Goal: Task Accomplishment & Management: Use online tool/utility

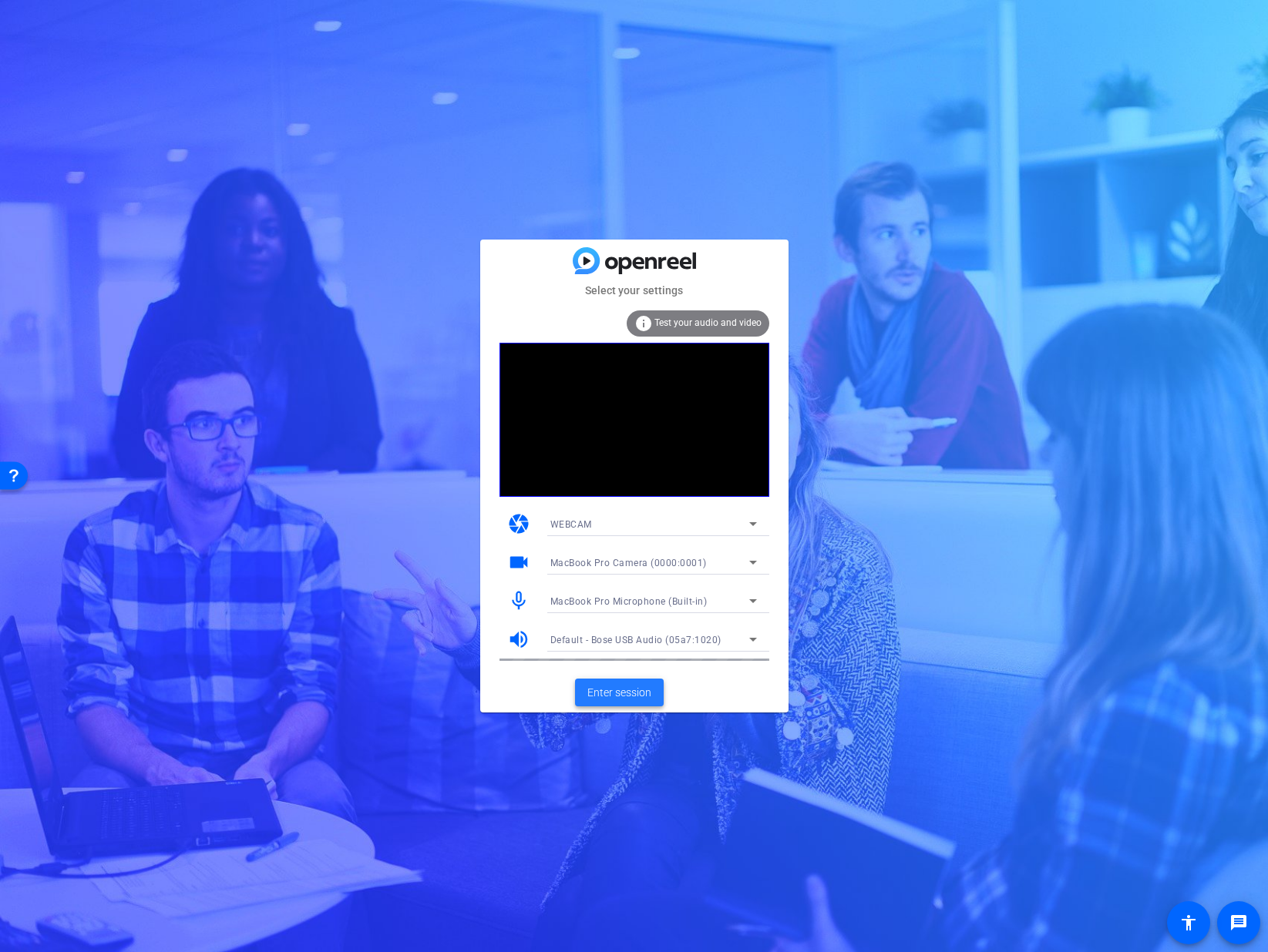
click at [623, 693] on span "Enter session" at bounding box center [619, 692] width 64 height 16
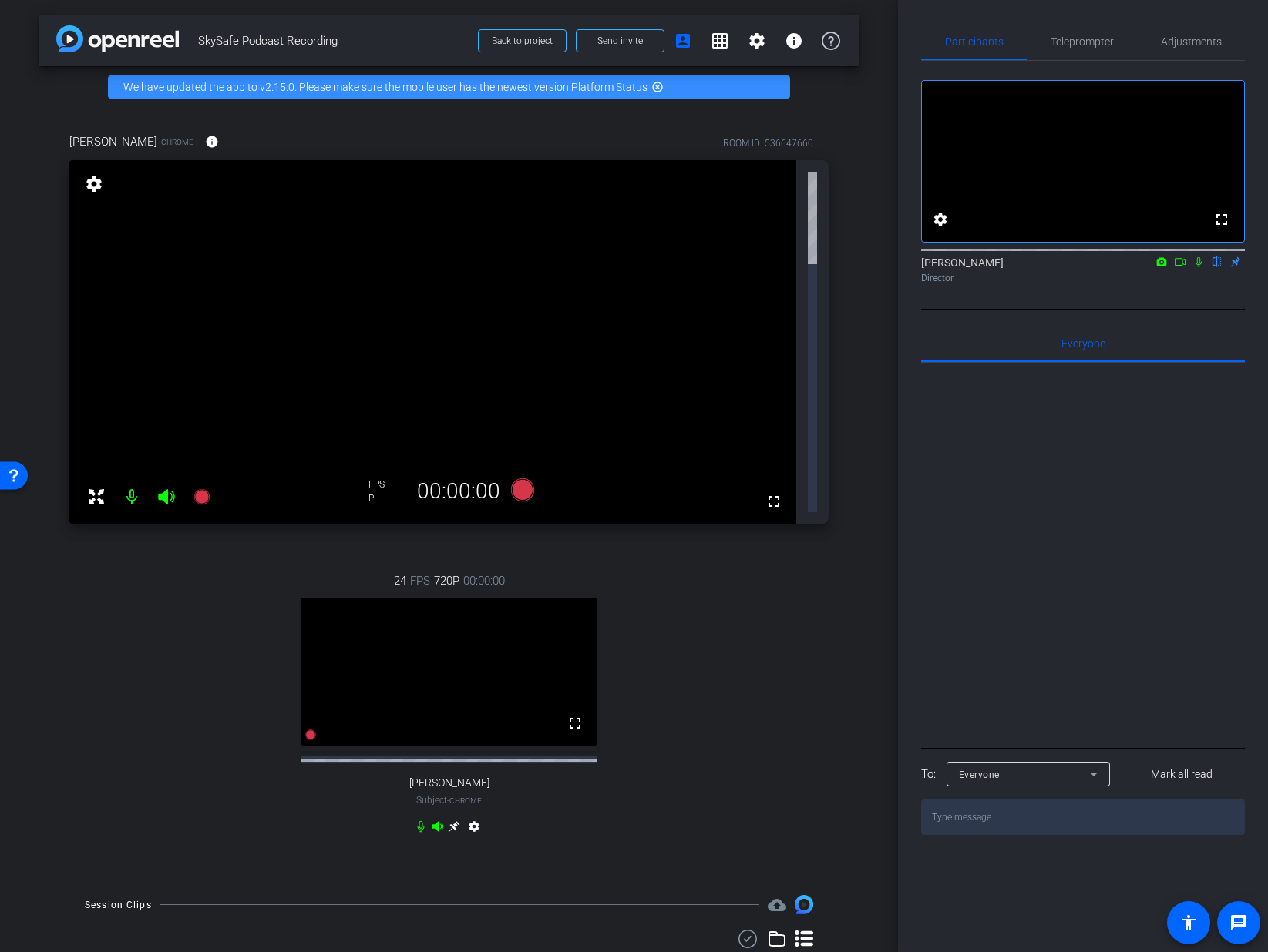
click at [733, 547] on div "24 FPS 720P 00:00:00 fullscreen Melissa Swisher Subject - Chrome settings" at bounding box center [449, 706] width 760 height 318
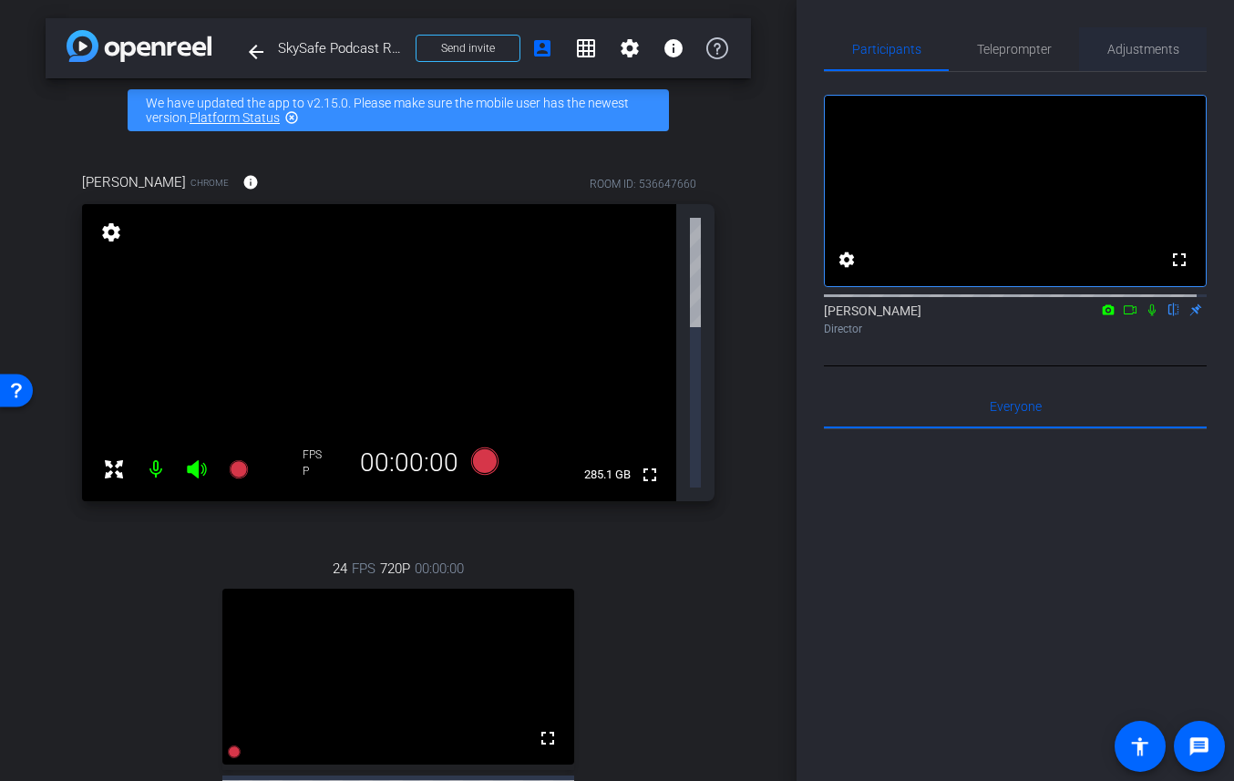
click at [1112, 46] on span "Adjustments" at bounding box center [1143, 49] width 72 height 13
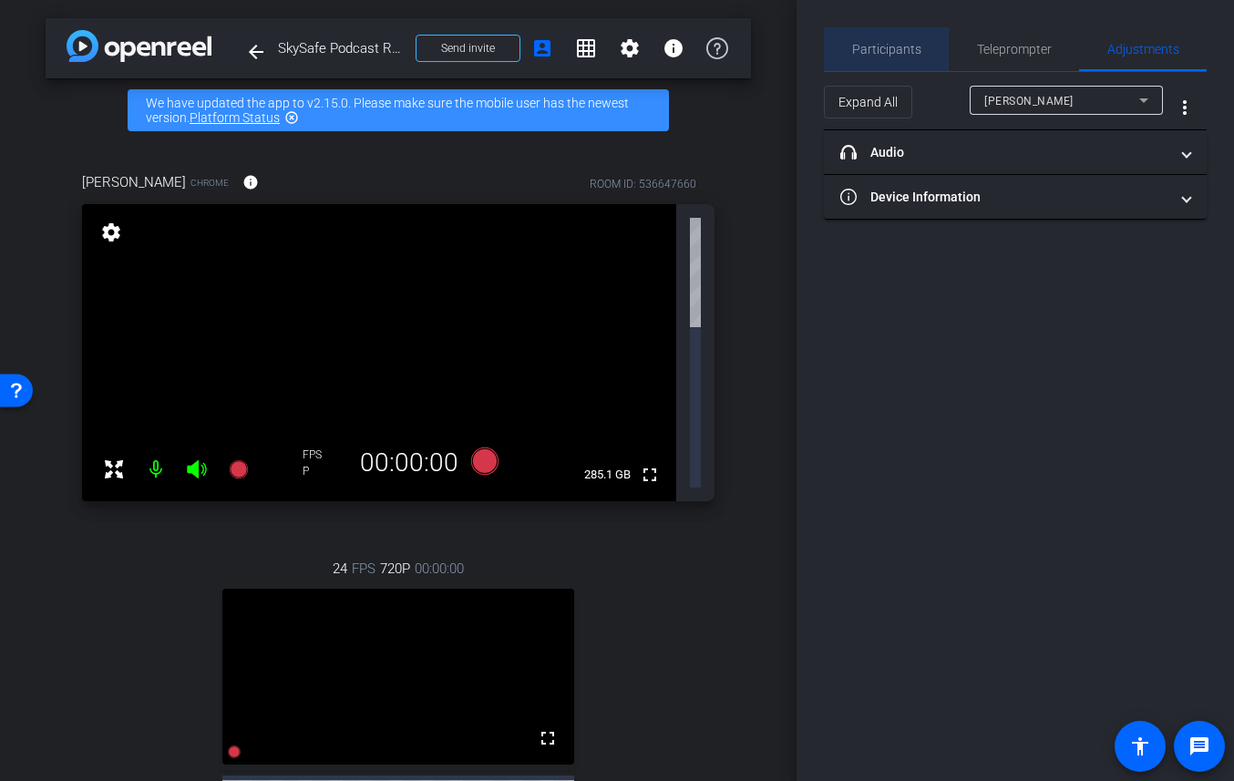
click at [890, 55] on span "Participants" at bounding box center [886, 49] width 69 height 13
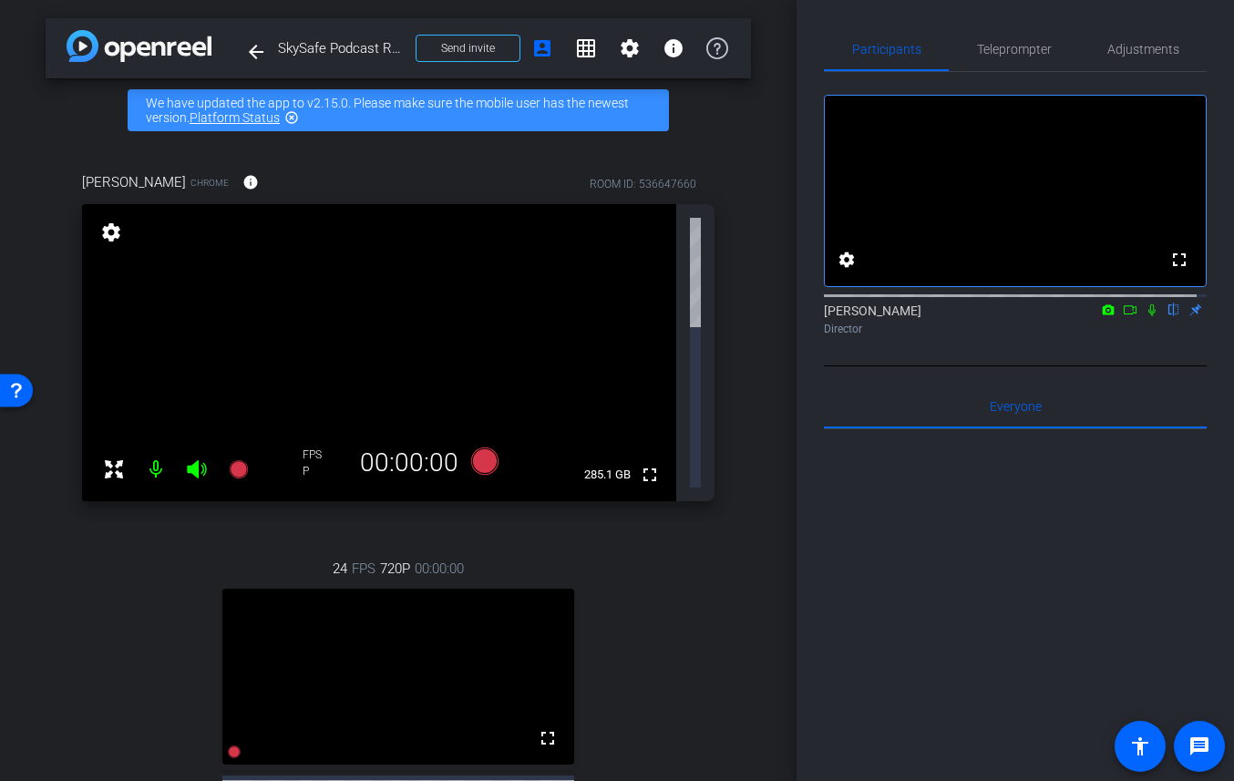
click at [702, 529] on div "24 FPS 720P 00:00:00 fullscreen Melissa Swisher Subject - Chrome settings" at bounding box center [398, 717] width 632 height 376
click at [1111, 57] on span "Adjustments" at bounding box center [1143, 49] width 72 height 44
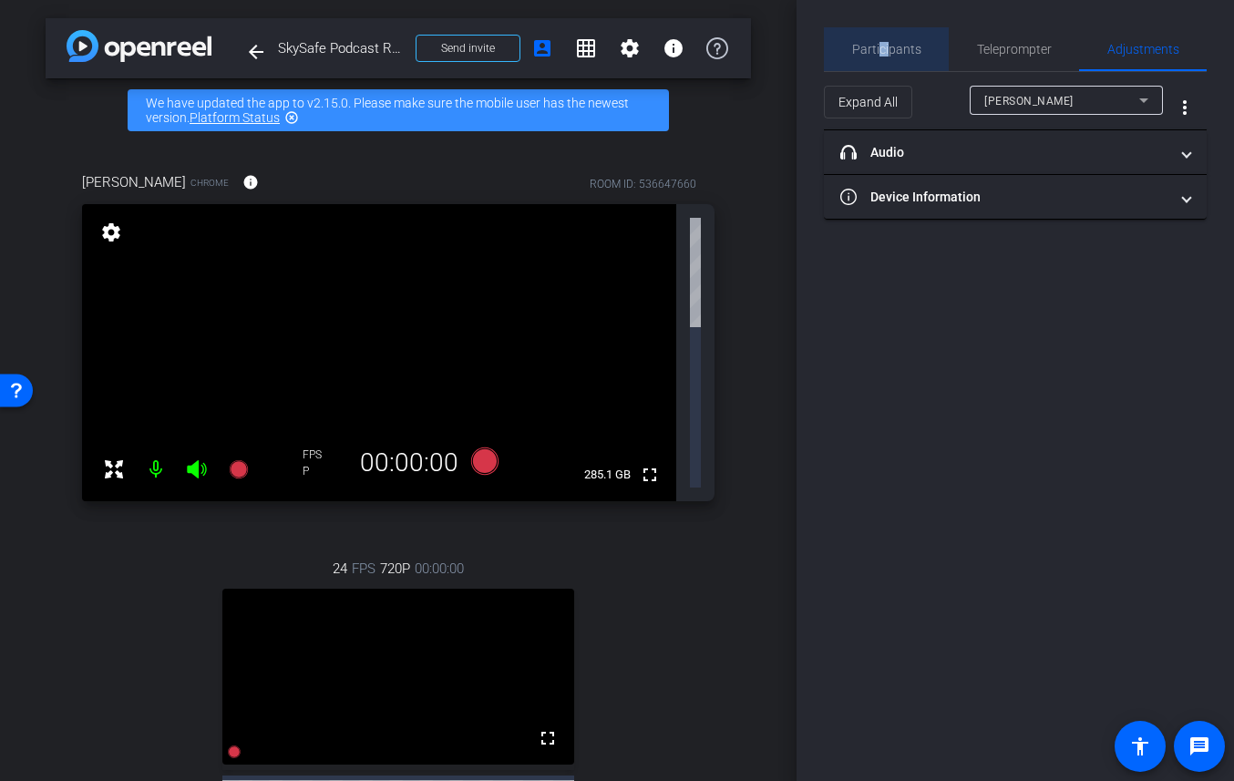
click at [881, 52] on span "Participants" at bounding box center [886, 49] width 69 height 13
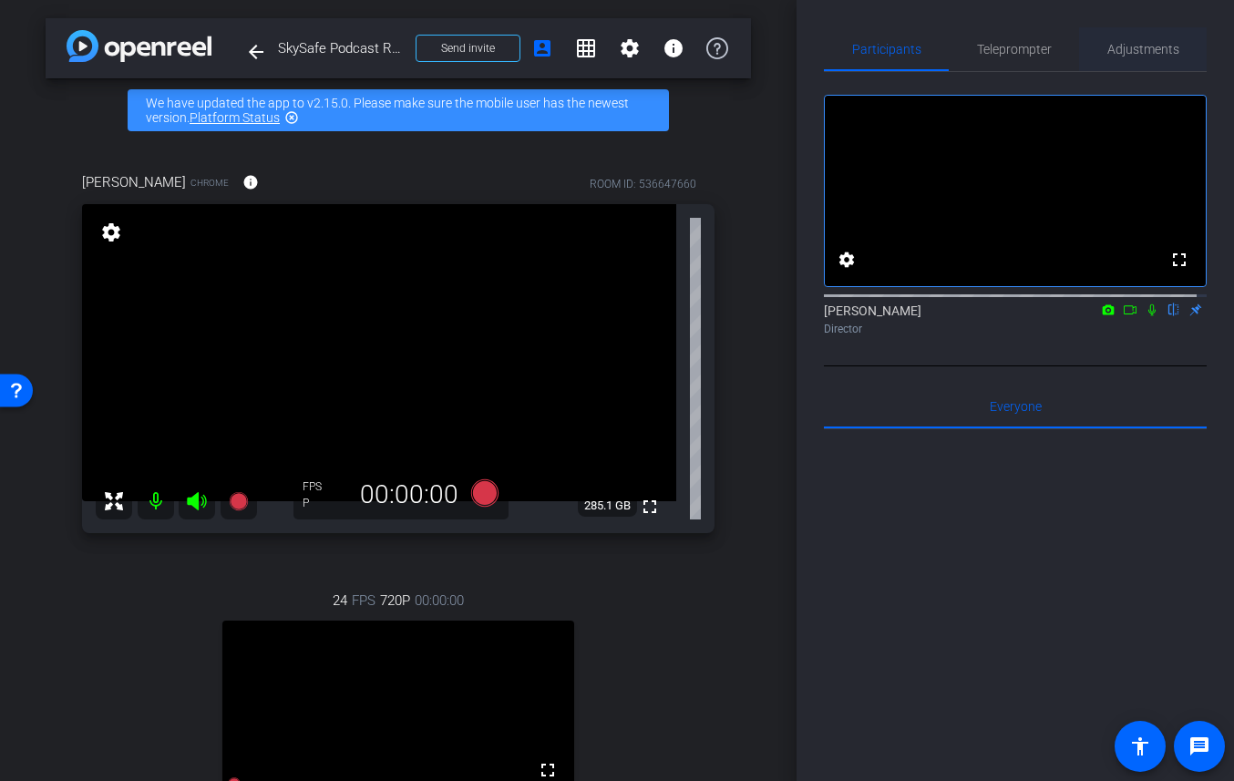
click at [1118, 49] on span "Adjustments" at bounding box center [1143, 49] width 72 height 13
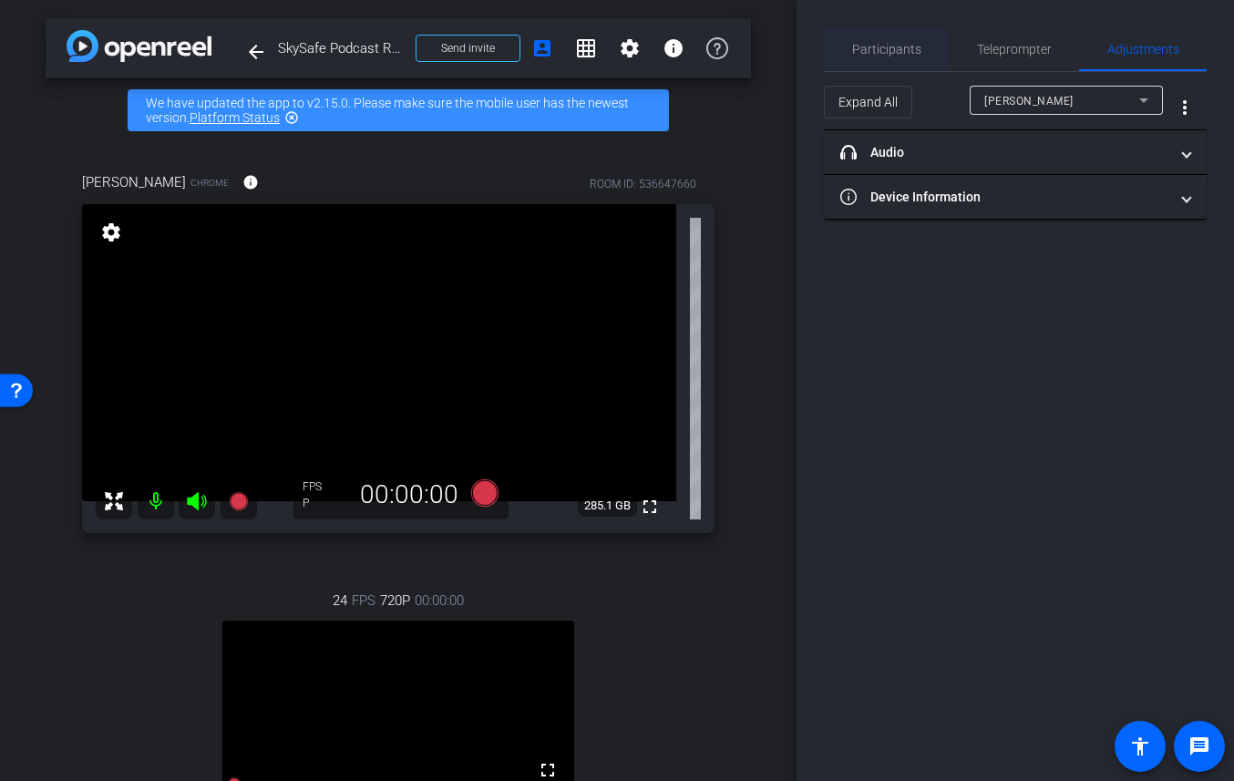
click at [916, 46] on span "Participants" at bounding box center [886, 49] width 69 height 13
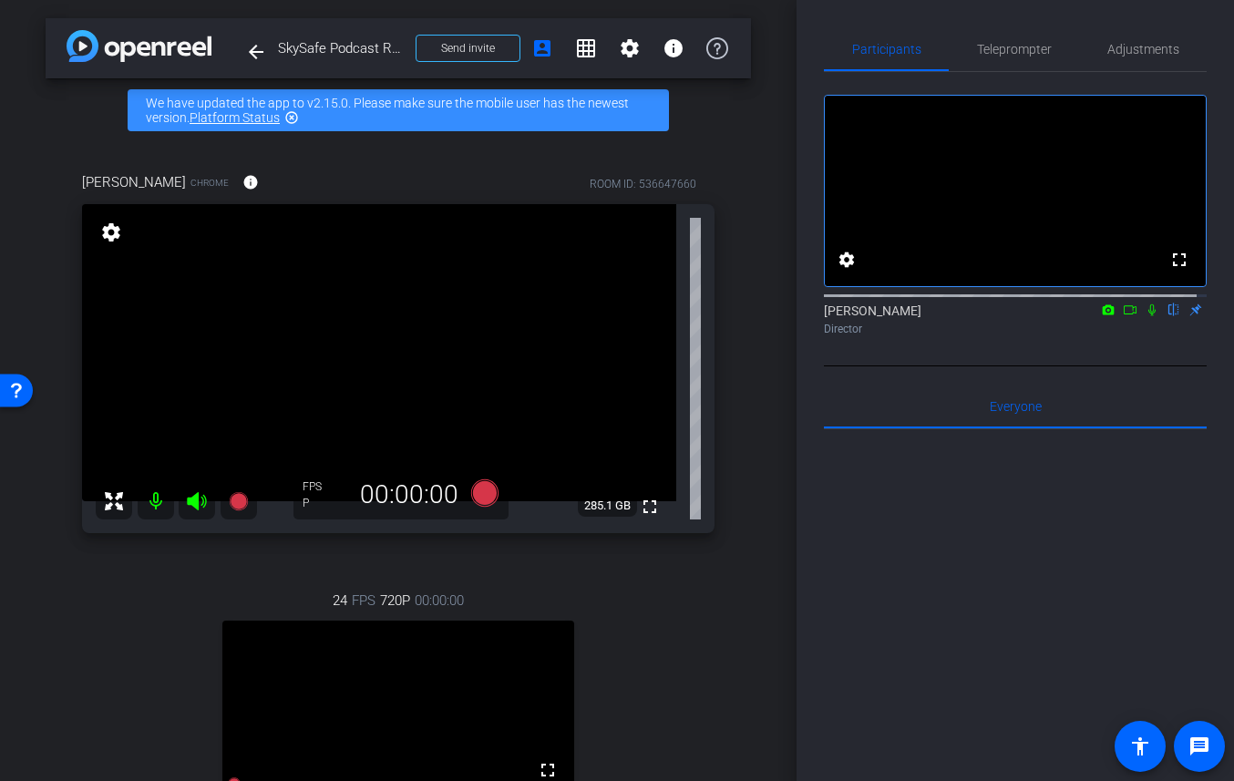
click at [743, 329] on div "arrow_back SkySafe Podcast Recording Back to project Send invite account_box gr…" at bounding box center [398, 390] width 797 height 781
click at [1115, 51] on span "Adjustments" at bounding box center [1143, 49] width 72 height 13
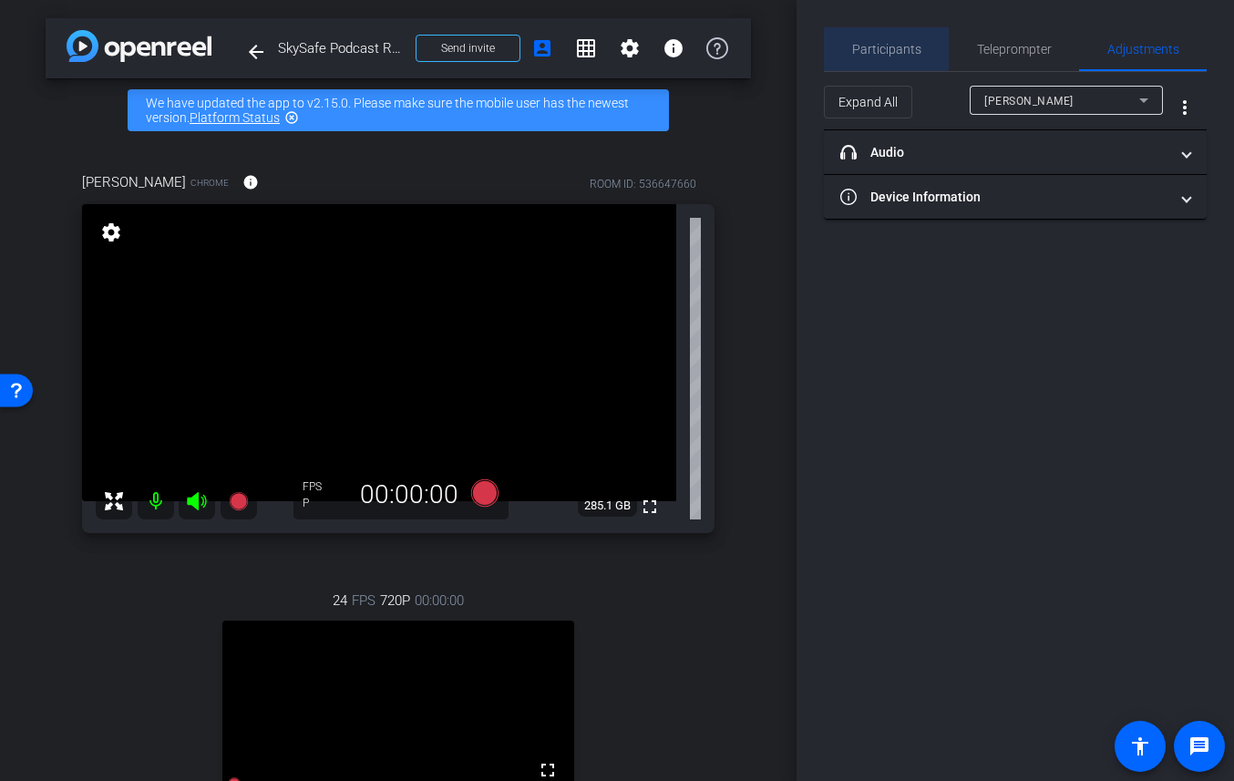
click at [879, 43] on span "Participants" at bounding box center [886, 49] width 69 height 13
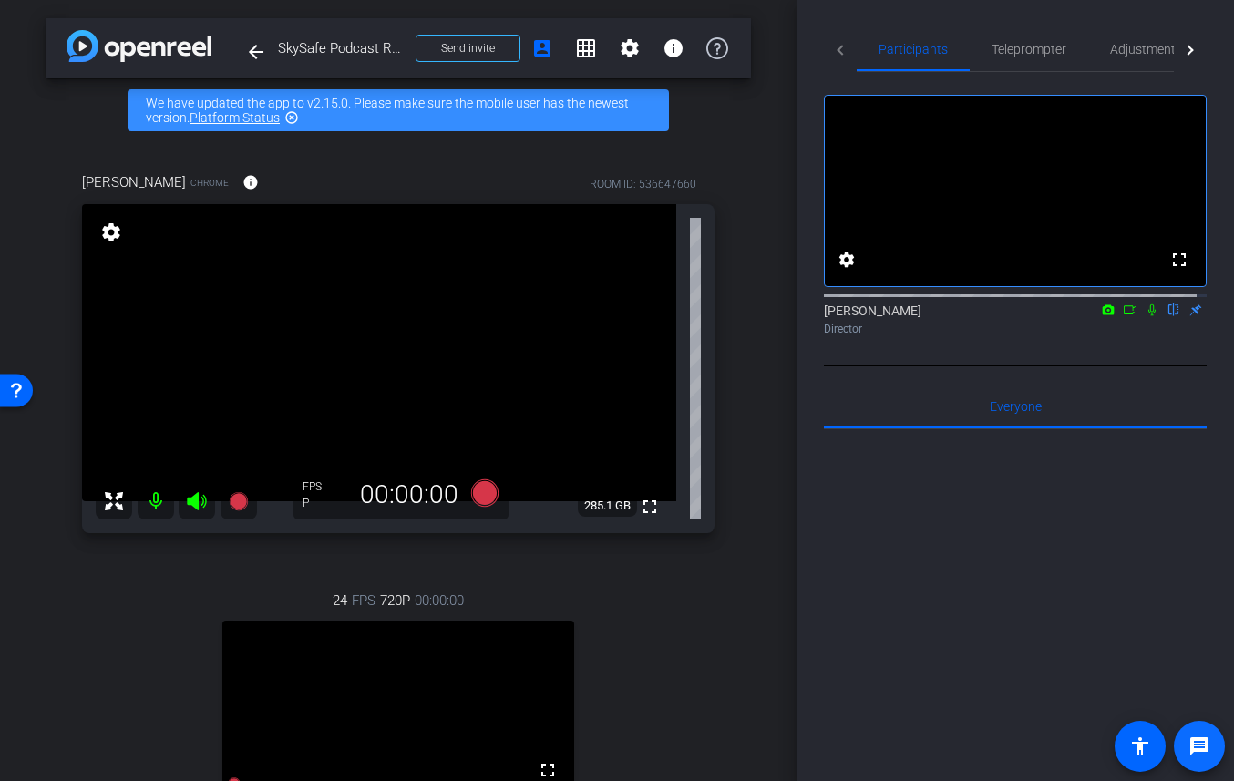
click at [1199, 746] on mat-icon "message" at bounding box center [1199, 746] width 22 height 22
click at [575, 46] on mat-icon "grid_on" at bounding box center [586, 48] width 22 height 22
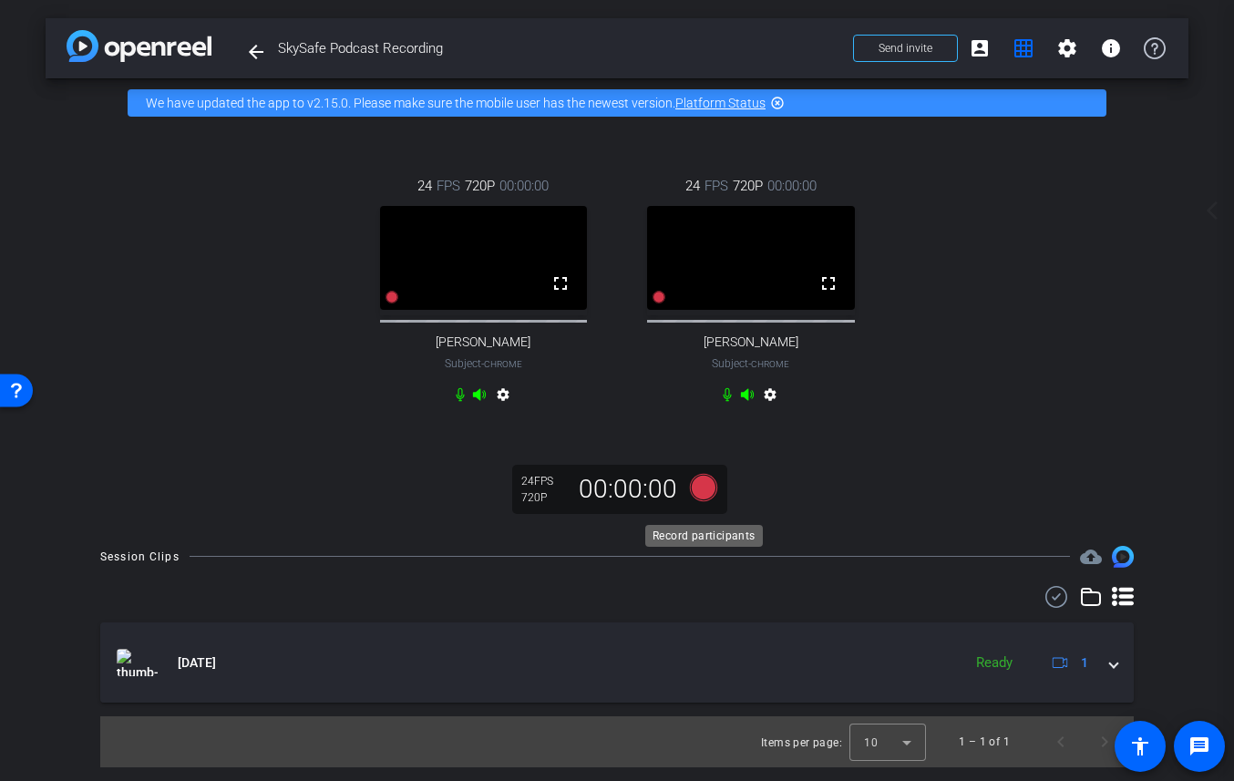
click at [707, 501] on icon at bounding box center [703, 487] width 27 height 27
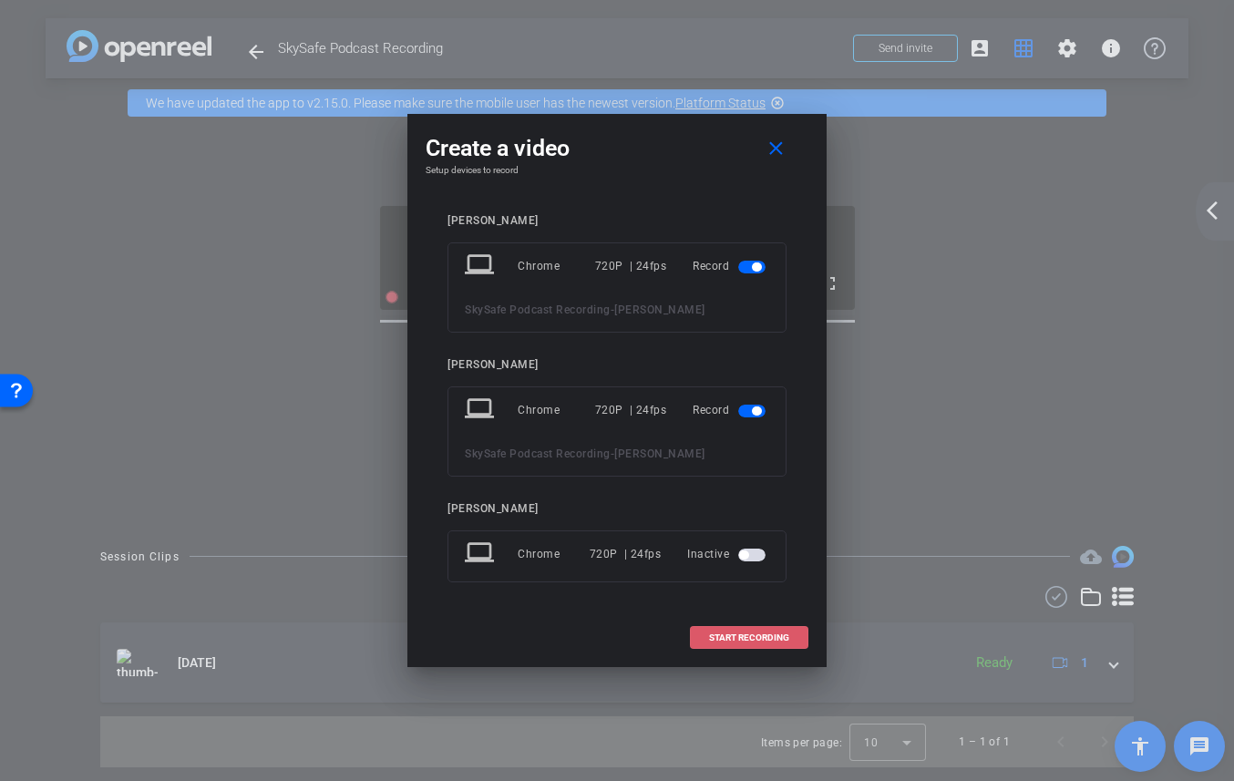
click at [748, 640] on span "START RECORDING" at bounding box center [749, 637] width 80 height 9
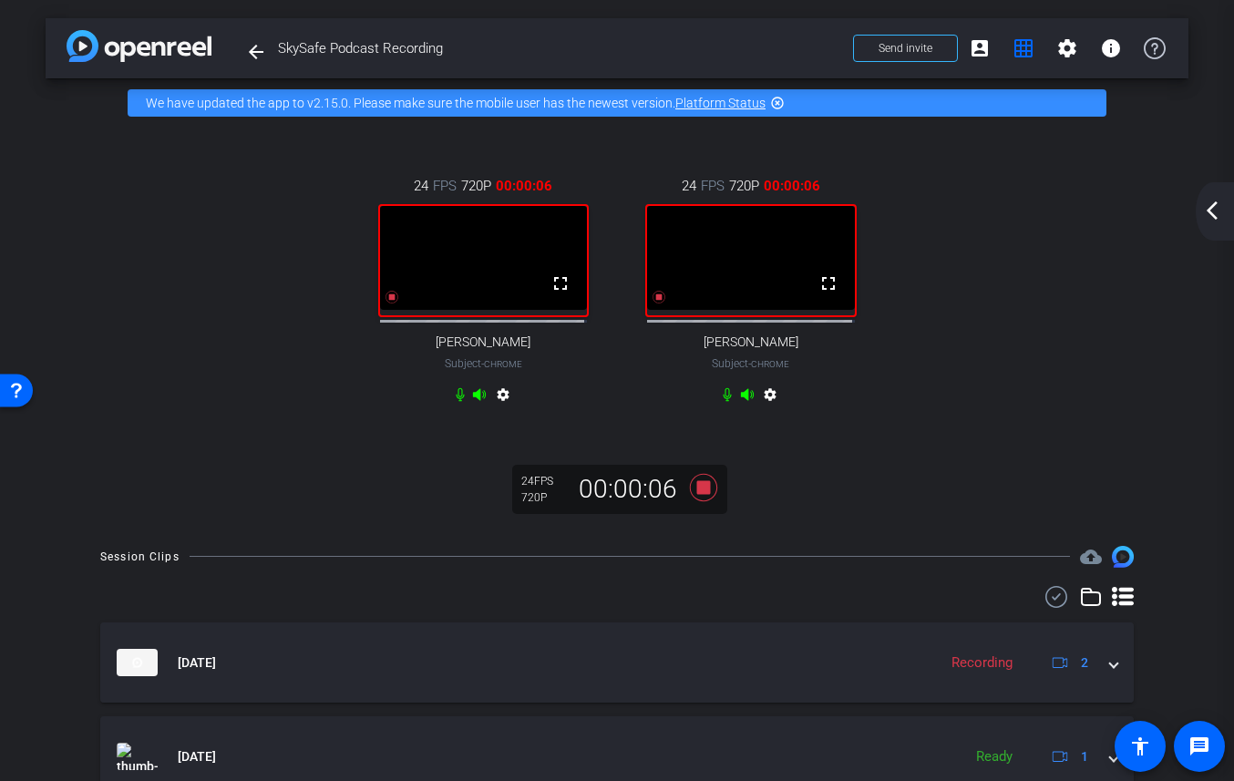
click at [756, 519] on div "24 FPS 720P 00:00:06 fullscreen Larry Packer Subject - Chrome settings 24 FPS 7…" at bounding box center [617, 328] width 1143 height 400
click at [702, 495] on icon at bounding box center [703, 487] width 27 height 27
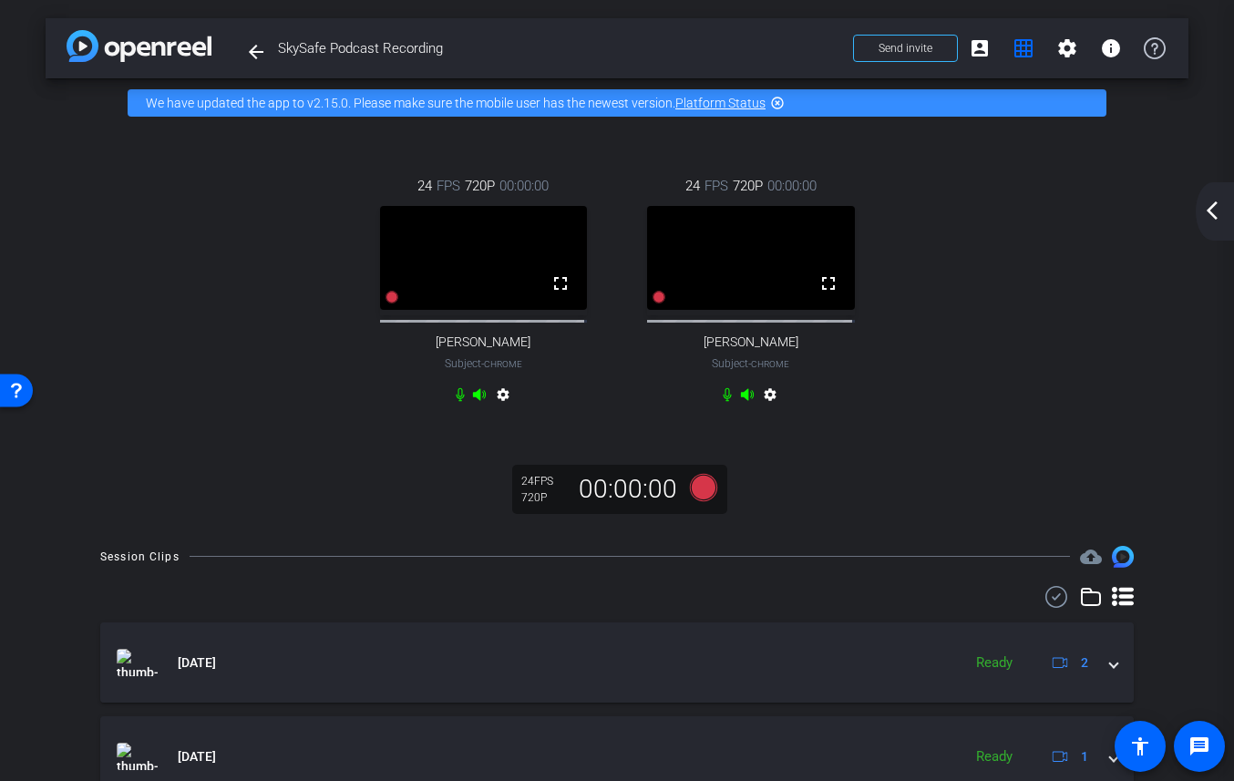
drag, startPoint x: 1211, startPoint y: 201, endPoint x: 1201, endPoint y: 209, distance: 13.0
click at [1211, 201] on mat-icon "arrow_back_ios_new" at bounding box center [1212, 211] width 22 height 22
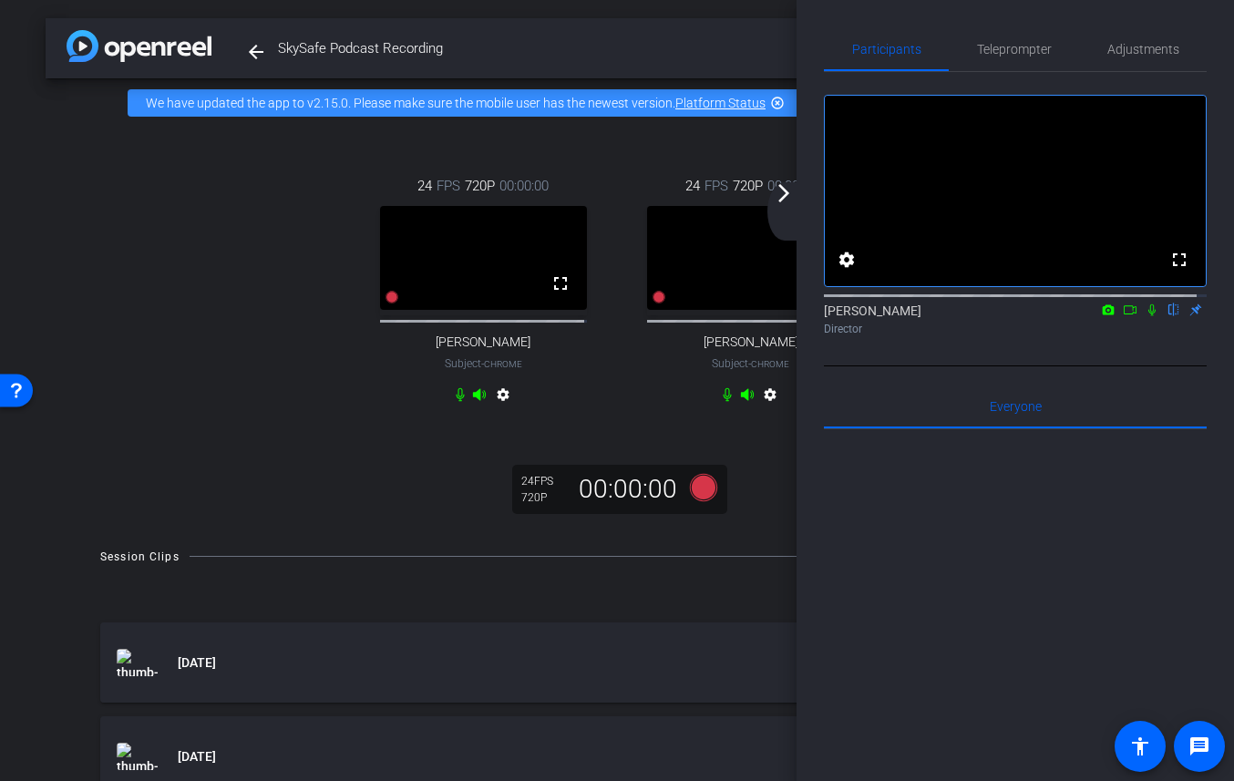
click at [785, 195] on mat-icon "arrow_forward_ios" at bounding box center [784, 193] width 22 height 22
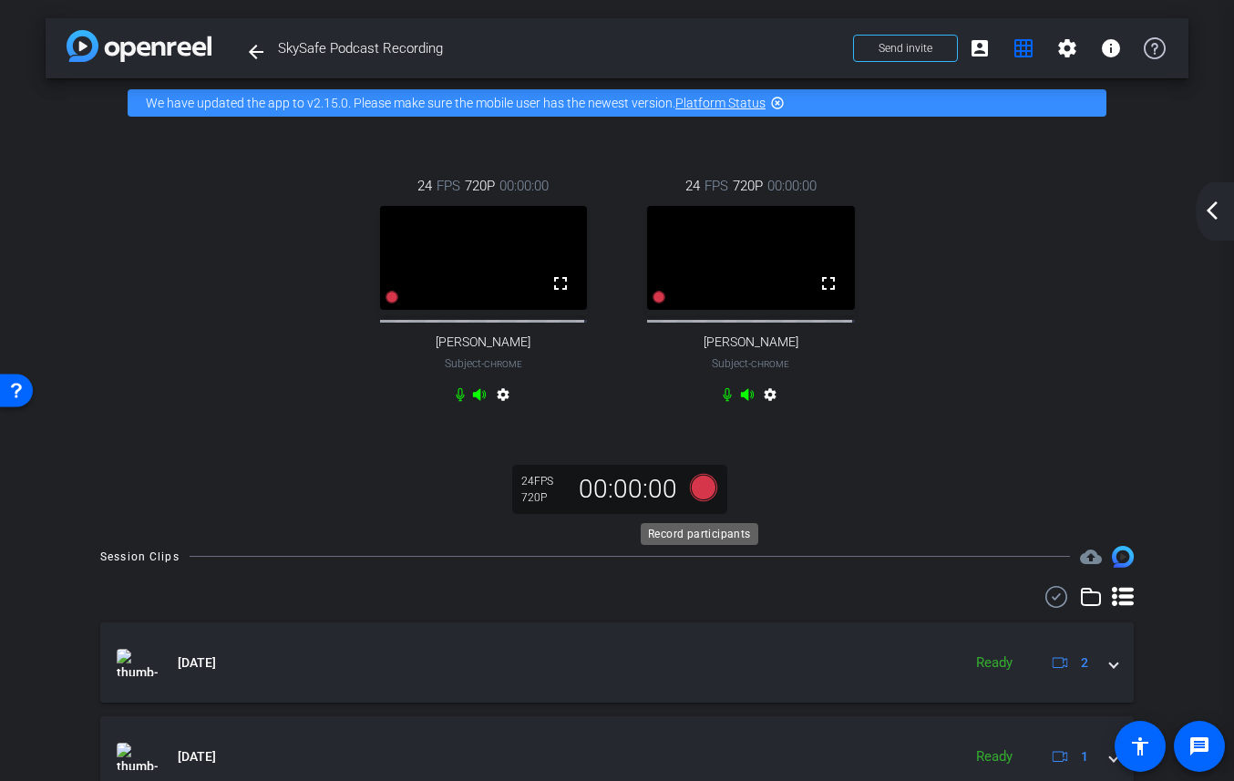
click at [709, 497] on icon at bounding box center [703, 487] width 27 height 27
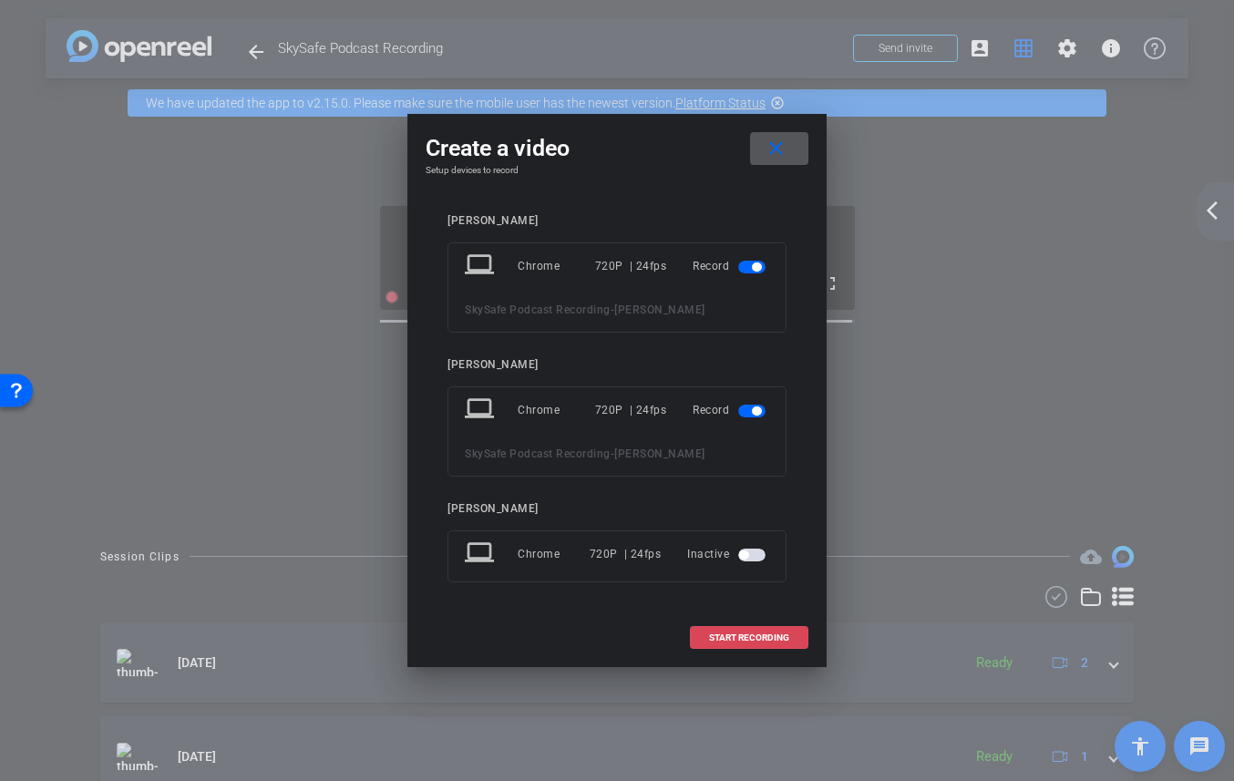
click at [757, 641] on span "START RECORDING" at bounding box center [749, 637] width 80 height 9
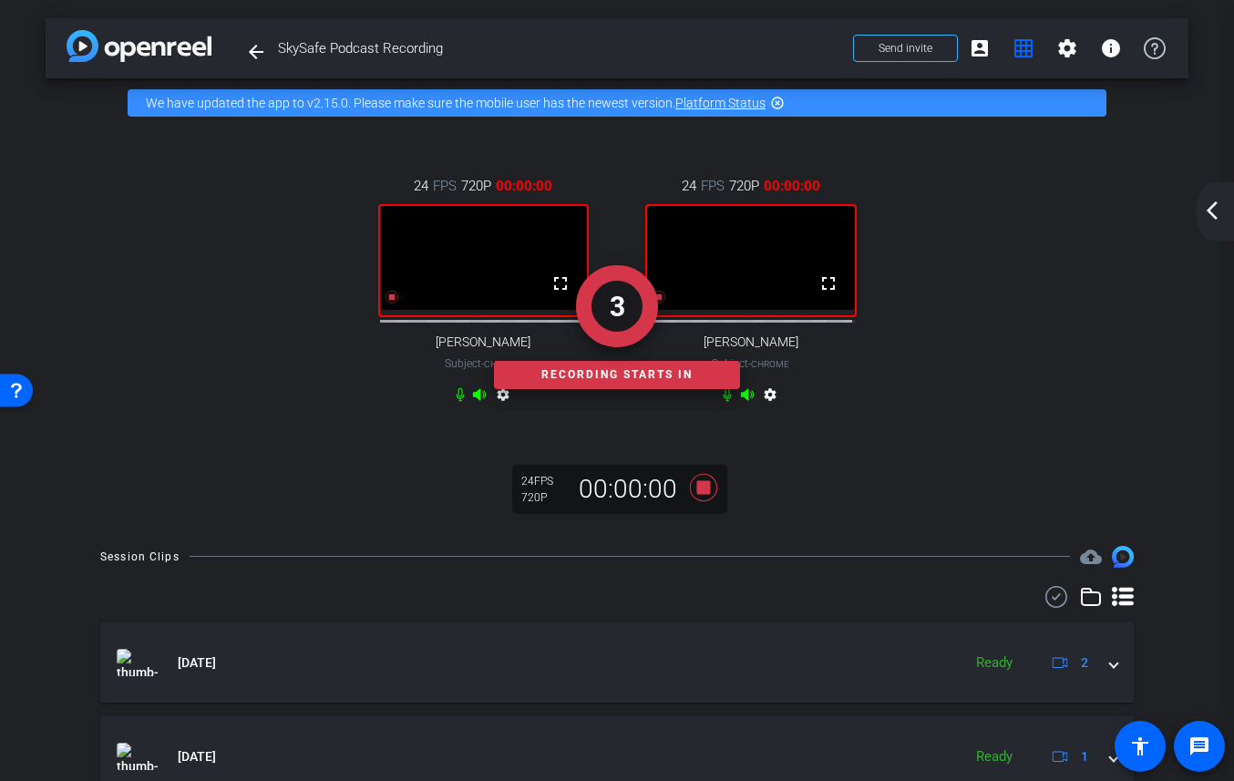
click at [1216, 216] on mat-icon "arrow_back_ios_new" at bounding box center [1212, 211] width 22 height 22
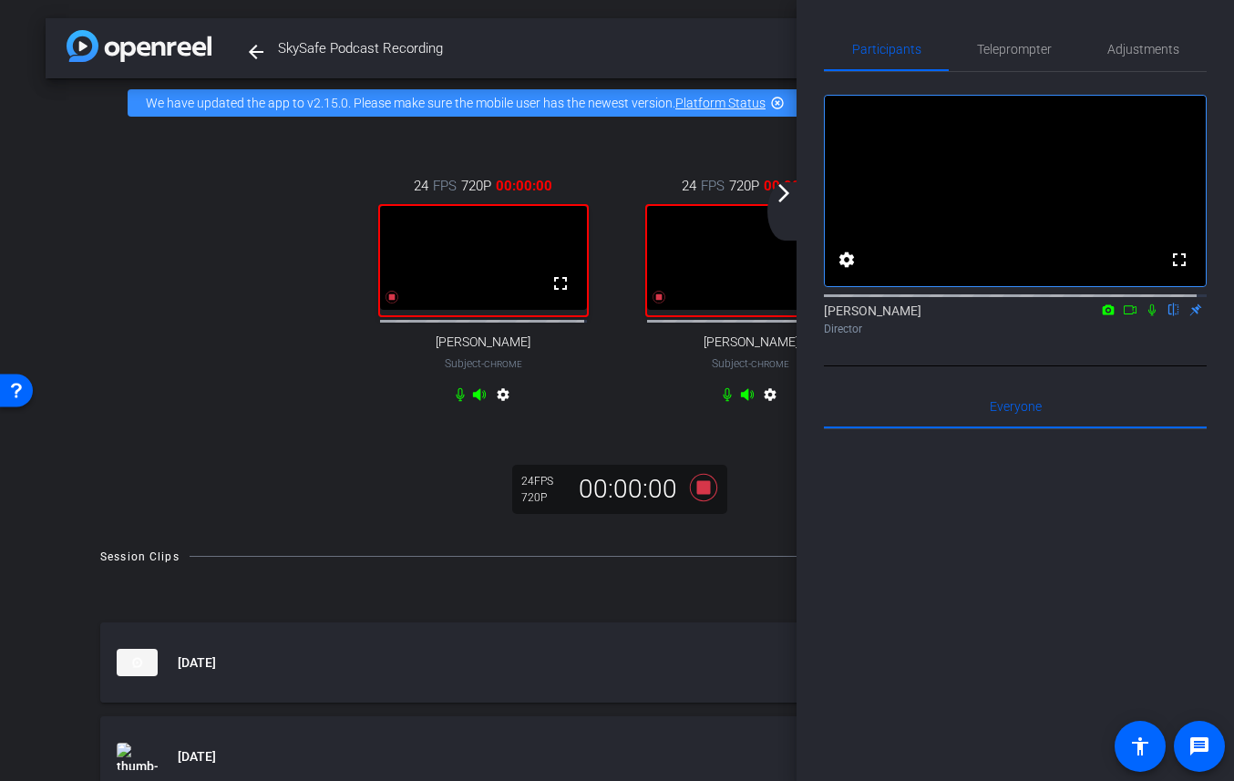
click at [1148, 316] on icon at bounding box center [1151, 310] width 7 height 12
click at [1123, 316] on icon at bounding box center [1130, 309] width 15 height 13
click at [779, 199] on mat-icon "arrow_forward_ios" at bounding box center [784, 193] width 22 height 22
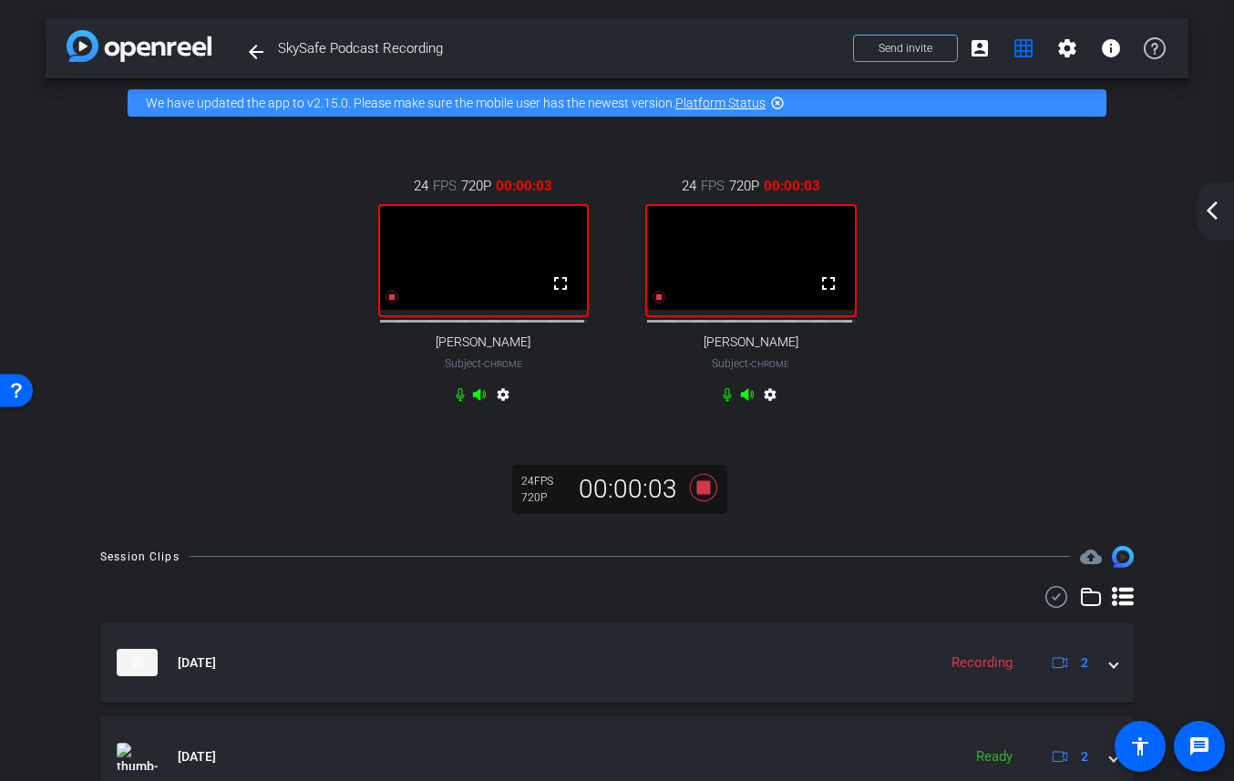
click at [926, 408] on div "24 FPS 720P 00:00:03 fullscreen Larry Packer Subject - Chrome settings 24 FPS 7…" at bounding box center [617, 292] width 1070 height 293
click at [699, 500] on icon at bounding box center [703, 487] width 27 height 27
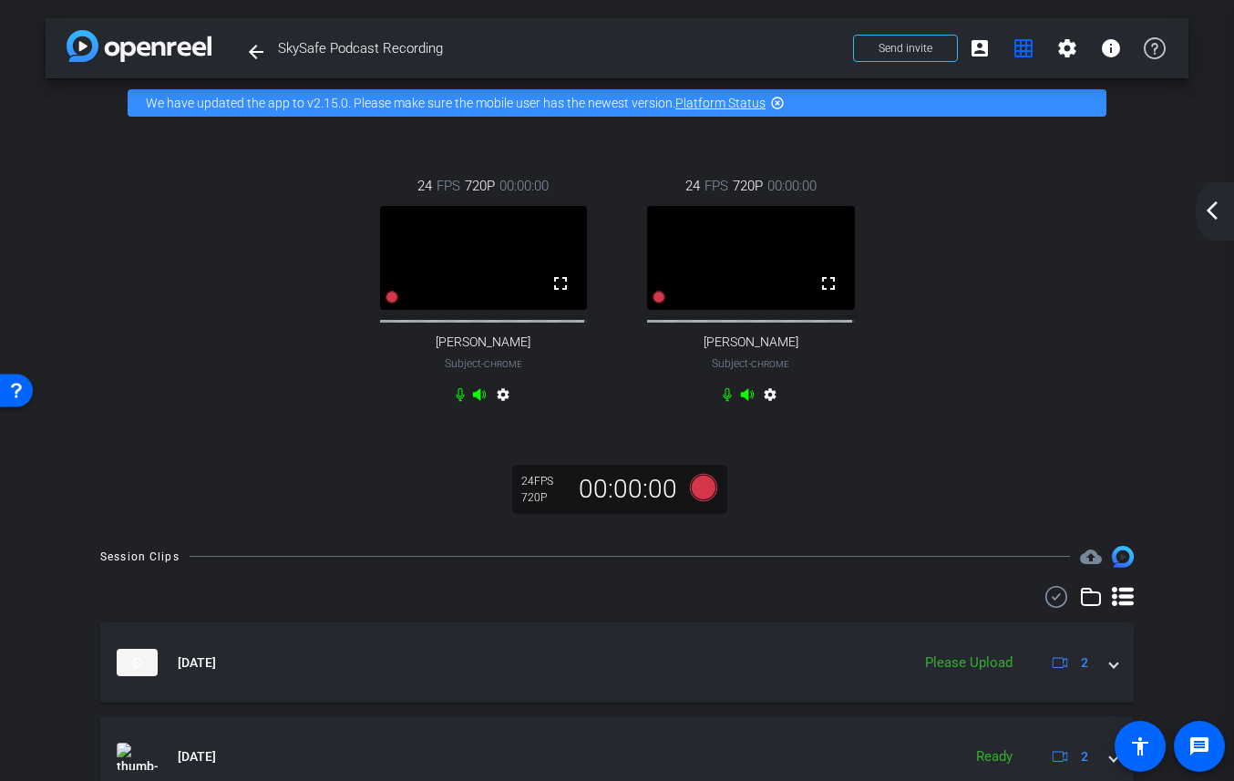
click at [1215, 204] on mat-icon "arrow_back_ios_new" at bounding box center [1212, 211] width 22 height 22
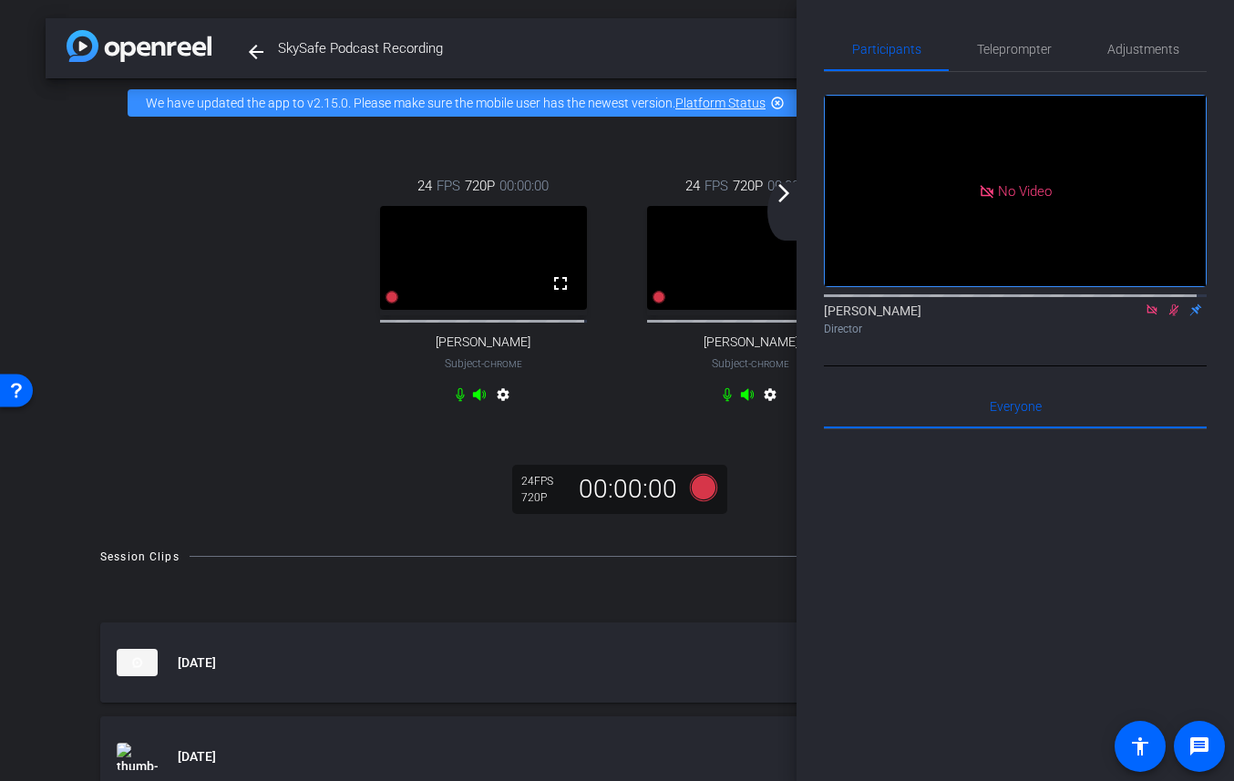
drag, startPoint x: 1165, startPoint y: 333, endPoint x: 1147, endPoint y: 330, distance: 18.4
click at [1169, 316] on icon at bounding box center [1174, 310] width 10 height 12
click at [1147, 314] on icon at bounding box center [1152, 309] width 10 height 10
click at [784, 200] on mat-icon "arrow_forward_ios" at bounding box center [784, 193] width 22 height 22
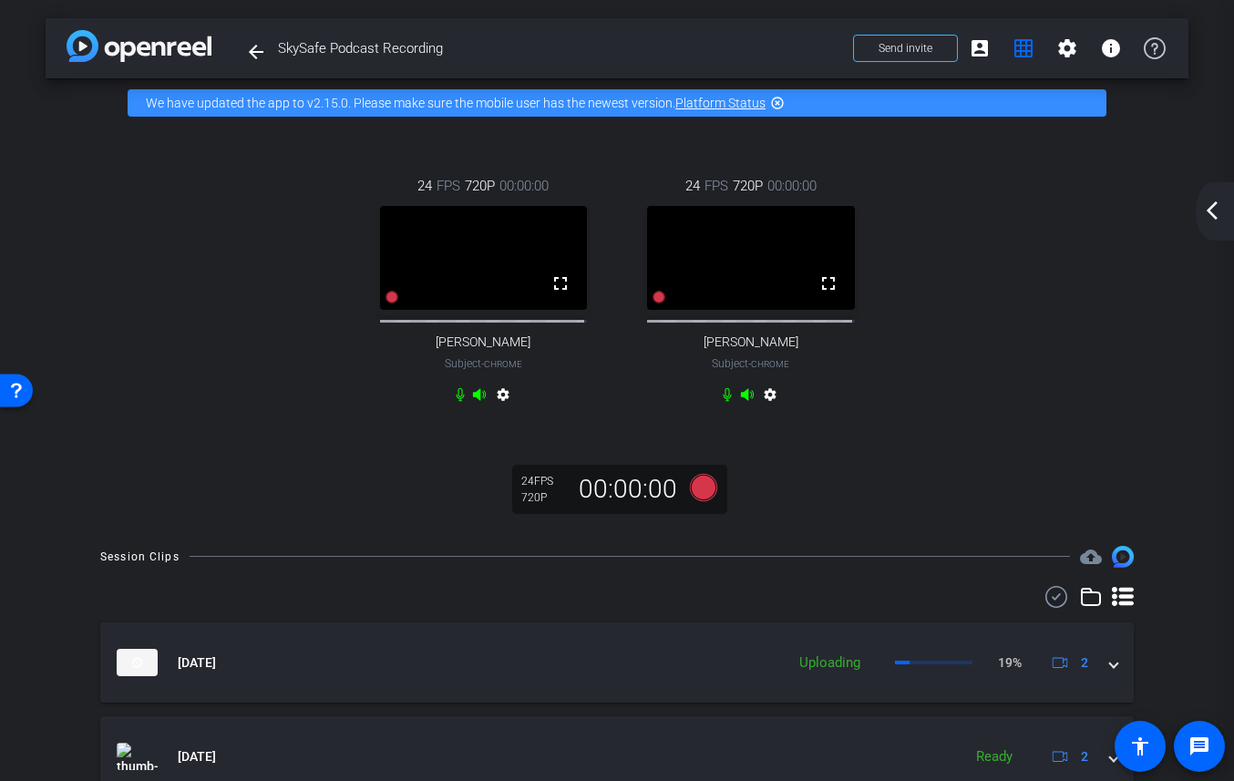
click at [1213, 196] on div "arrow_back_ios_new arrow_forward_ios" at bounding box center [1215, 211] width 38 height 58
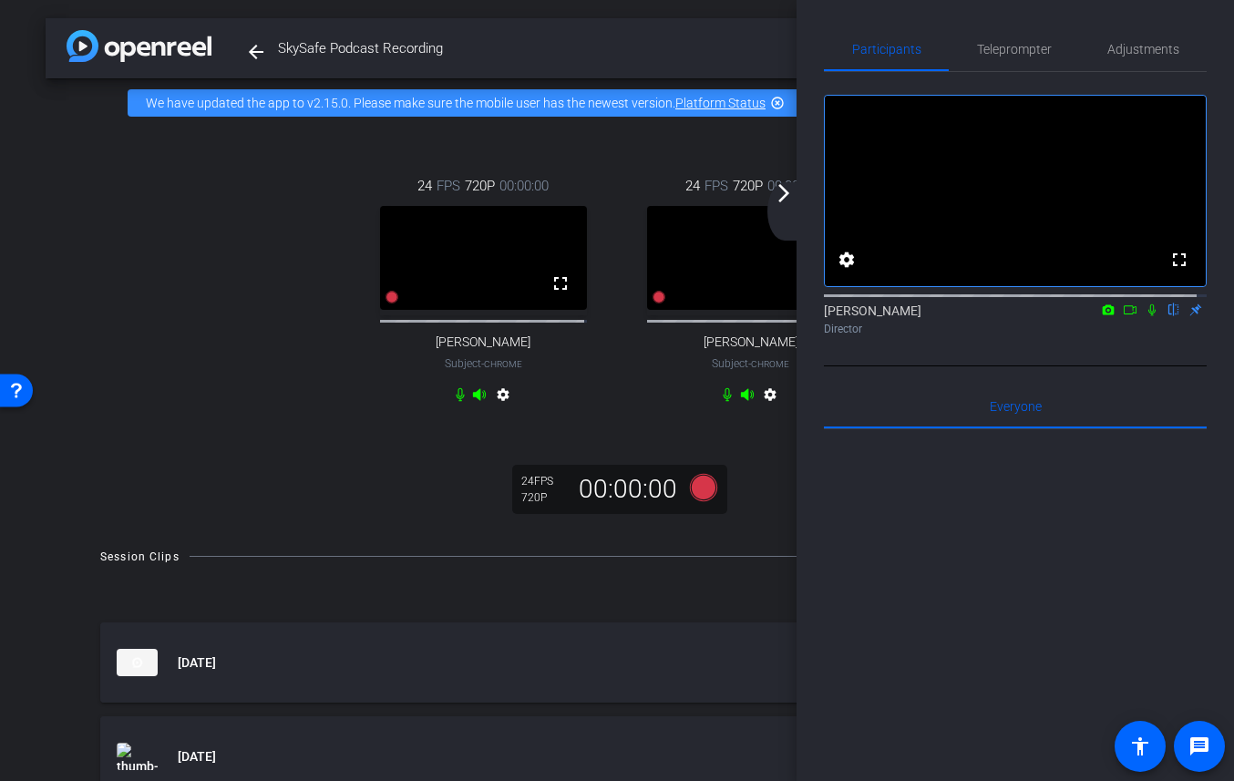
click at [789, 196] on mat-icon "arrow_forward_ios" at bounding box center [784, 193] width 22 height 22
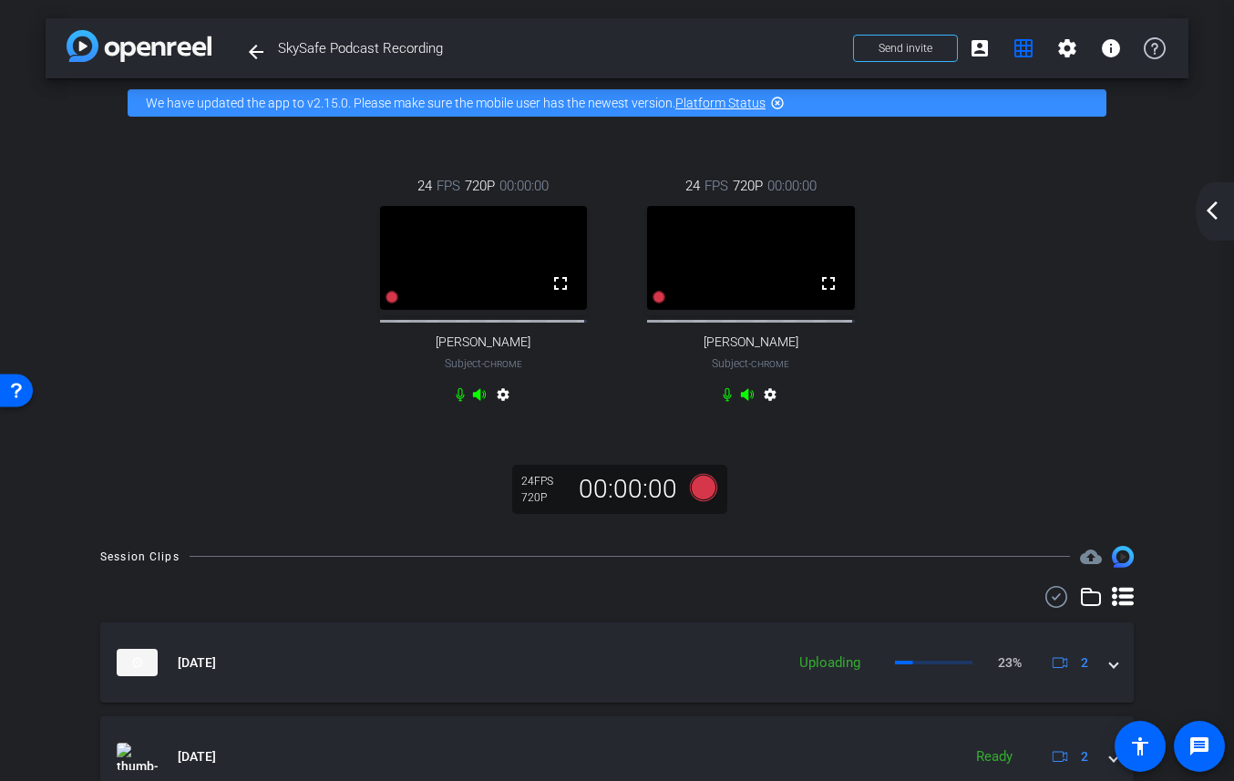
click at [1203, 205] on mat-icon "arrow_back_ios_new" at bounding box center [1212, 211] width 22 height 22
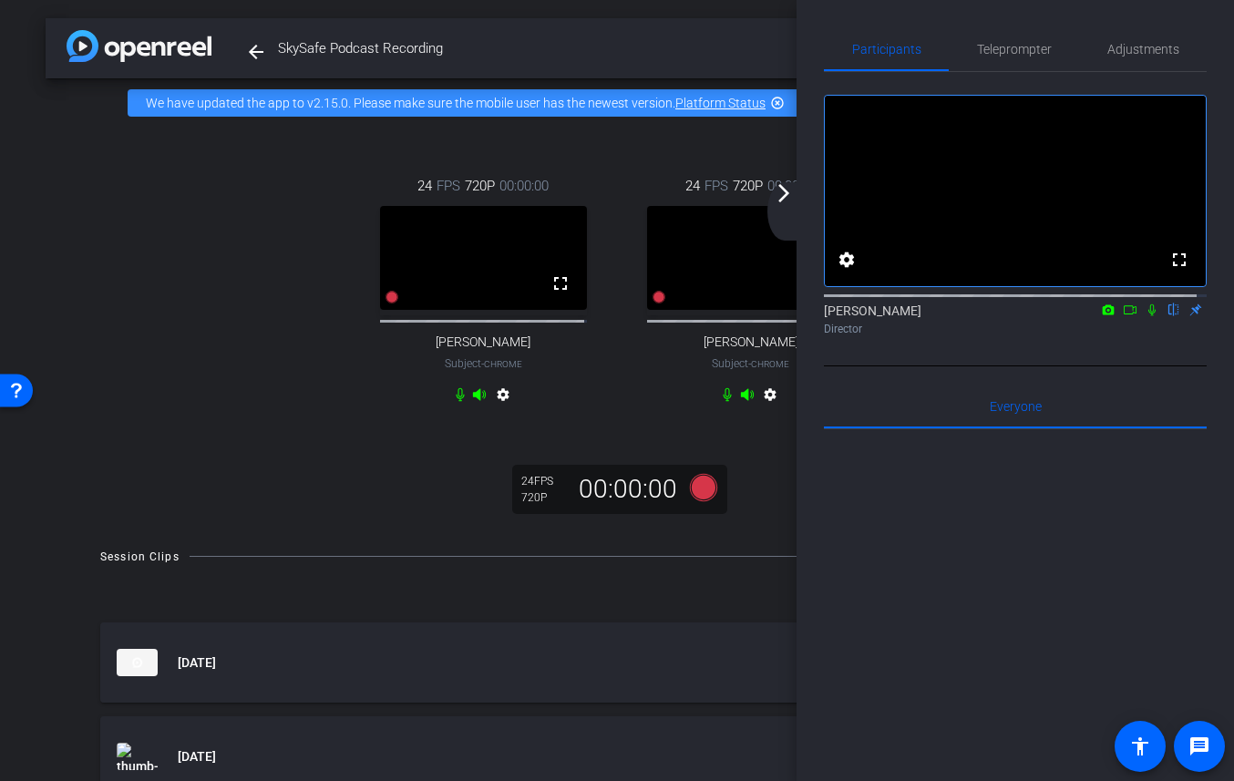
click at [969, 366] on div "fullscreen settings Adrian Nuno flip Director" at bounding box center [1015, 219] width 383 height 294
click at [780, 198] on mat-icon "arrow_forward_ios" at bounding box center [784, 193] width 22 height 22
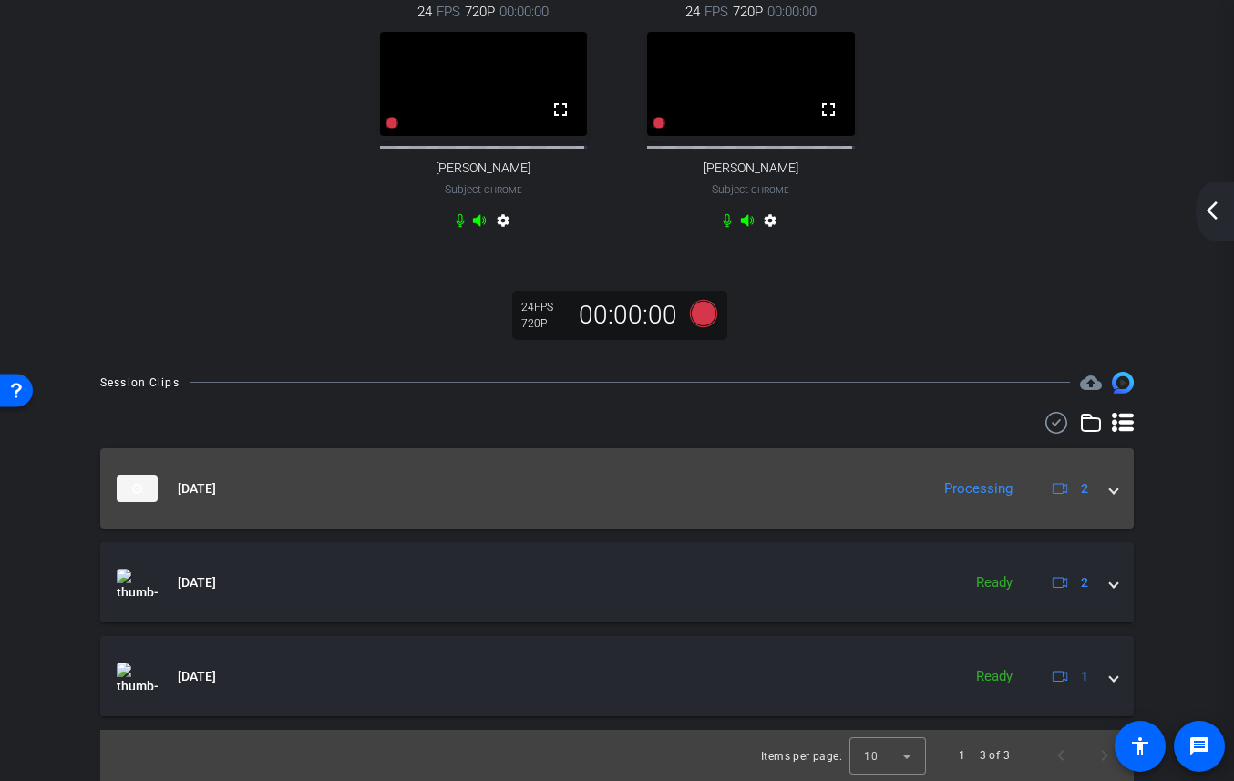
scroll to position [186, 0]
click at [1110, 486] on span at bounding box center [1113, 488] width 7 height 19
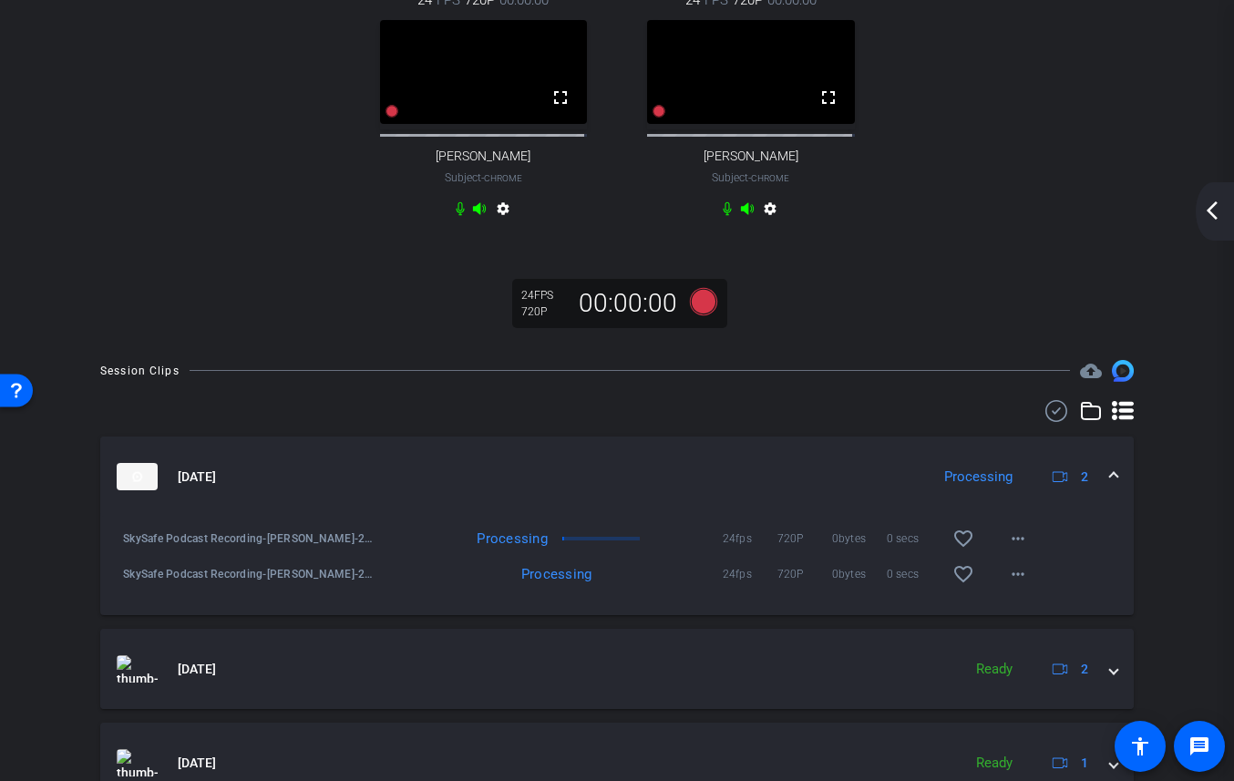
click at [1110, 487] on span at bounding box center [1113, 477] width 7 height 19
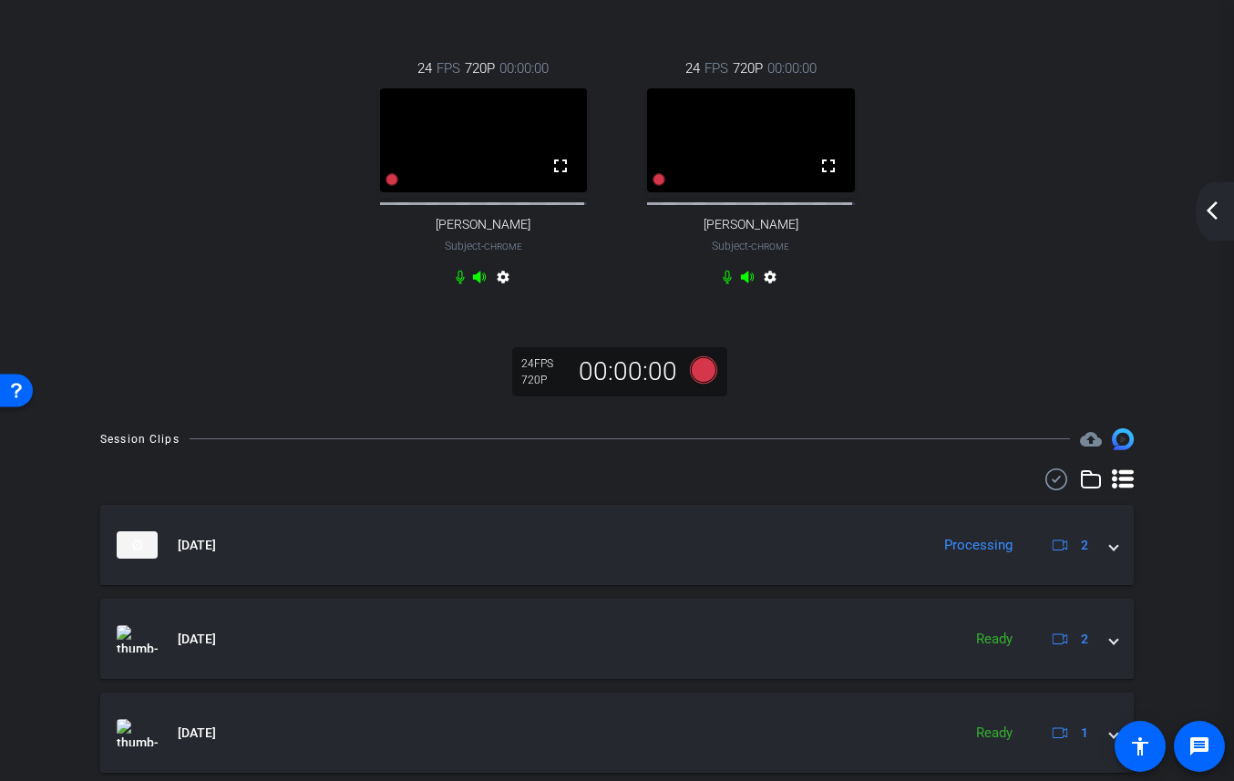
scroll to position [0, 0]
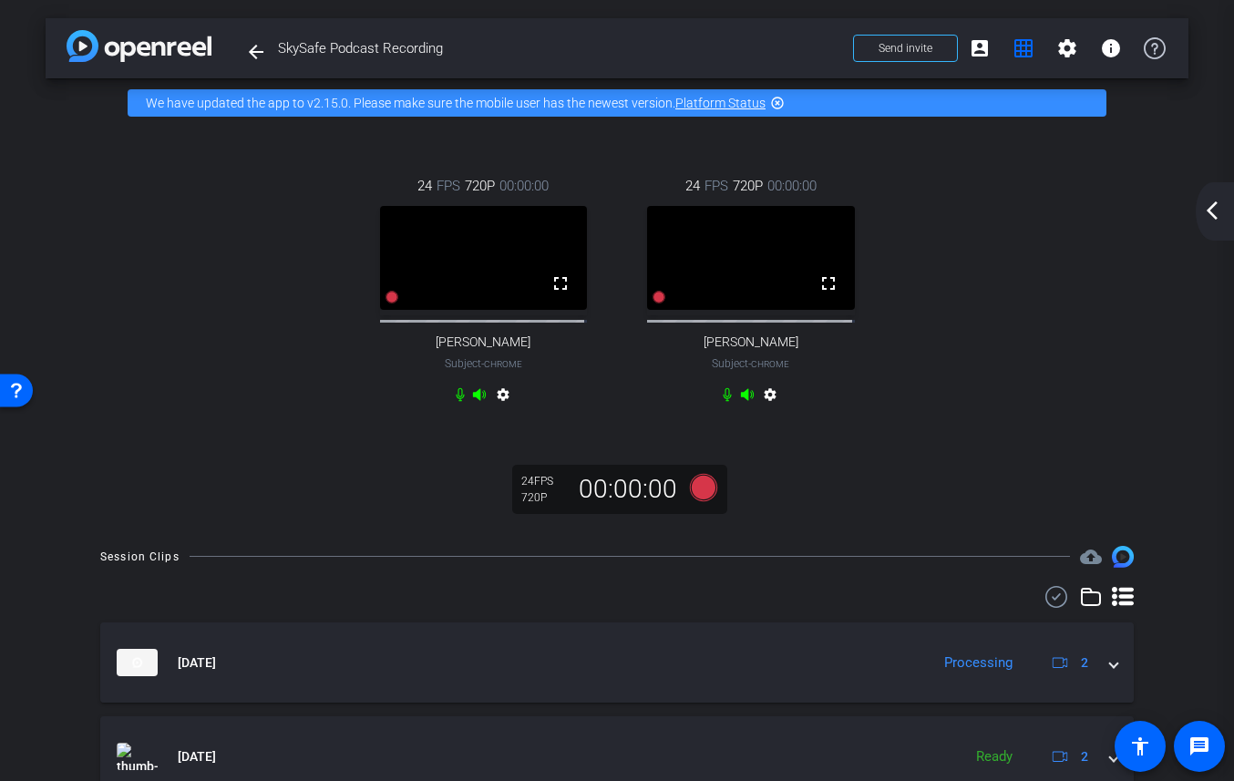
click at [1210, 210] on mat-icon "arrow_back_ios_new" at bounding box center [1212, 211] width 22 height 22
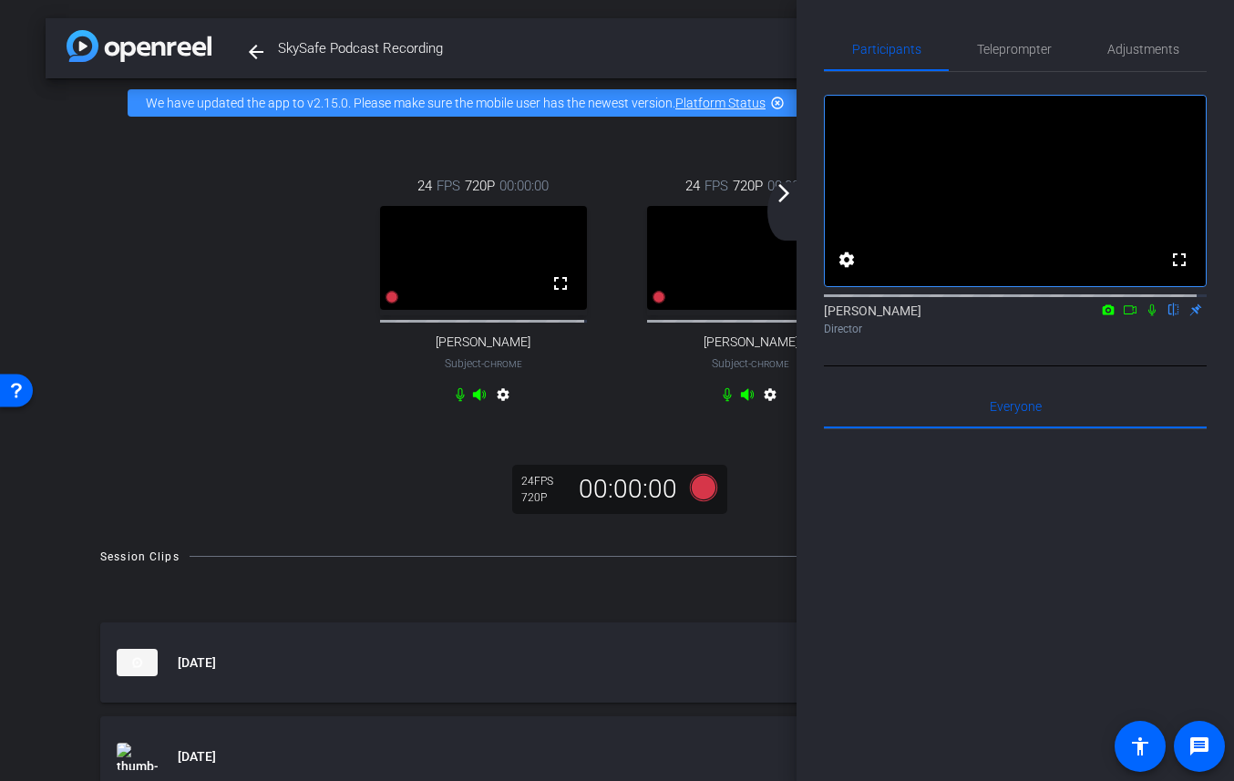
click at [785, 194] on mat-icon "arrow_forward_ios" at bounding box center [784, 193] width 22 height 22
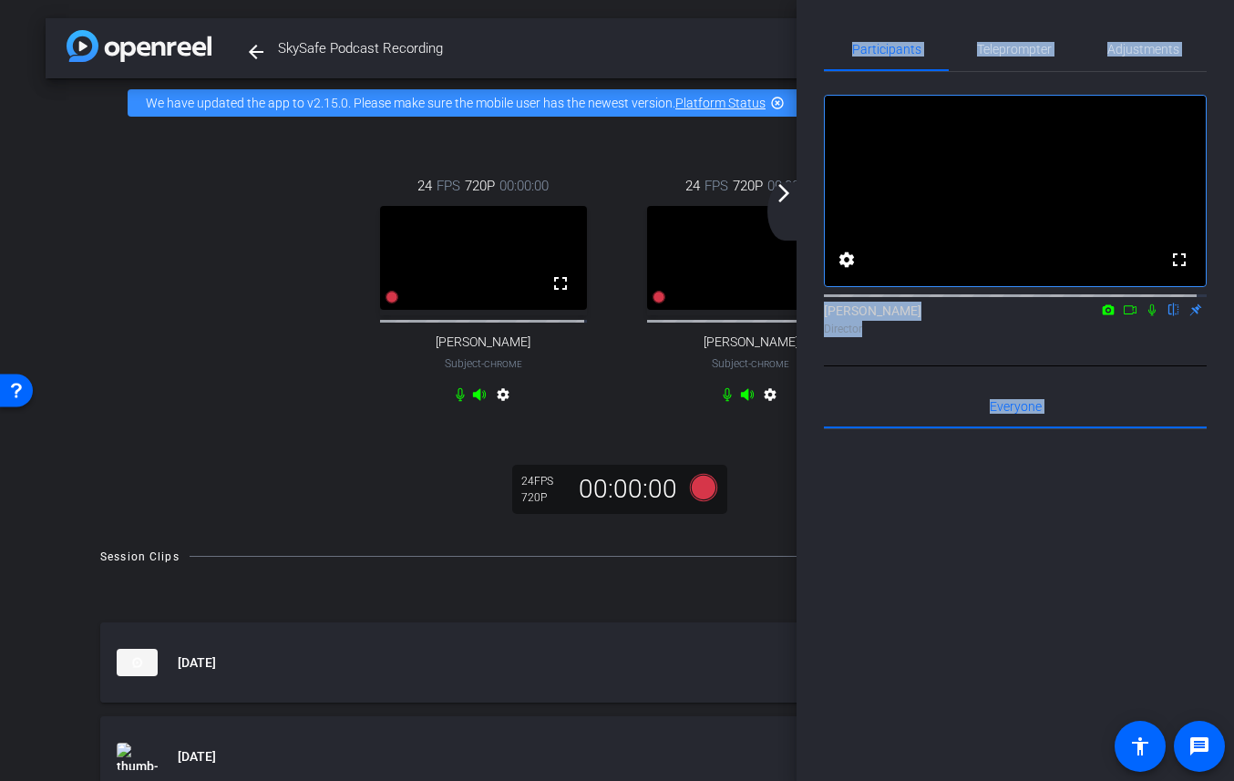
click at [785, 194] on div "arrow_back SkySafe Podcast Recording Back to project Send invite account_box gr…" at bounding box center [617, 390] width 1234 height 781
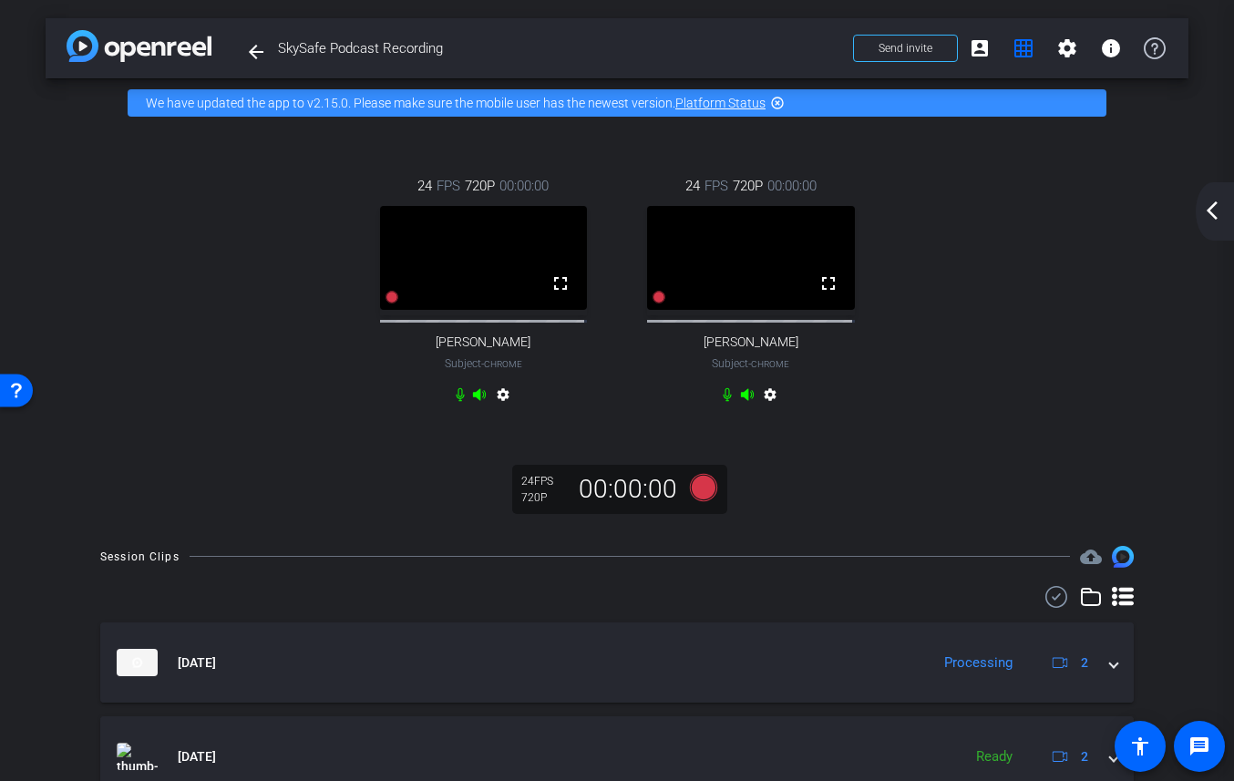
click at [1209, 218] on mat-icon "arrow_back_ios_new" at bounding box center [1212, 211] width 22 height 22
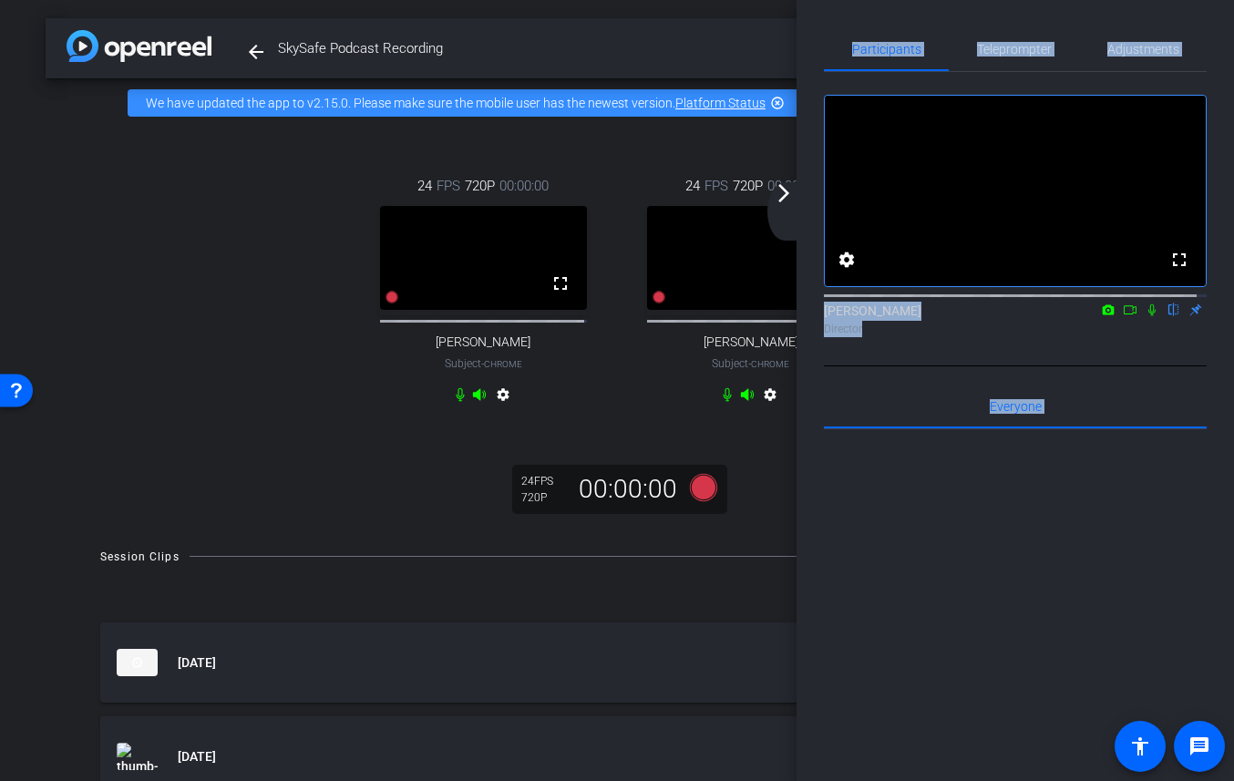
click at [1001, 366] on div "fullscreen settings Adrian Nuno flip Director" at bounding box center [1015, 219] width 383 height 294
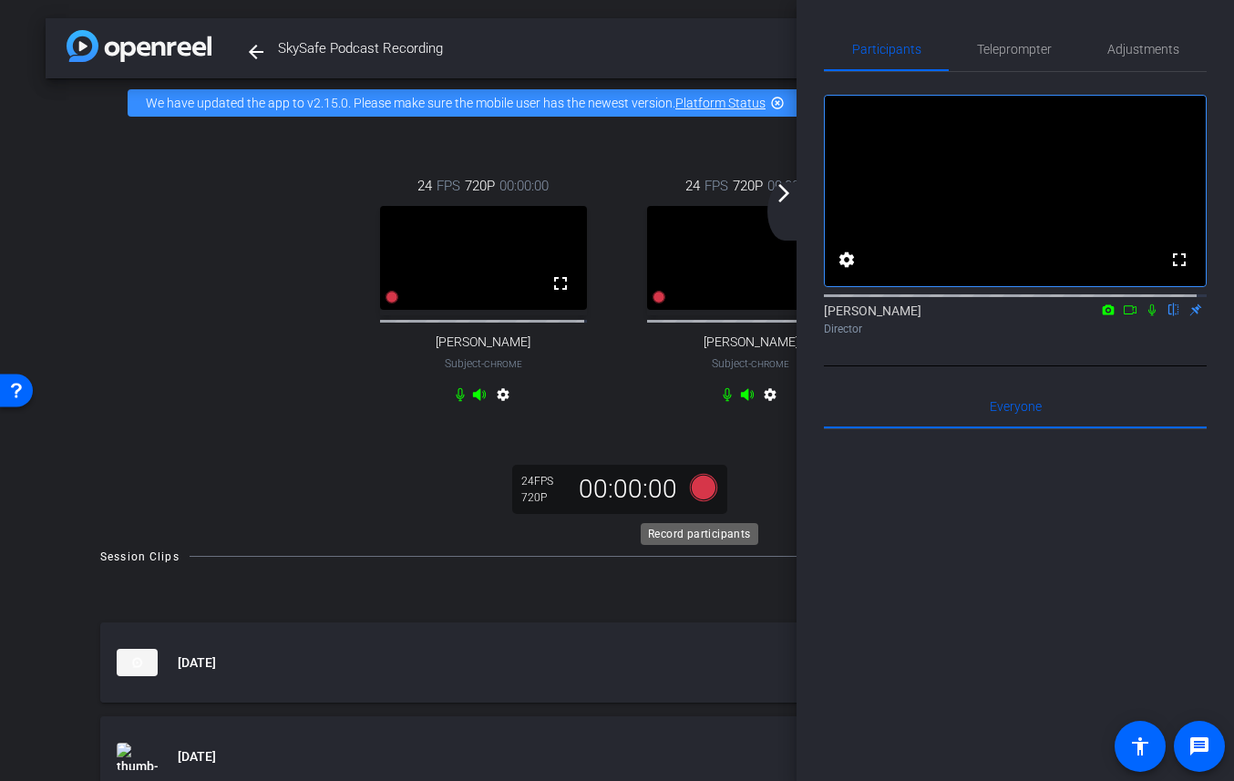
click at [701, 499] on icon at bounding box center [703, 487] width 27 height 27
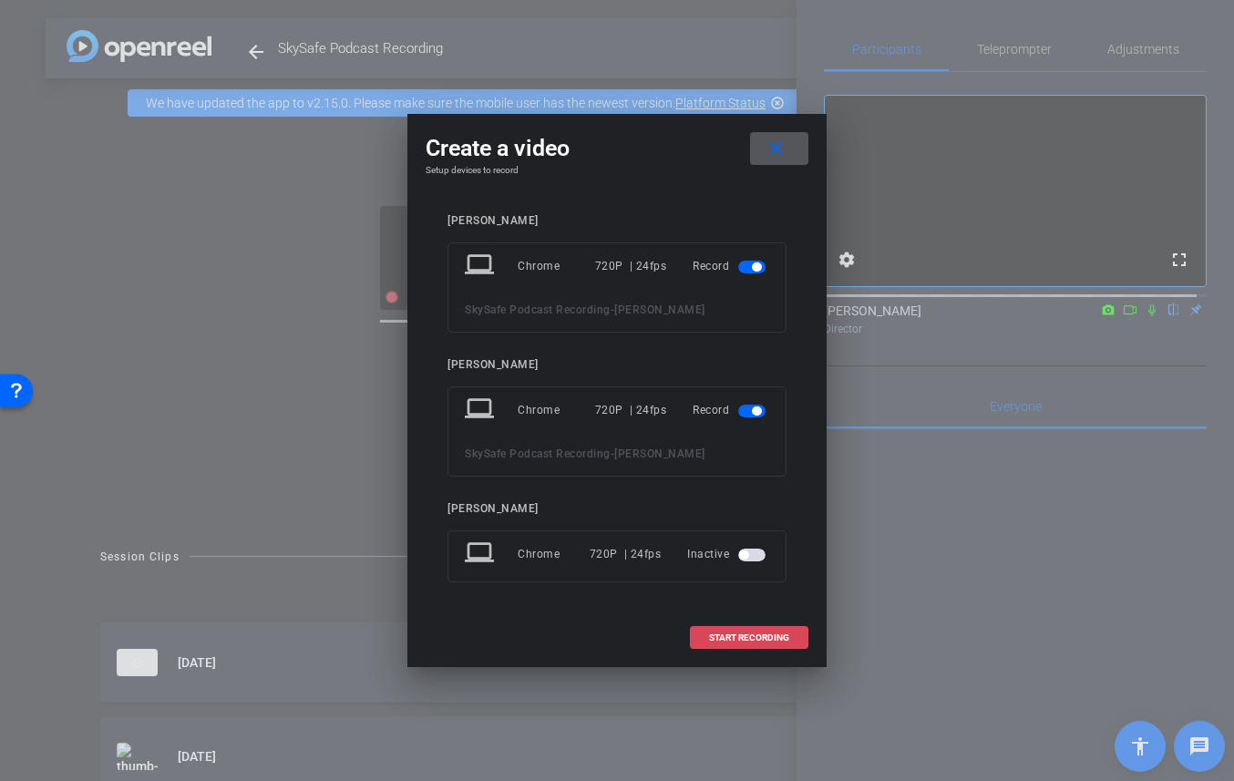
click at [745, 638] on span "START RECORDING" at bounding box center [749, 637] width 80 height 9
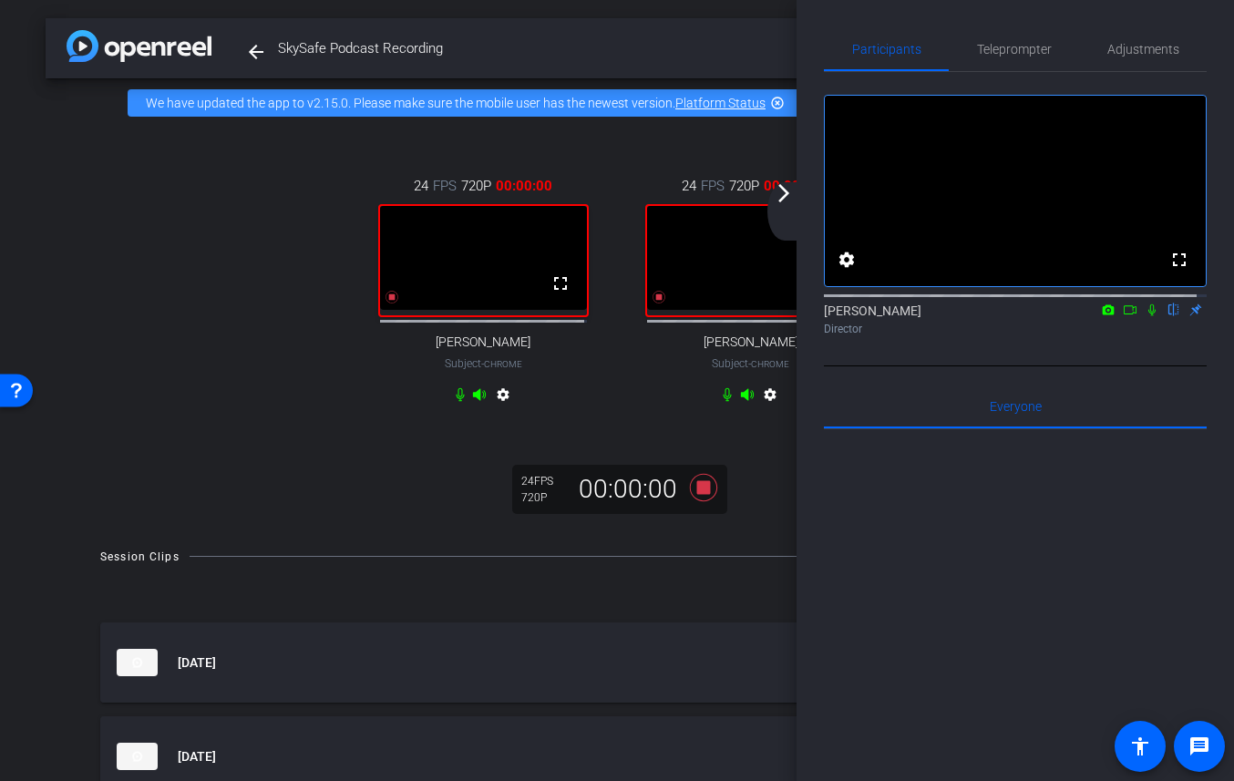
click at [1124, 314] on icon at bounding box center [1130, 309] width 13 height 9
click at [1167, 316] on icon at bounding box center [1174, 309] width 15 height 13
click at [782, 201] on mat-icon "arrow_forward_ios" at bounding box center [784, 193] width 22 height 22
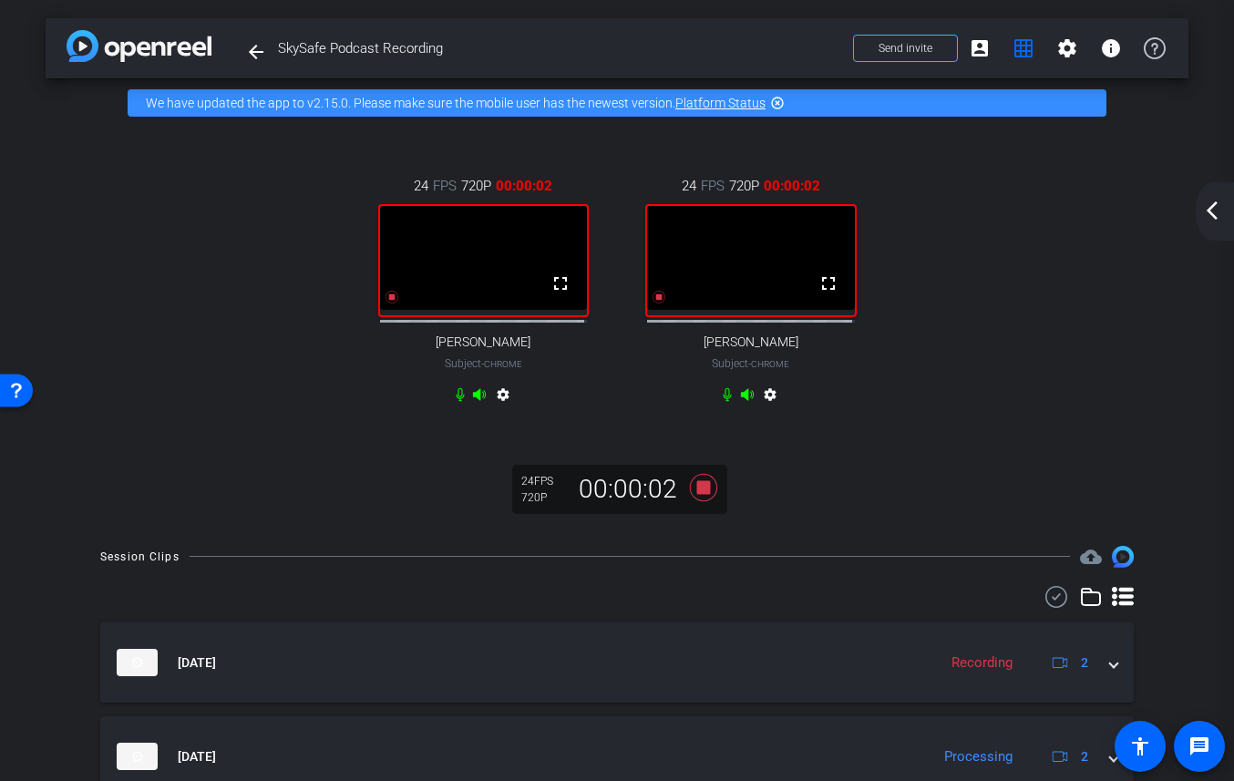
click at [918, 392] on div "24 FPS 720P 00:00:02 fullscreen Larry Packer Subject - Chrome settings 24 FPS 7…" at bounding box center [617, 292] width 1070 height 293
click at [1206, 215] on mat-icon "arrow_back_ios_new" at bounding box center [1212, 211] width 22 height 22
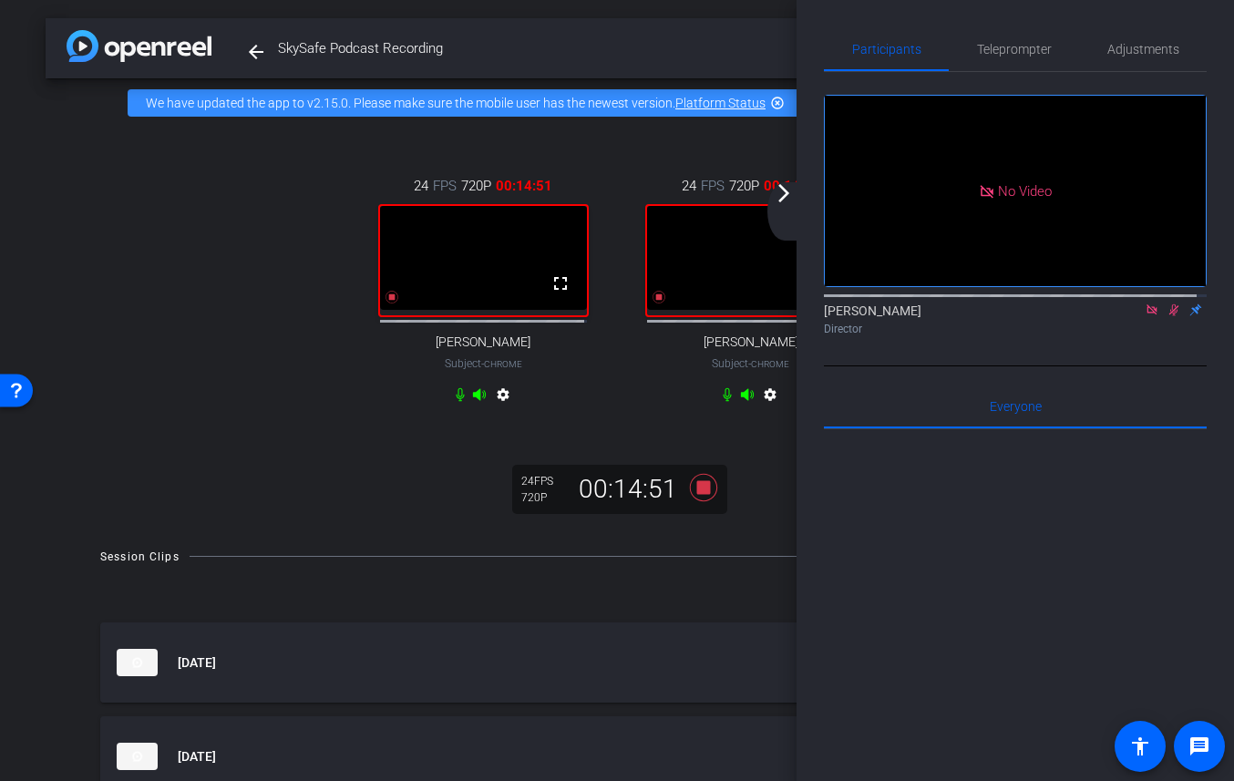
click at [784, 194] on mat-icon "arrow_forward_ios" at bounding box center [784, 193] width 22 height 22
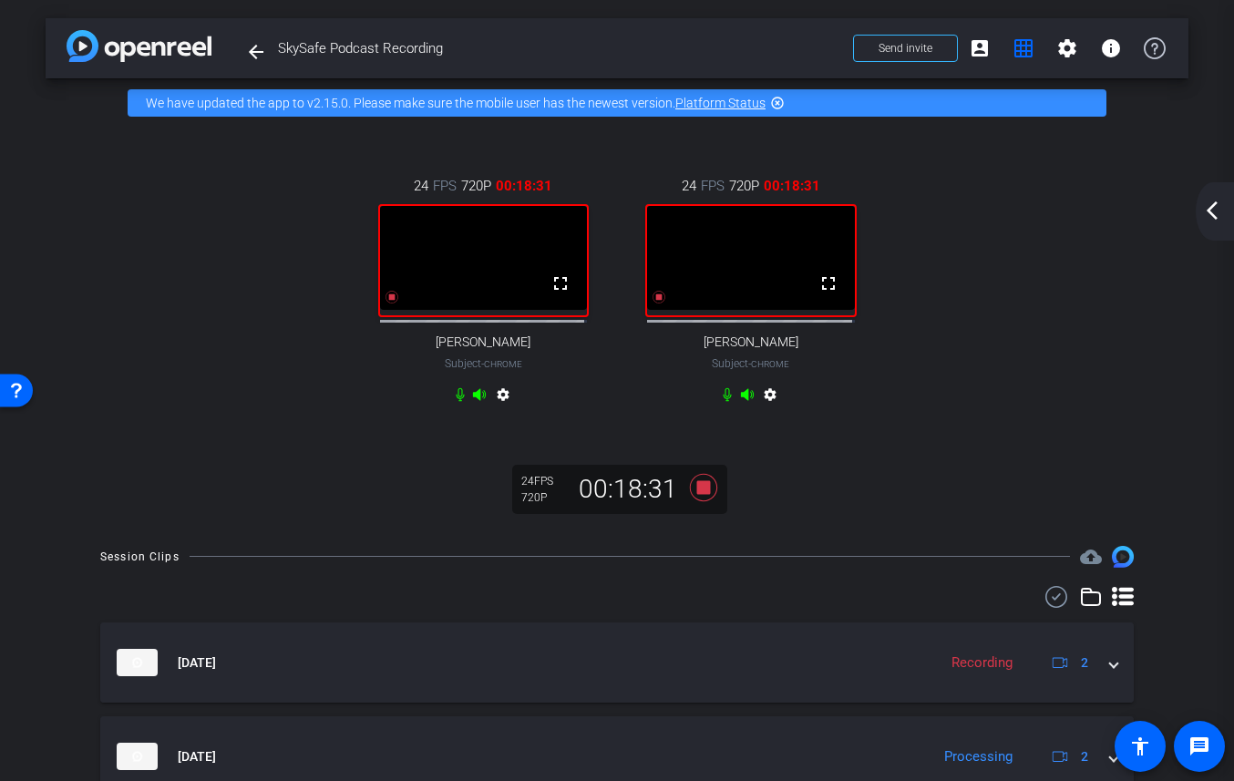
click at [753, 511] on div "24 FPS 720P 00:18:31 fullscreen Larry Packer Subject - Chrome settings 24 FPS 7…" at bounding box center [617, 328] width 1143 height 400
click at [700, 496] on icon at bounding box center [703, 487] width 27 height 27
drag, startPoint x: 1207, startPoint y: 212, endPoint x: 1196, endPoint y: 215, distance: 11.3
click at [1207, 211] on mat-icon "arrow_back_ios_new" at bounding box center [1212, 211] width 22 height 22
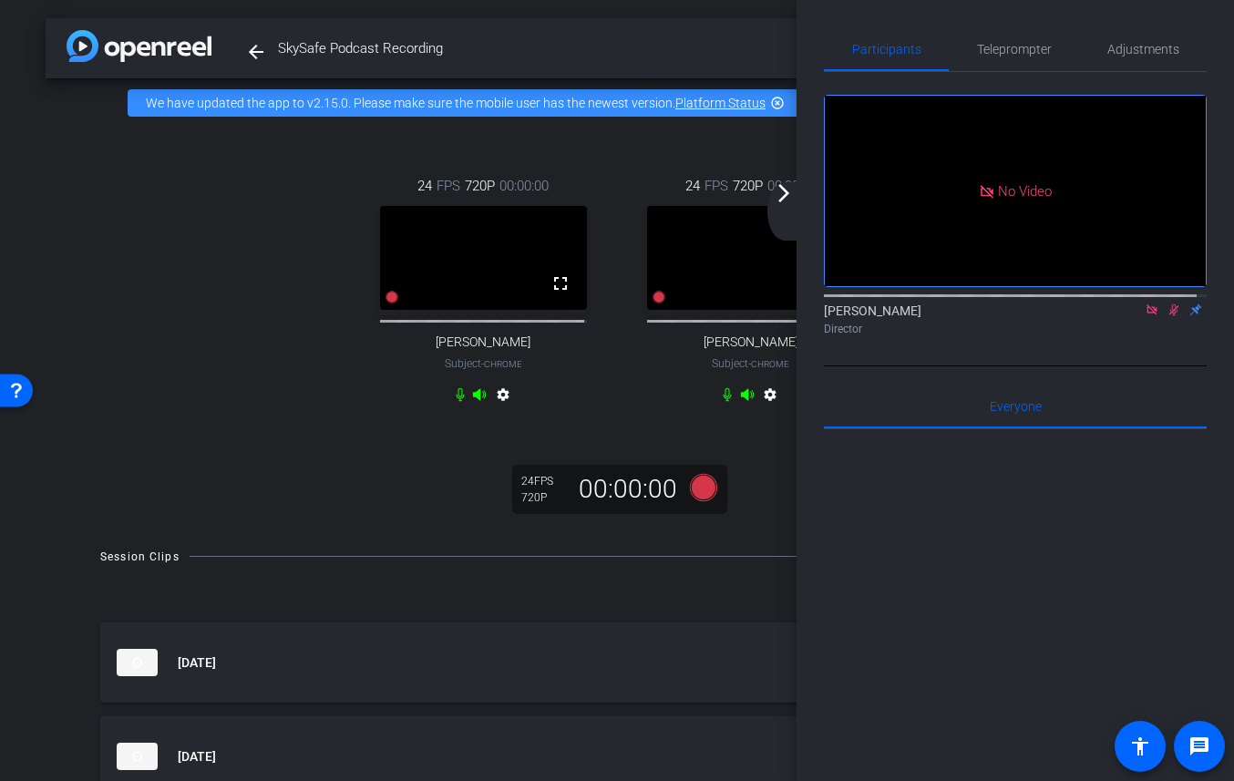
click at [1169, 316] on icon at bounding box center [1174, 310] width 10 height 12
click at [1145, 316] on icon at bounding box center [1152, 309] width 15 height 13
click at [1018, 337] on div "Director" at bounding box center [1015, 329] width 383 height 16
click at [780, 197] on mat-icon "arrow_forward_ios" at bounding box center [784, 193] width 22 height 22
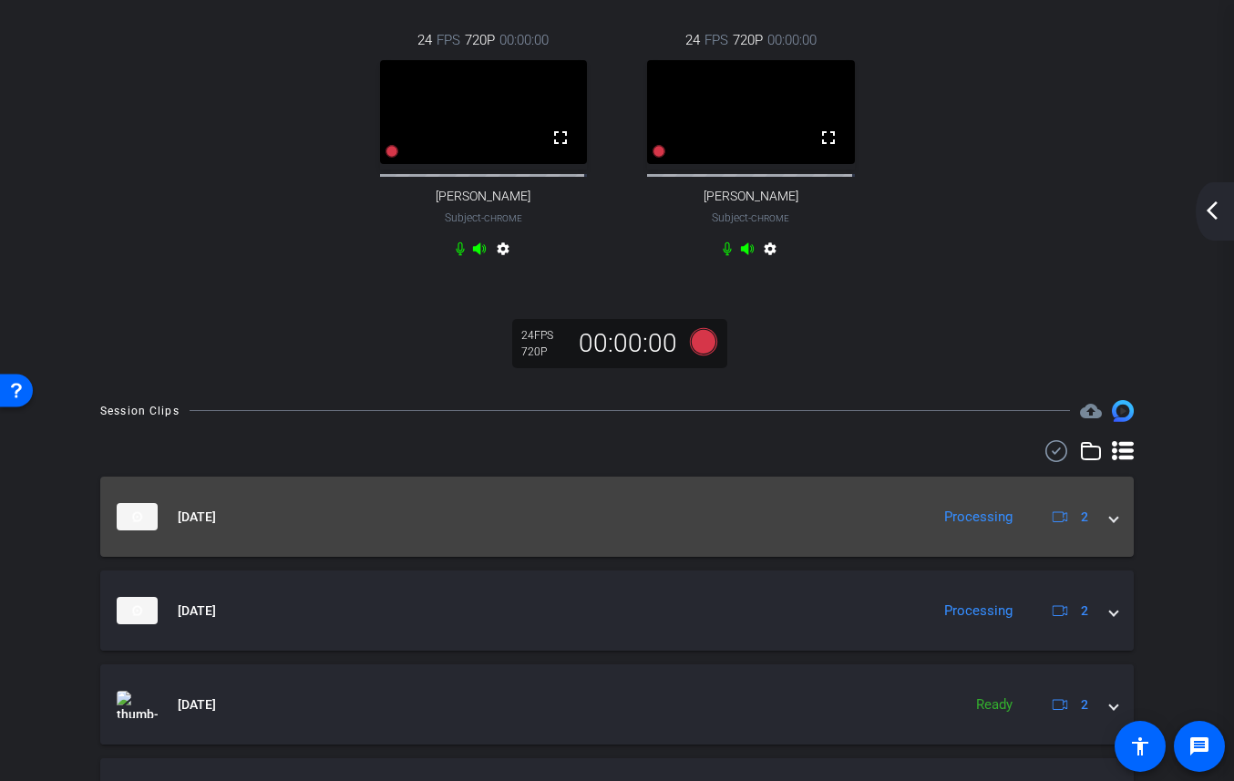
scroll to position [150, 0]
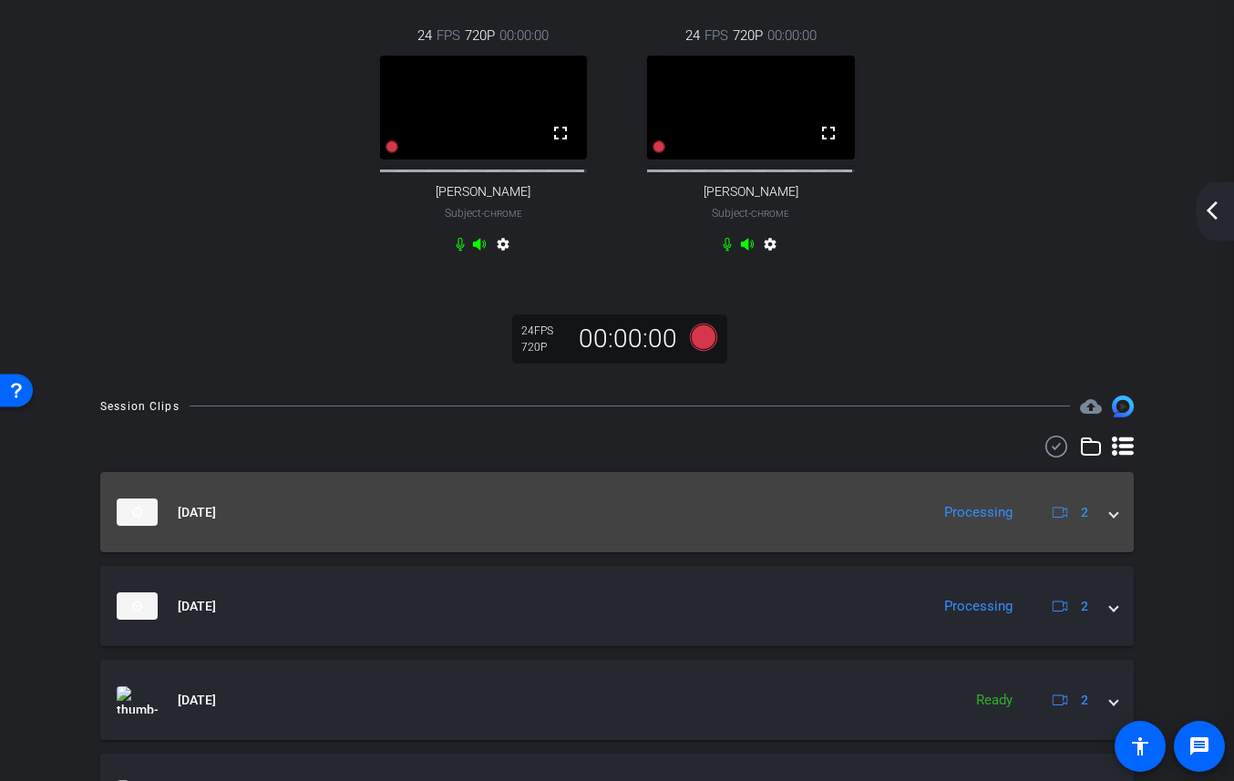
click at [1110, 522] on span at bounding box center [1113, 512] width 7 height 19
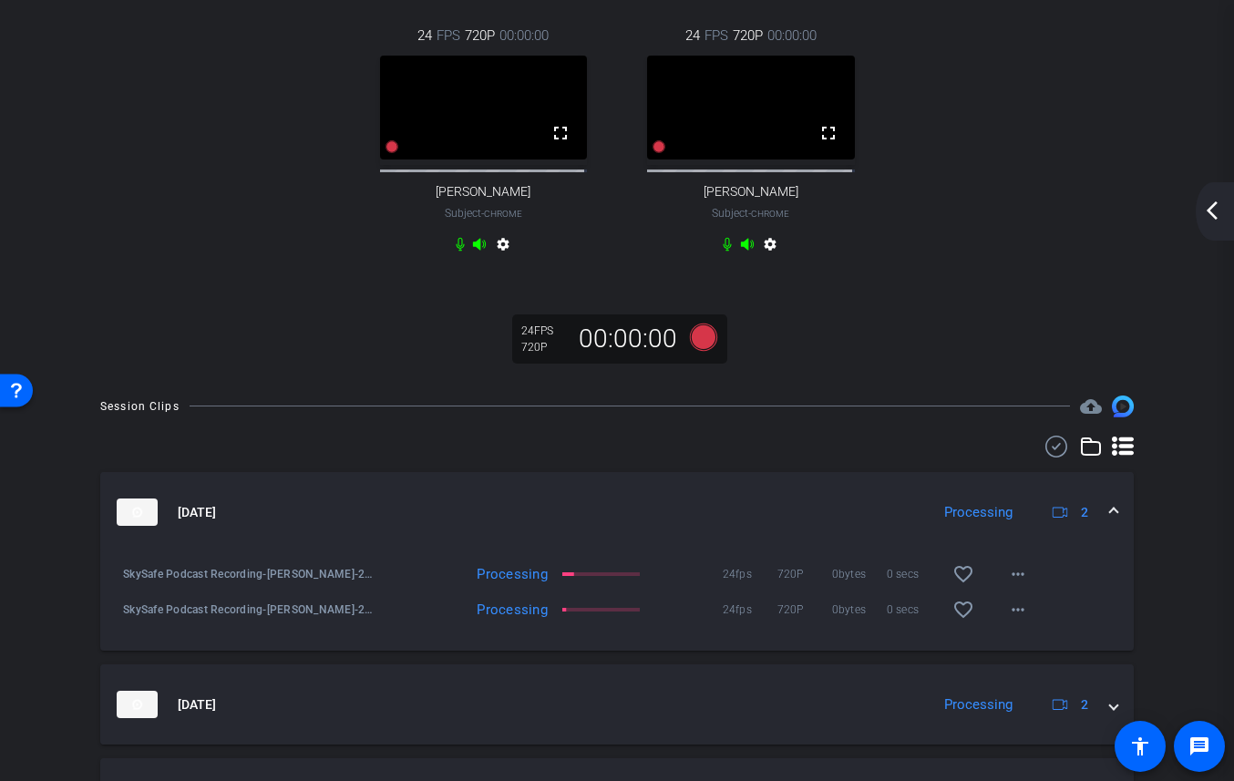
click at [1110, 522] on span at bounding box center [1113, 512] width 7 height 19
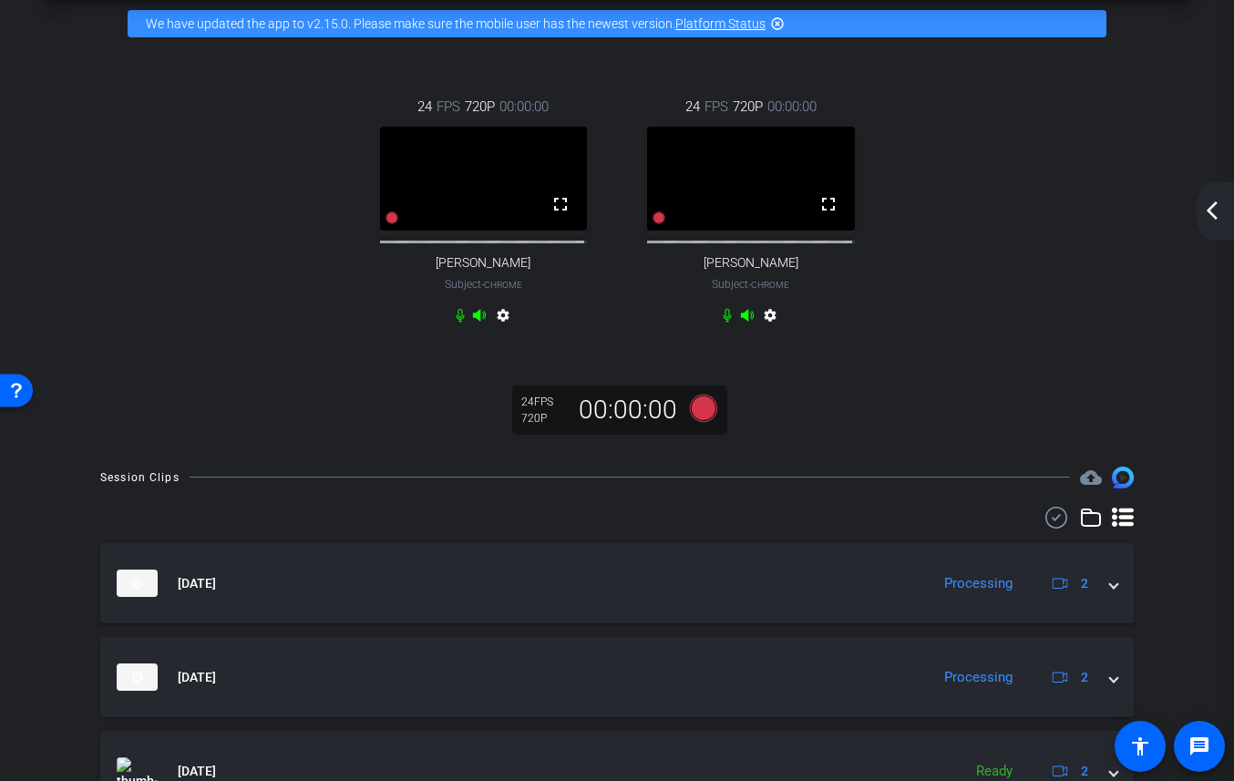
scroll to position [0, 0]
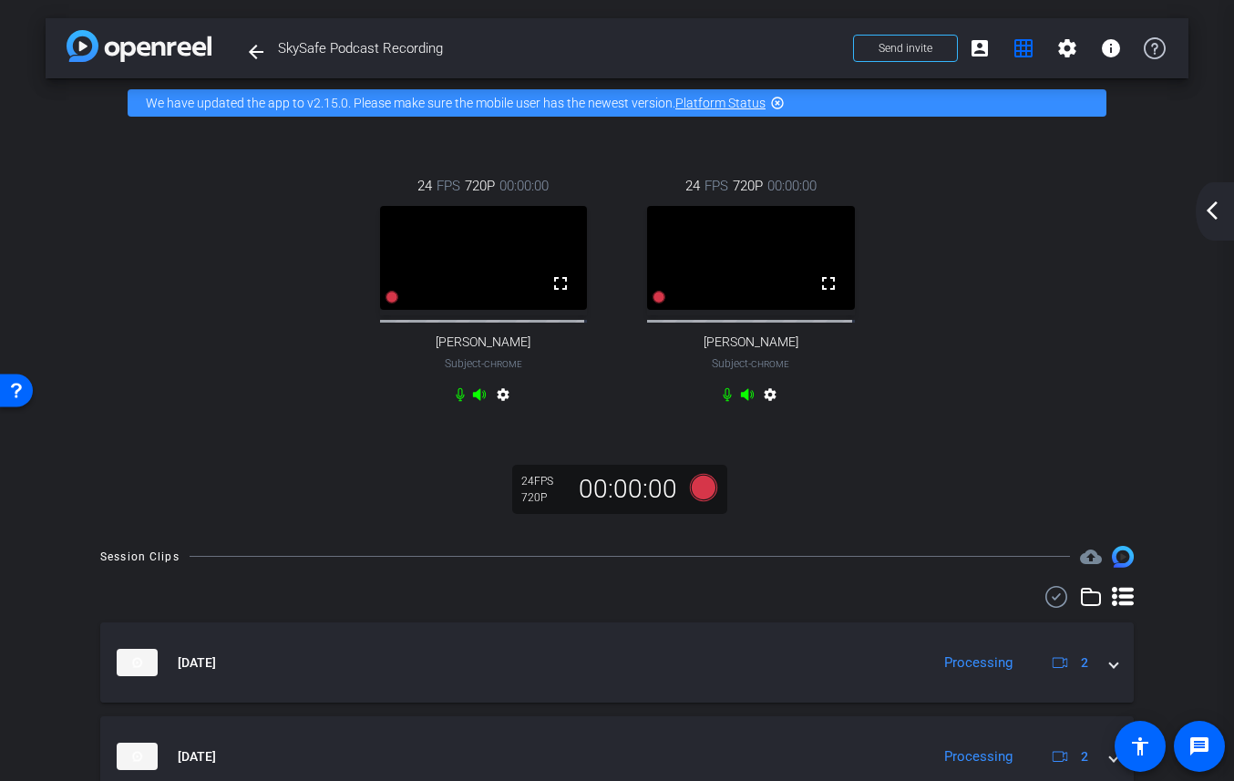
click at [1083, 477] on div "24 FPS 720P 00:00:00 fullscreen Larry Packer Subject - Chrome settings 24 FPS 7…" at bounding box center [617, 328] width 1143 height 400
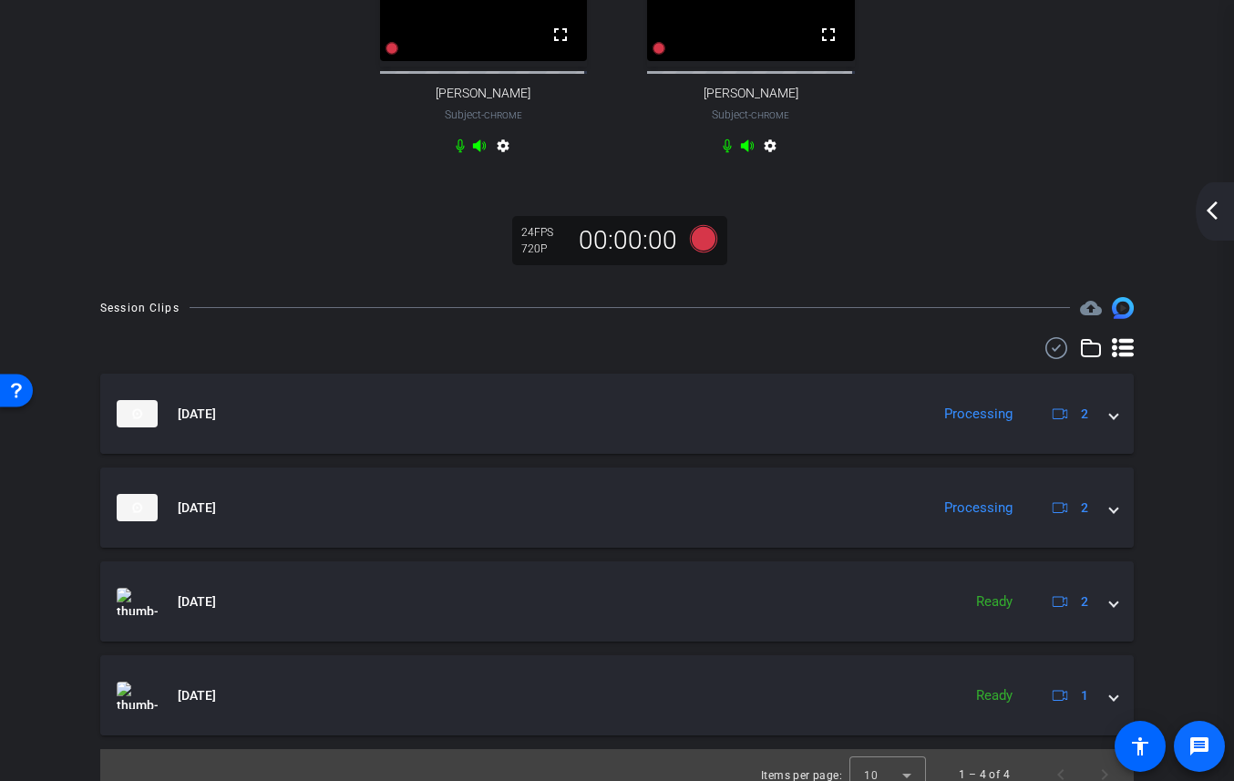
scroll to position [280, 0]
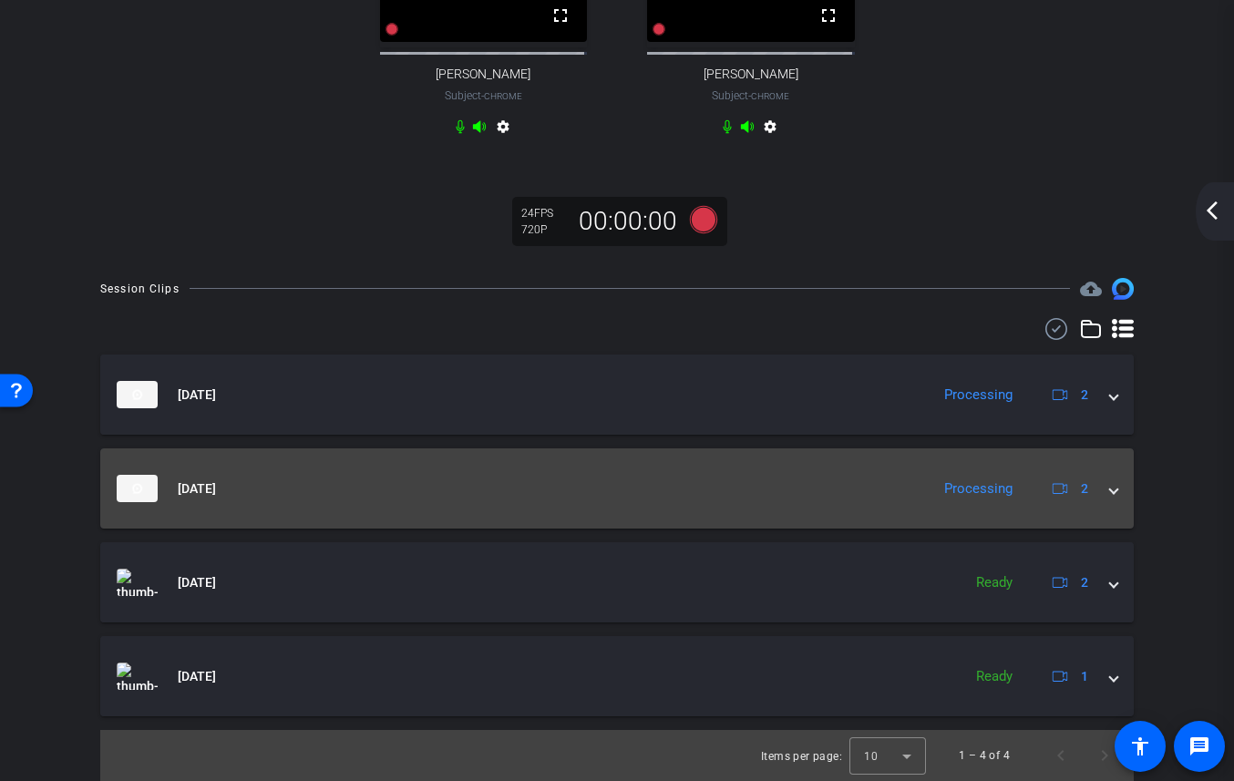
click at [1110, 492] on span at bounding box center [1113, 488] width 7 height 19
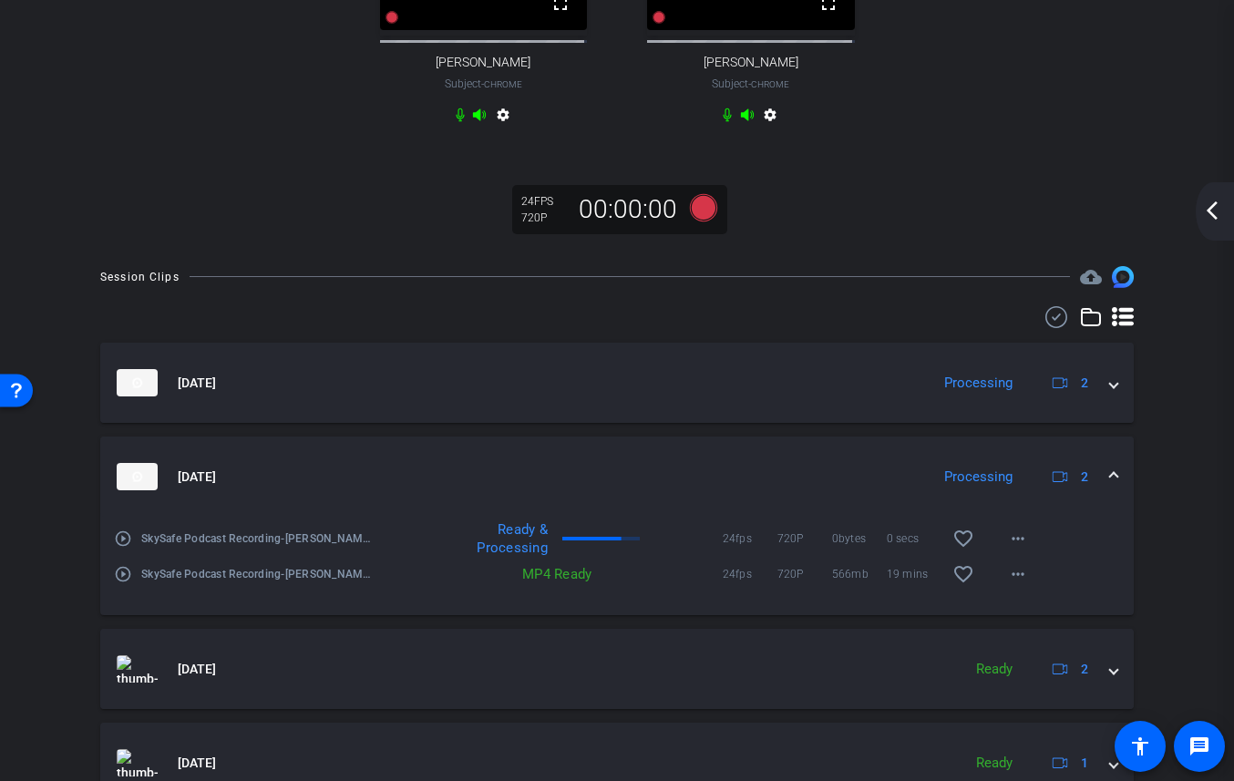
click at [1110, 487] on span at bounding box center [1113, 477] width 7 height 19
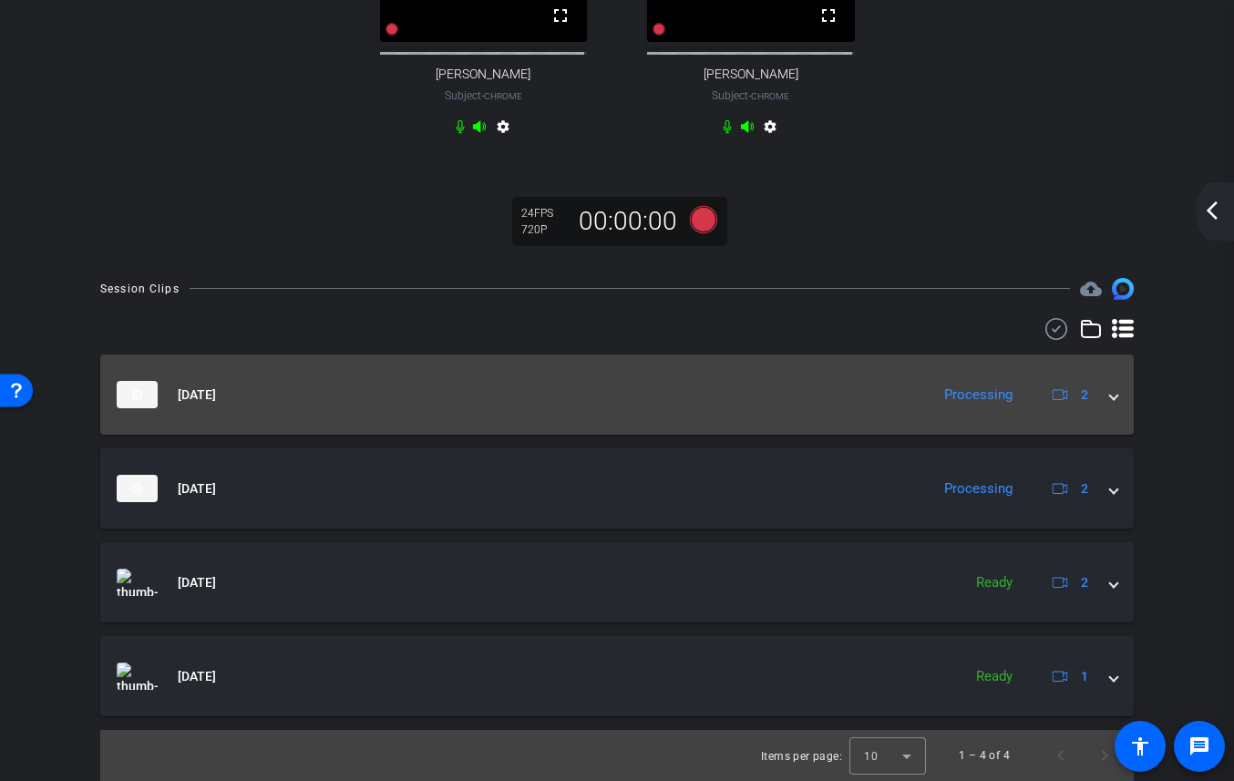
click at [1110, 386] on span at bounding box center [1113, 395] width 7 height 19
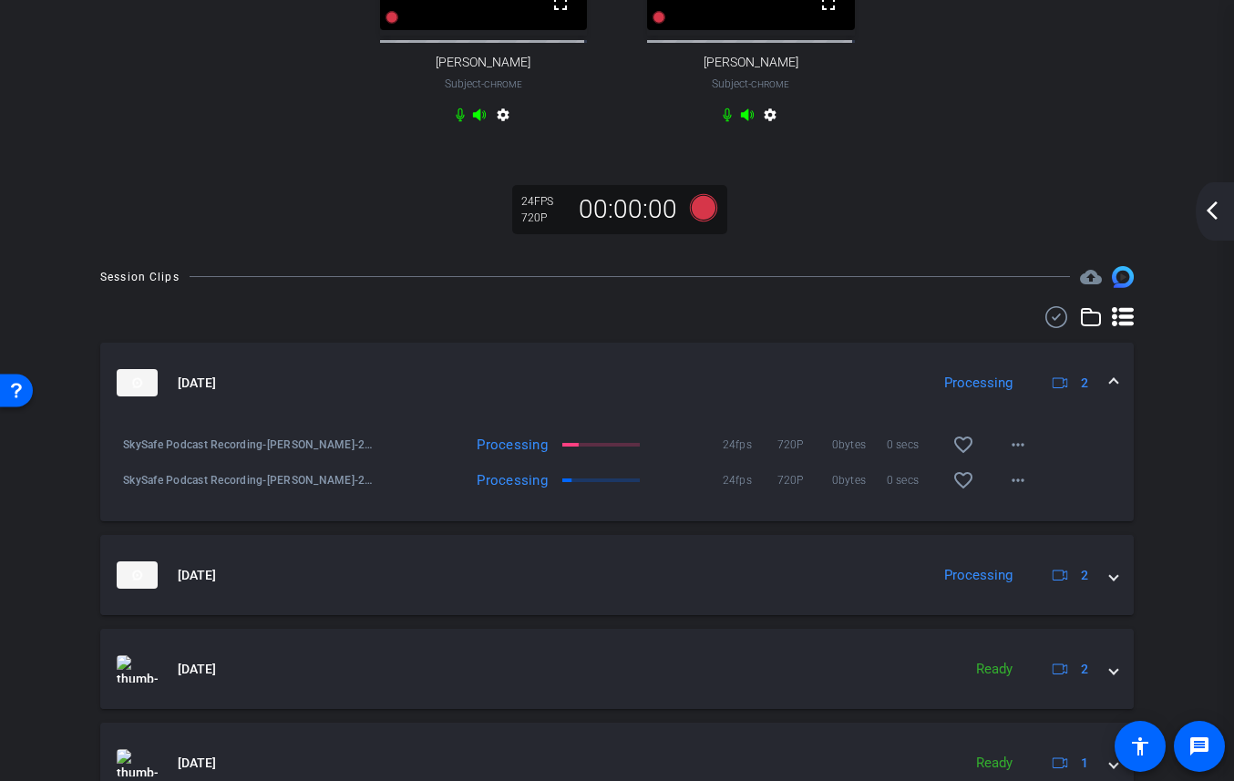
click at [1110, 386] on span at bounding box center [1113, 383] width 7 height 19
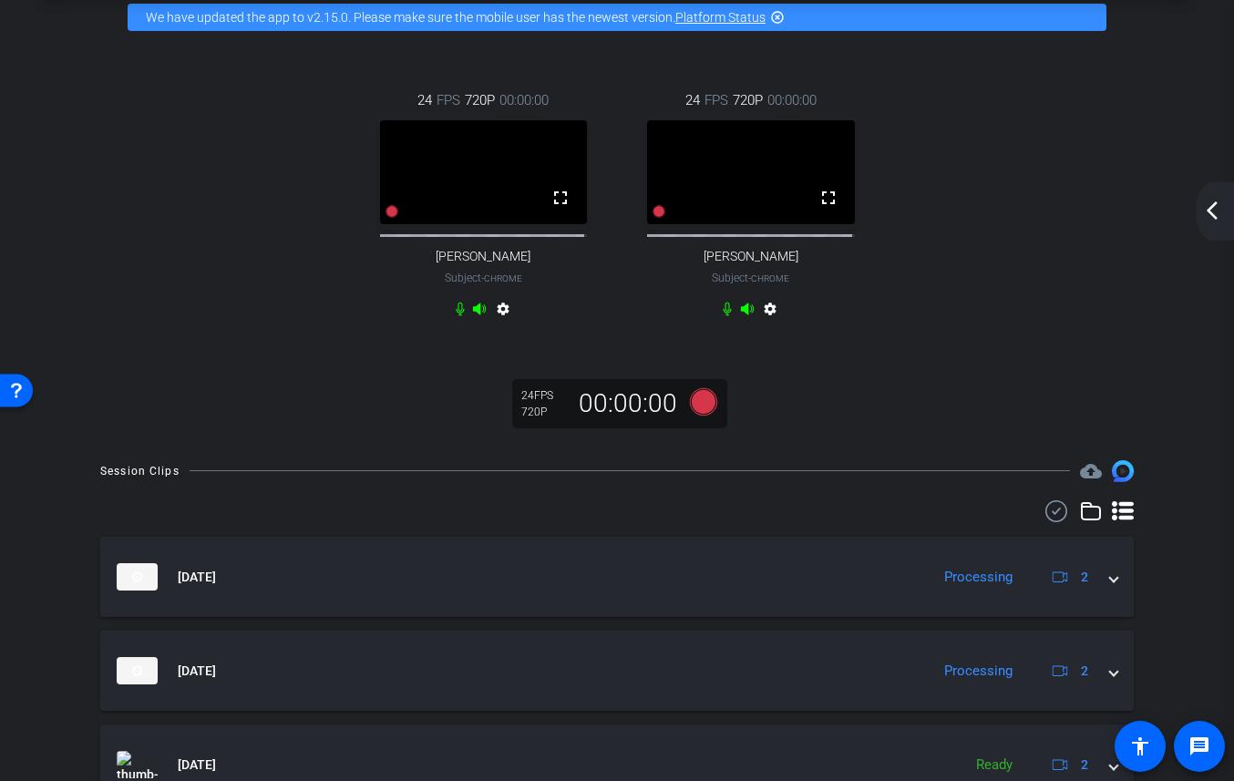
scroll to position [0, 0]
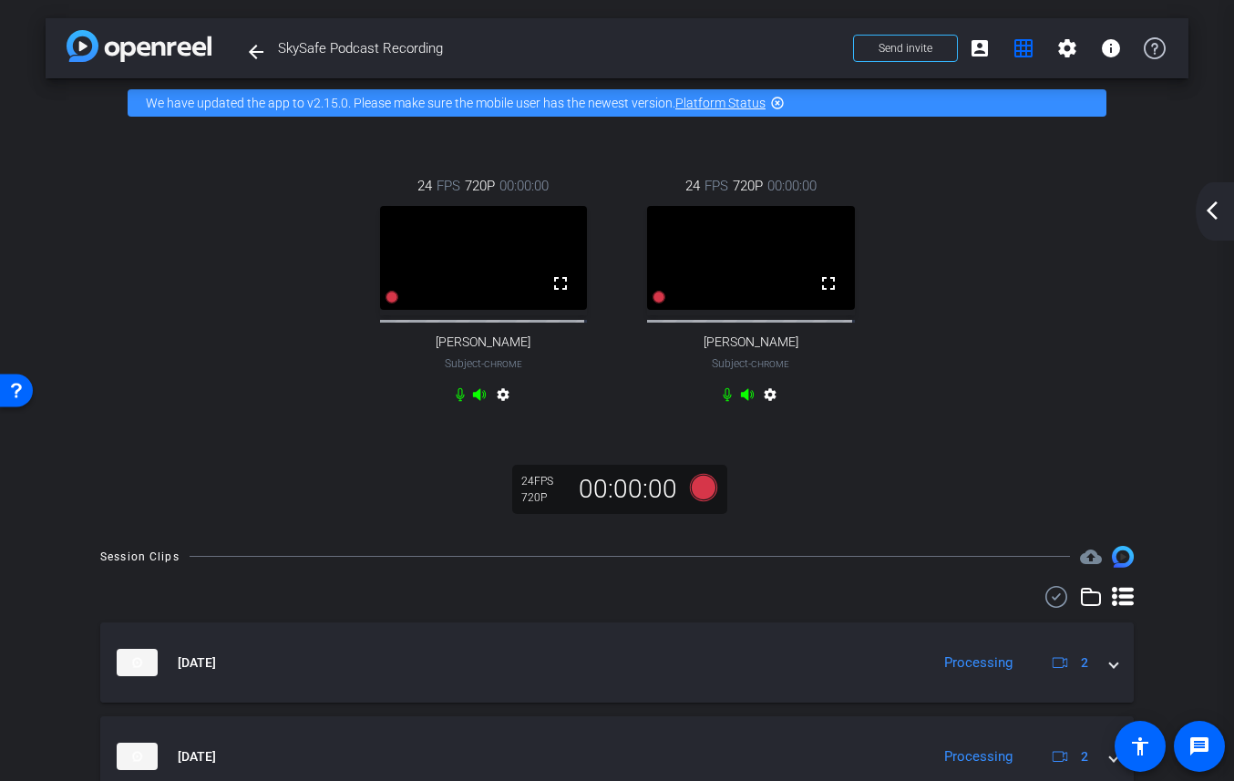
click at [1203, 211] on mat-icon "arrow_back_ios_new" at bounding box center [1212, 211] width 22 height 22
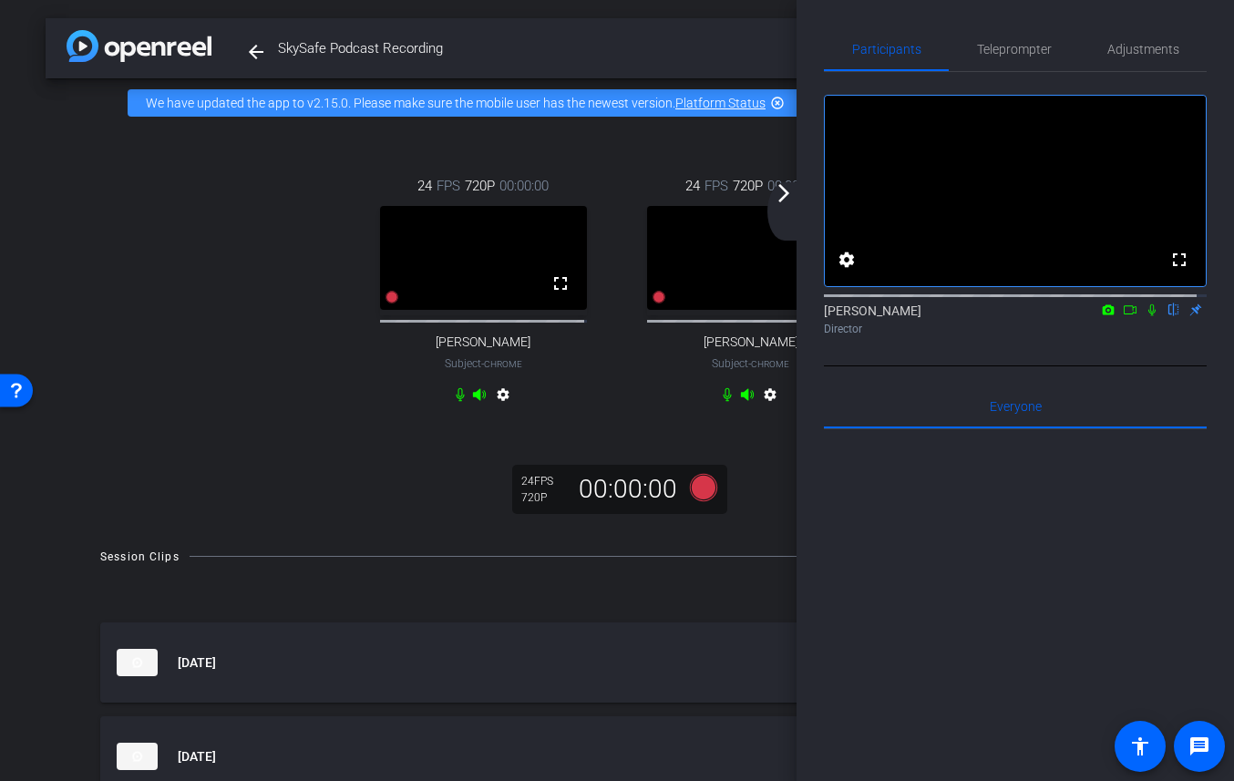
click at [788, 195] on mat-icon "arrow_forward_ios" at bounding box center [784, 193] width 22 height 22
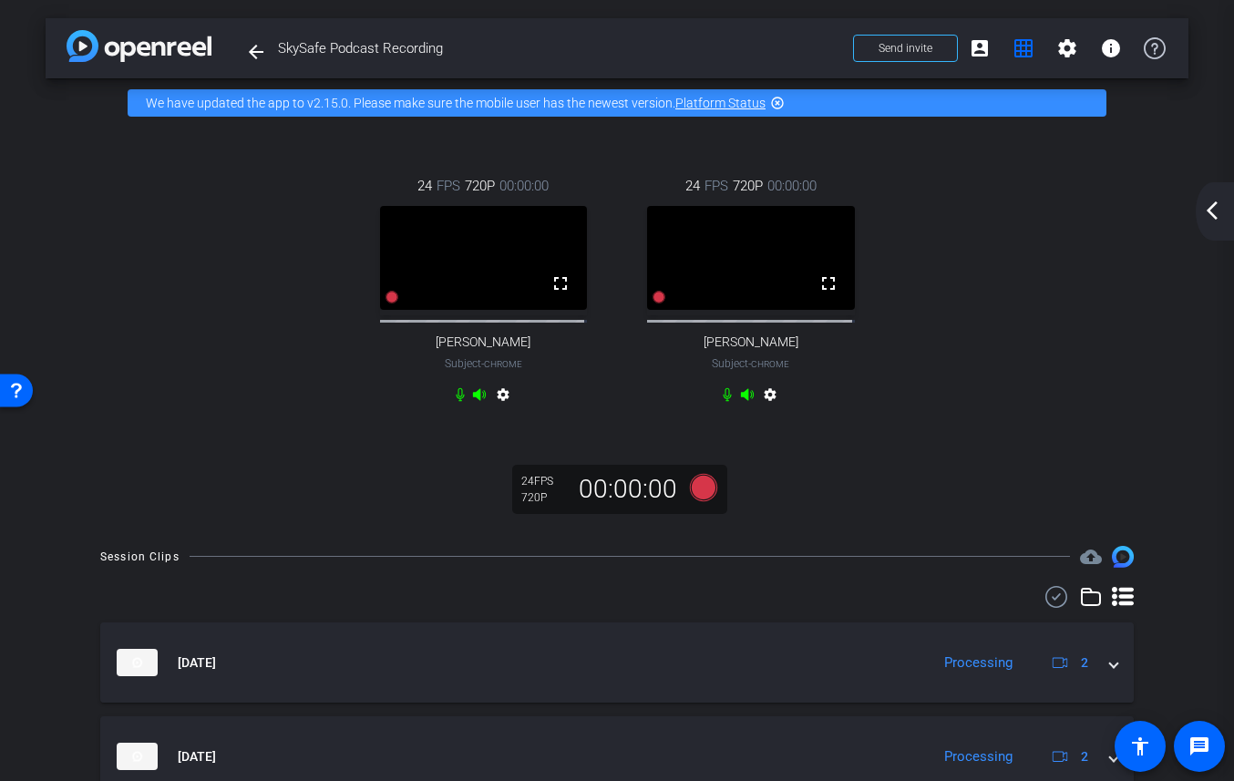
scroll to position [280, 0]
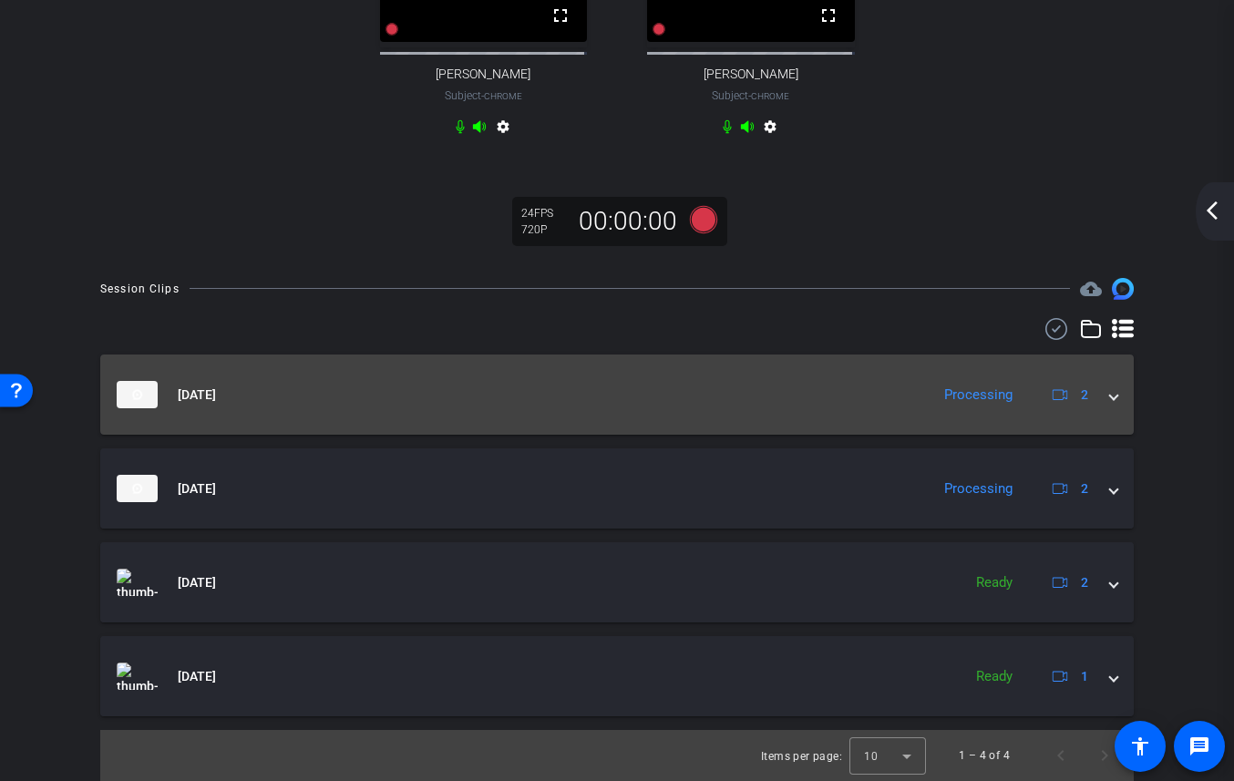
click at [1087, 390] on div "Sep 11, 2025 Processing 2" at bounding box center [613, 394] width 993 height 27
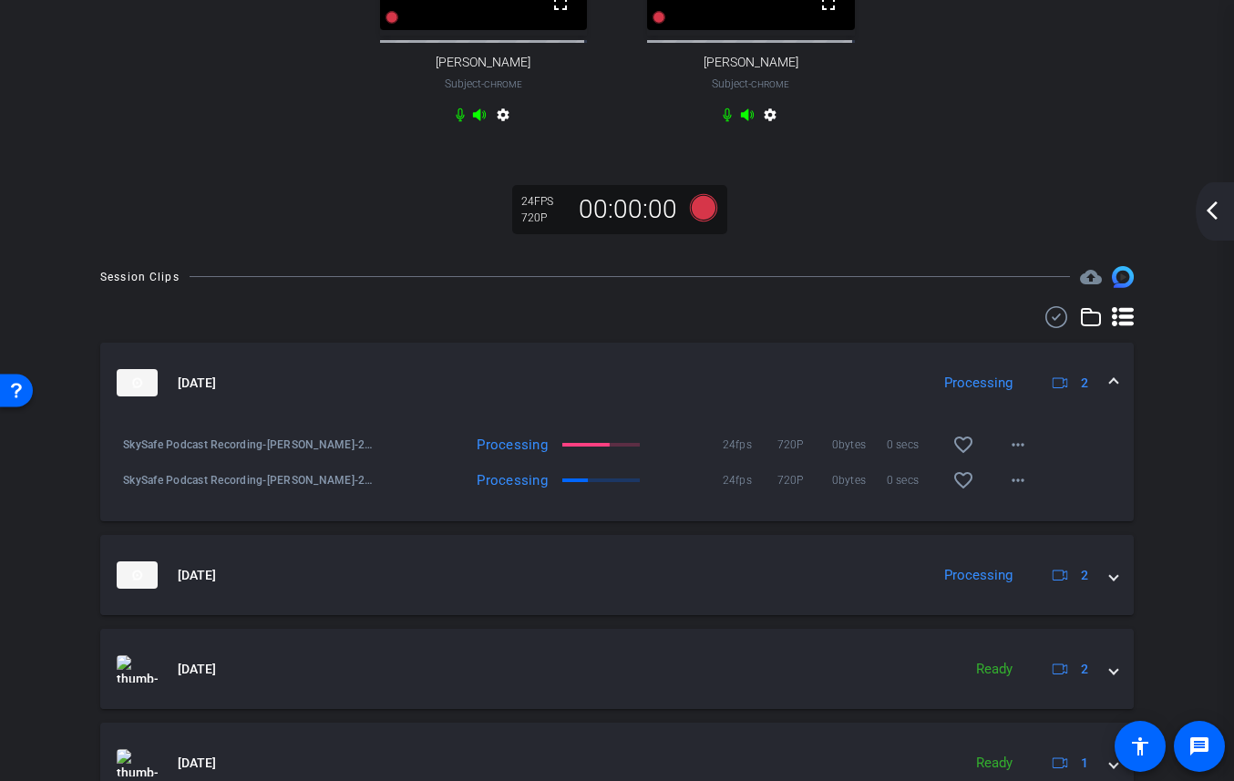
click at [1087, 387] on div "Sep 11, 2025 Processing 2" at bounding box center [613, 382] width 993 height 27
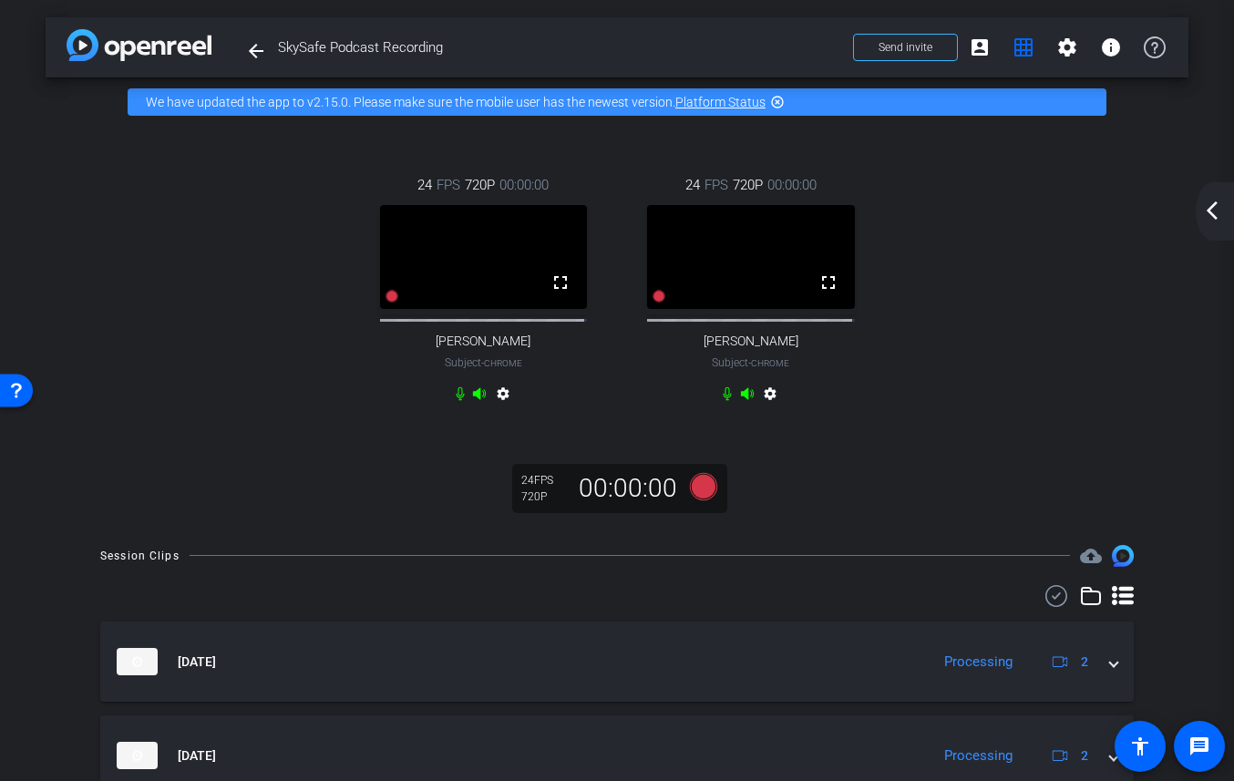
scroll to position [0, 0]
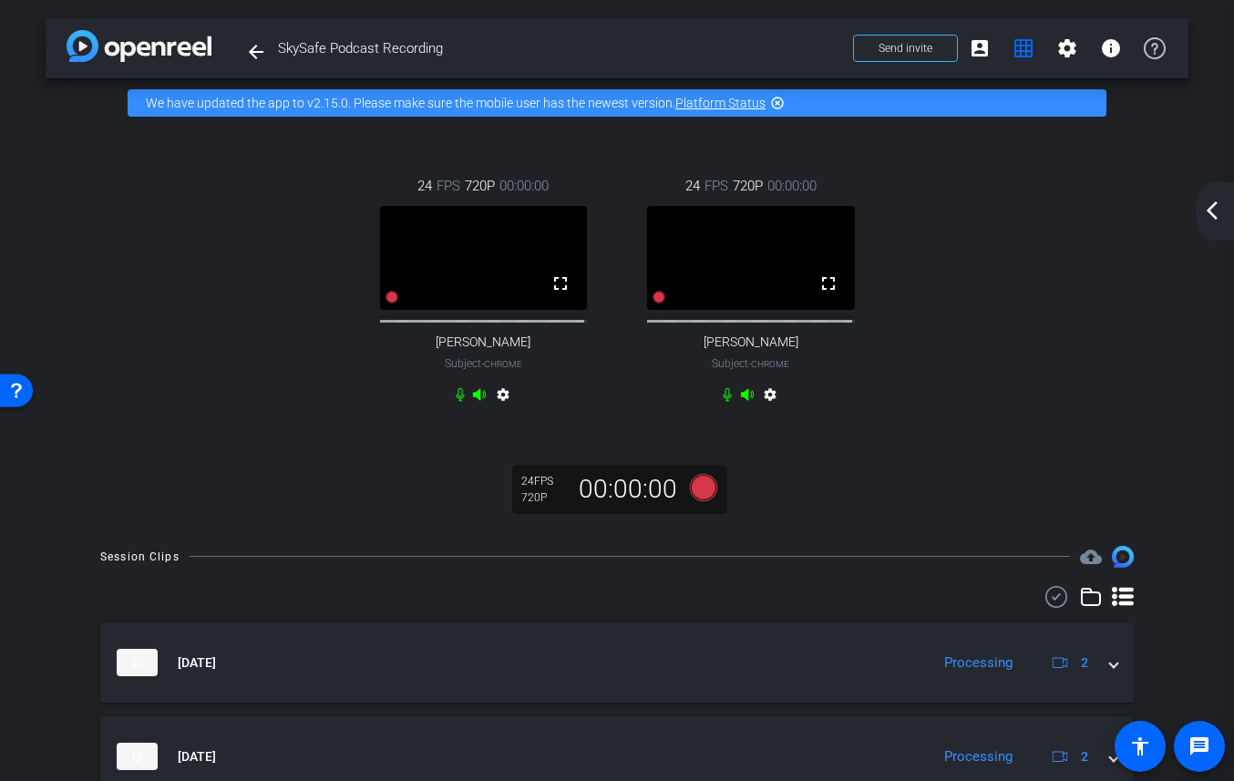
click at [1206, 211] on mat-icon "arrow_back_ios_new" at bounding box center [1212, 211] width 22 height 22
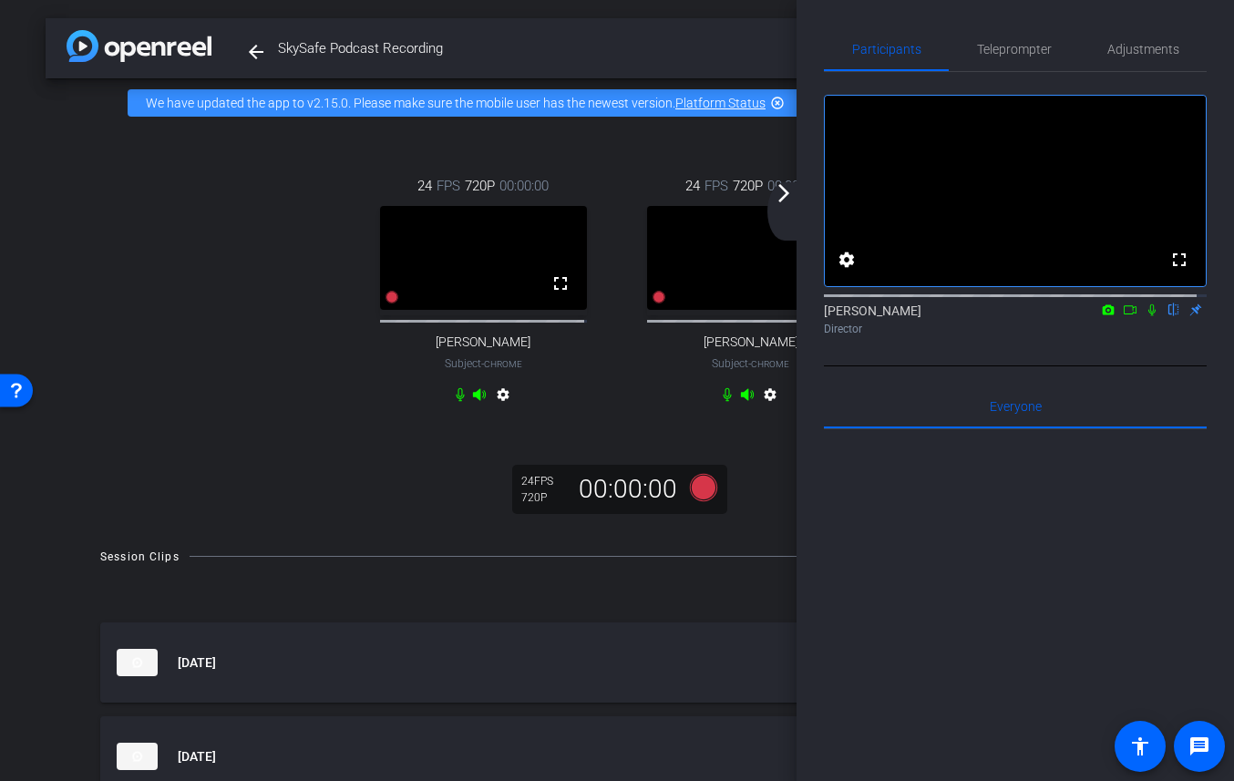
click at [787, 201] on mat-icon "arrow_forward_ios" at bounding box center [784, 193] width 22 height 22
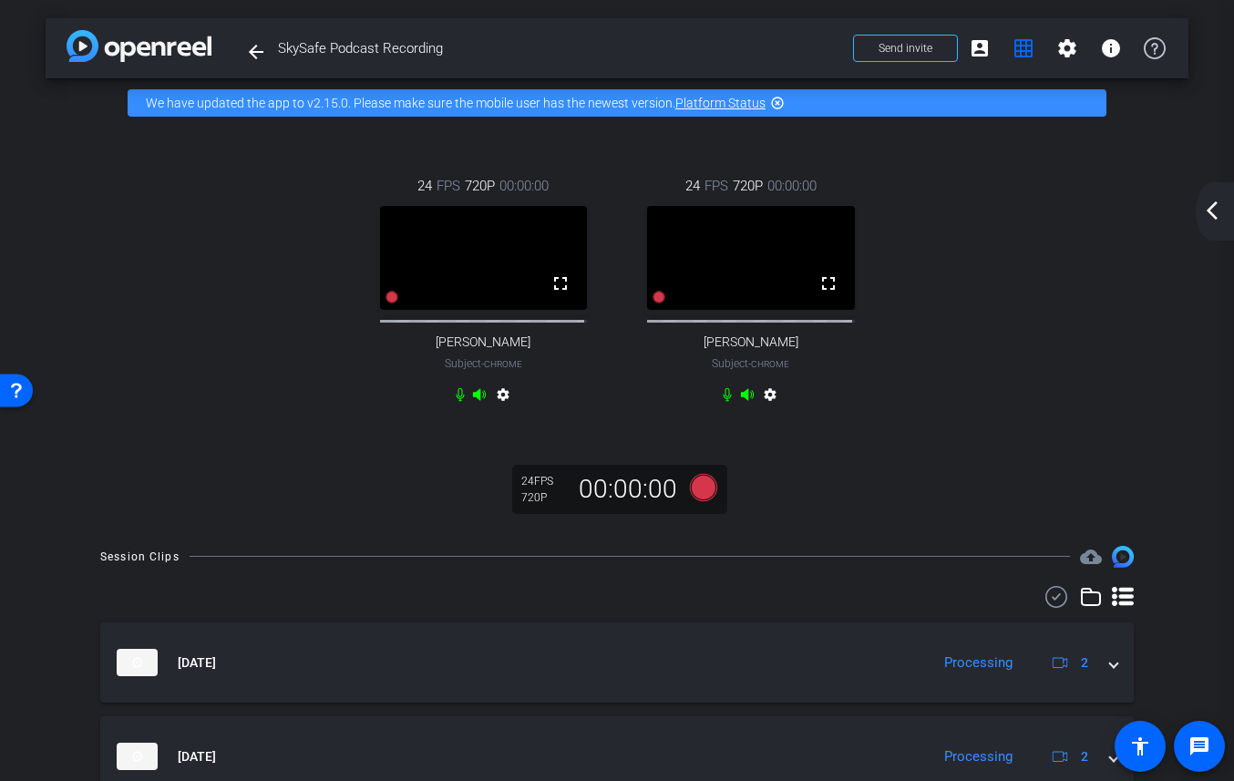
click at [142, 216] on div "24 FPS 720P 00:00:00 fullscreen Larry Packer Subject - Chrome settings 24 FPS 7…" at bounding box center [617, 292] width 1070 height 293
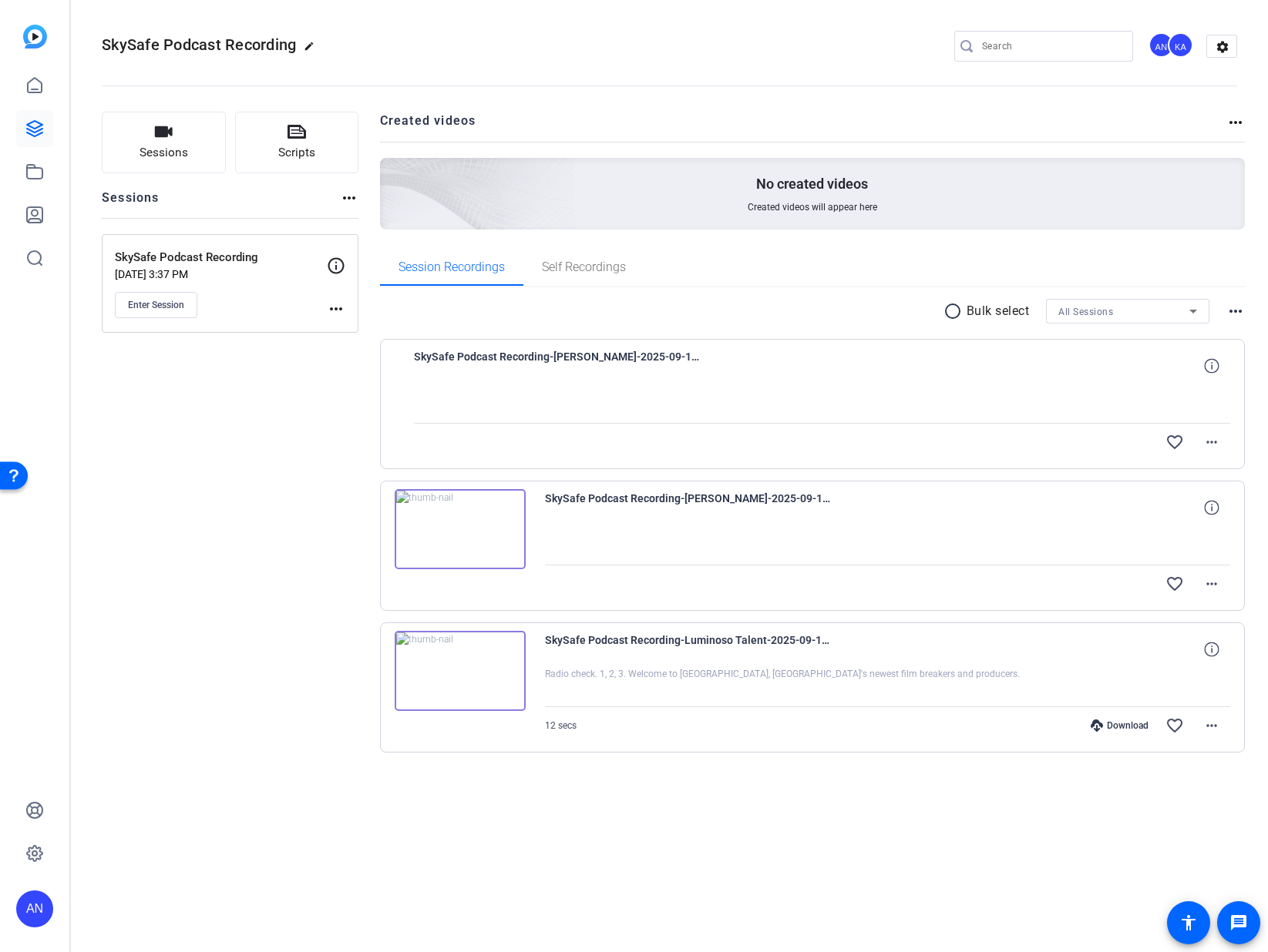
click at [467, 526] on img at bounding box center [460, 529] width 131 height 80
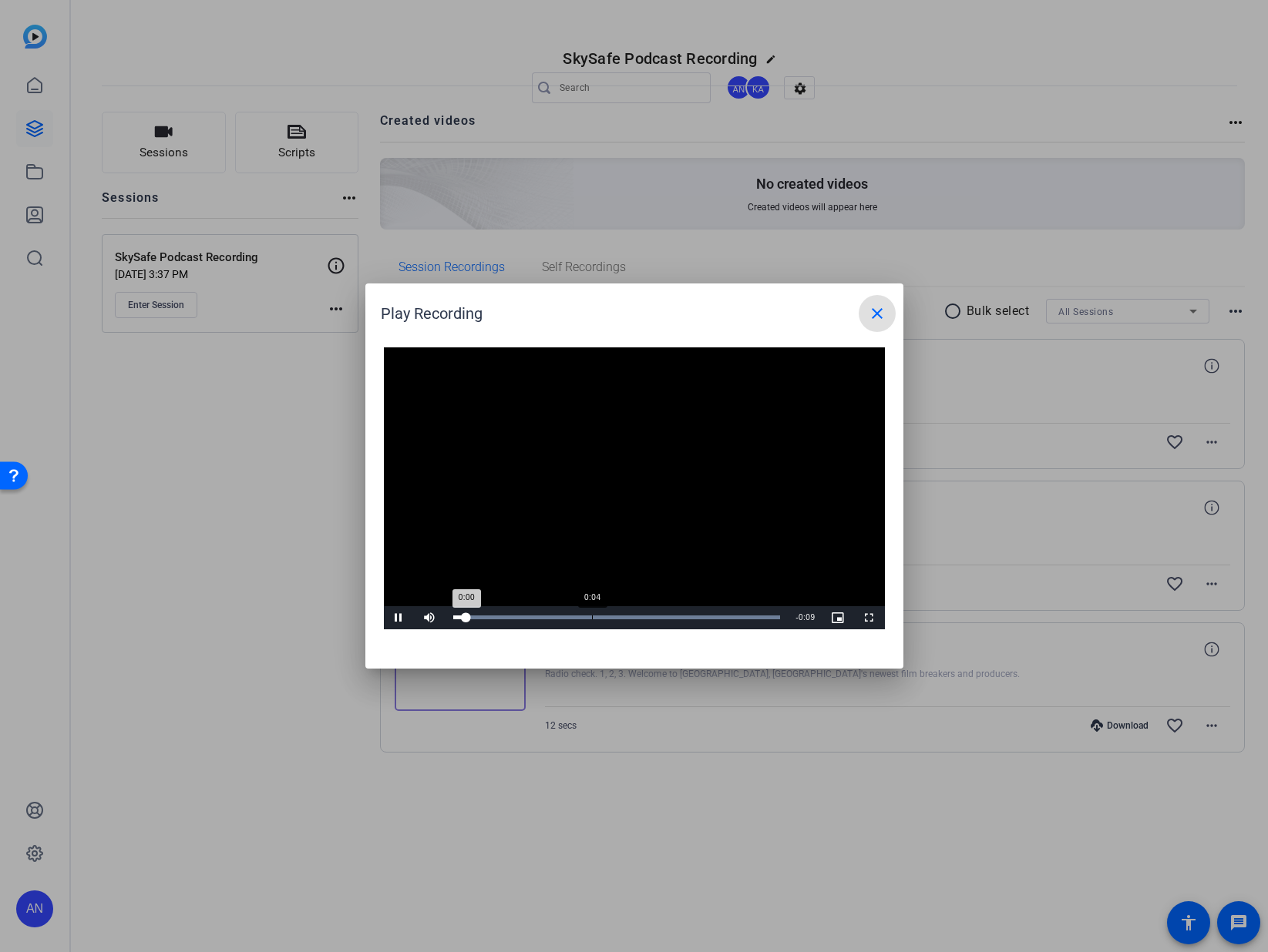
click at [592, 621] on div "Loaded : 100.00% 0:04 0:00" at bounding box center [618, 617] width 343 height 23
click at [886, 313] on span at bounding box center [877, 314] width 37 height 37
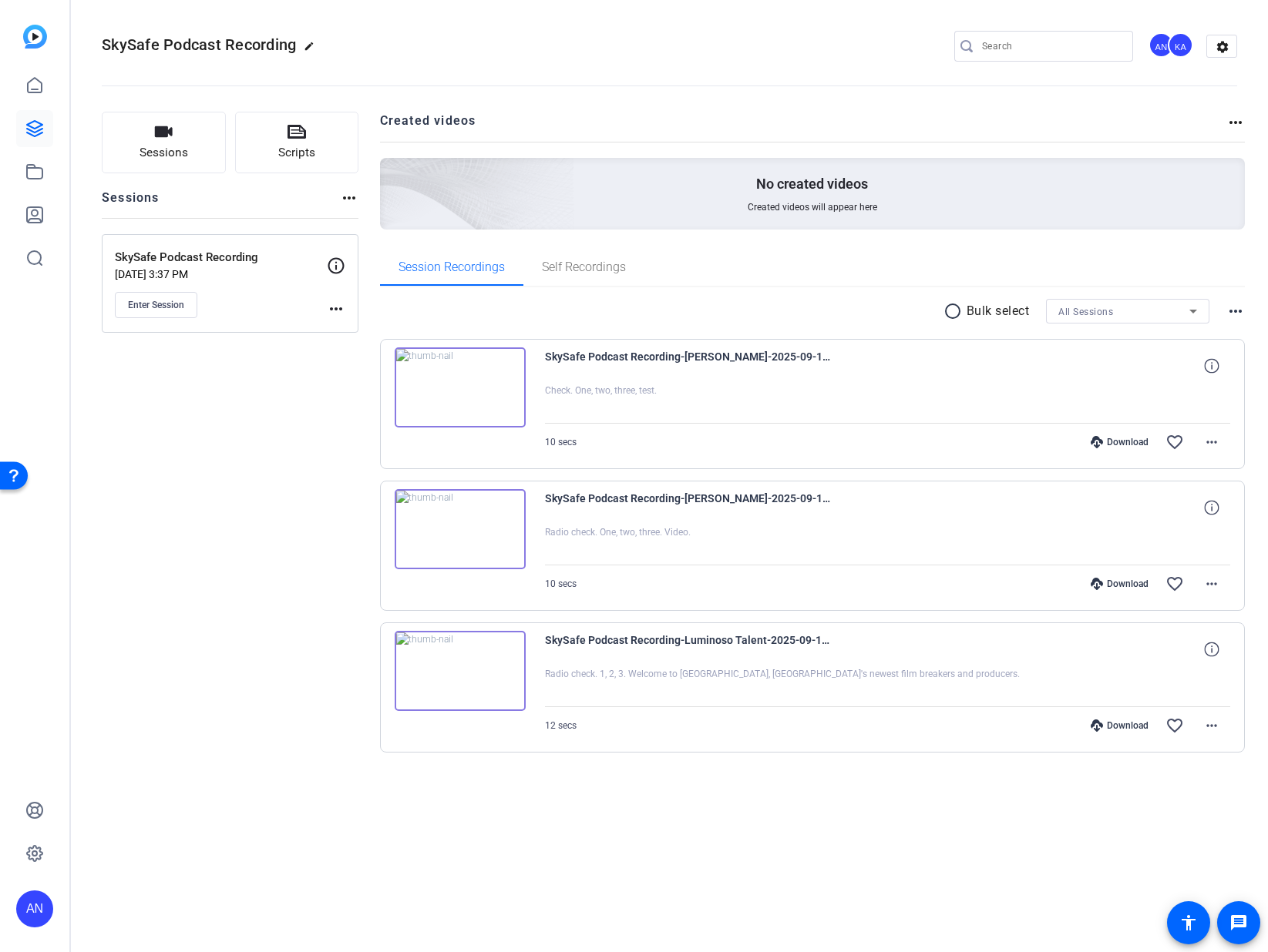
click at [461, 382] on img at bounding box center [460, 387] width 131 height 80
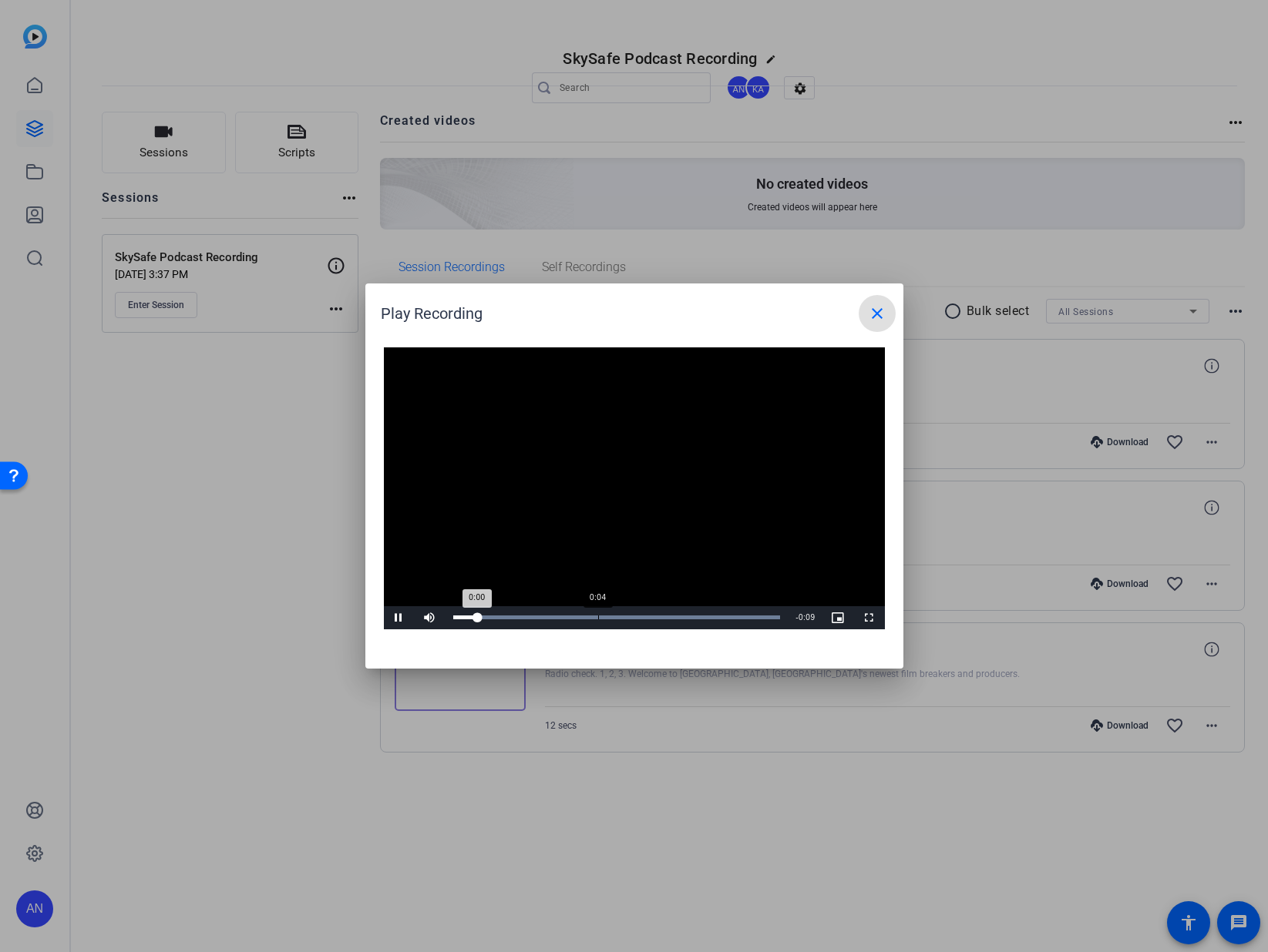
click at [597, 621] on div "Loaded : 100.00% 0:04 0:00" at bounding box center [618, 617] width 343 height 23
click at [626, 616] on div "Loaded : 100.00% 0:05 0:04" at bounding box center [617, 617] width 327 height 4
click at [668, 616] on div "Loaded : 100.00% 0:06 0:06" at bounding box center [617, 617] width 327 height 4
click at [880, 324] on span at bounding box center [877, 314] width 37 height 37
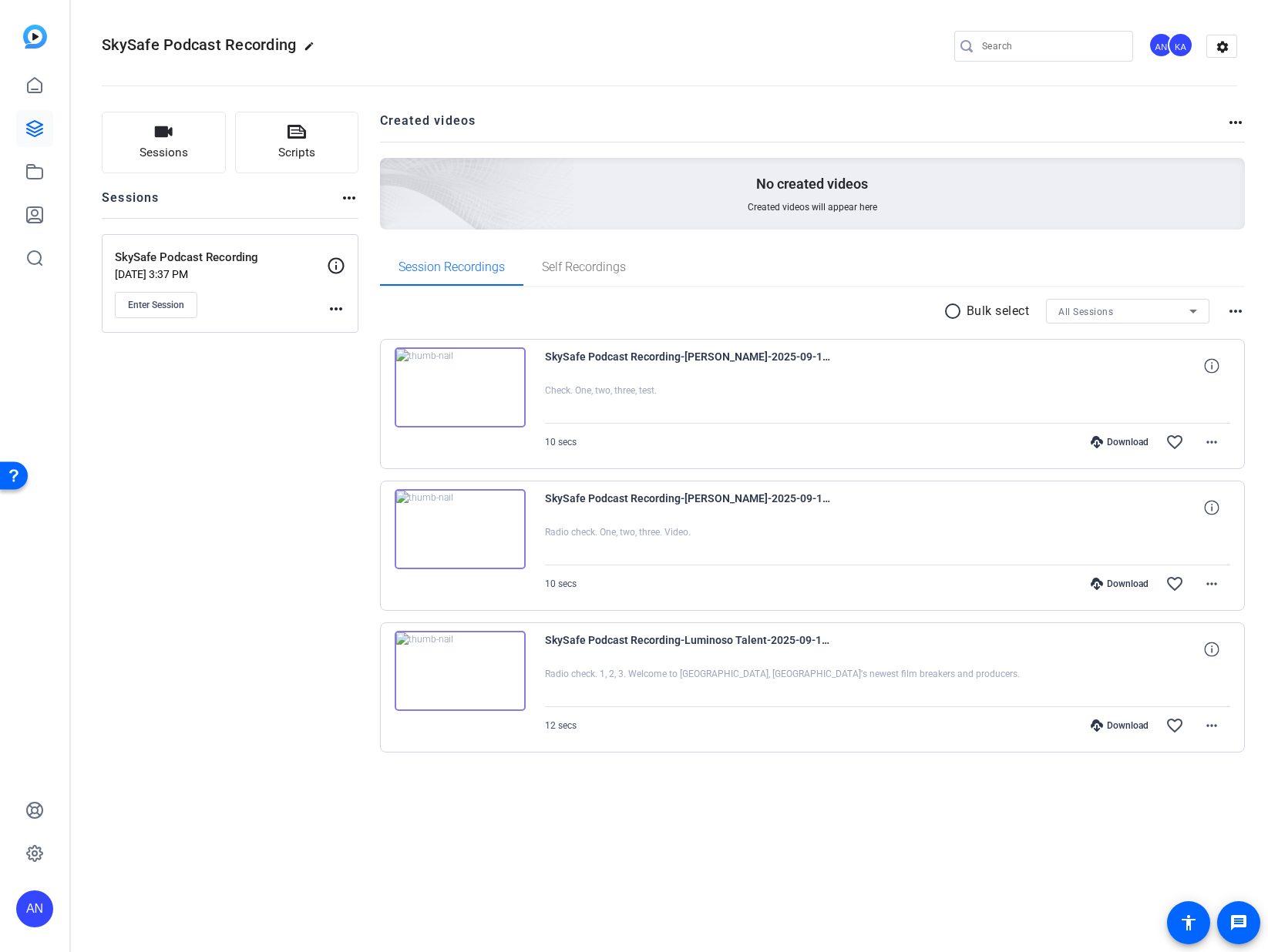
click at [460, 529] on img at bounding box center [460, 529] width 131 height 80
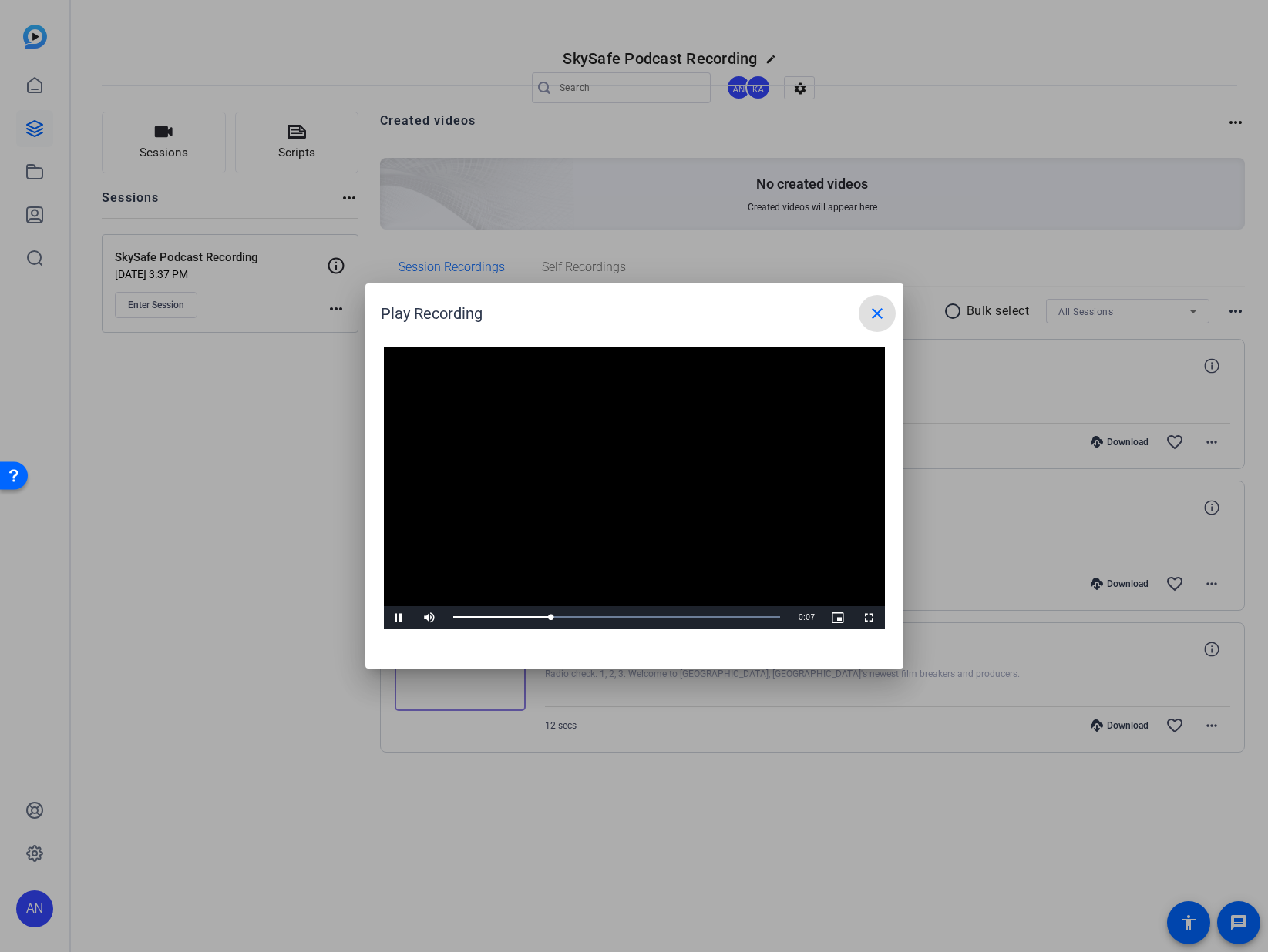
click at [869, 319] on mat-icon "close" at bounding box center [877, 314] width 19 height 19
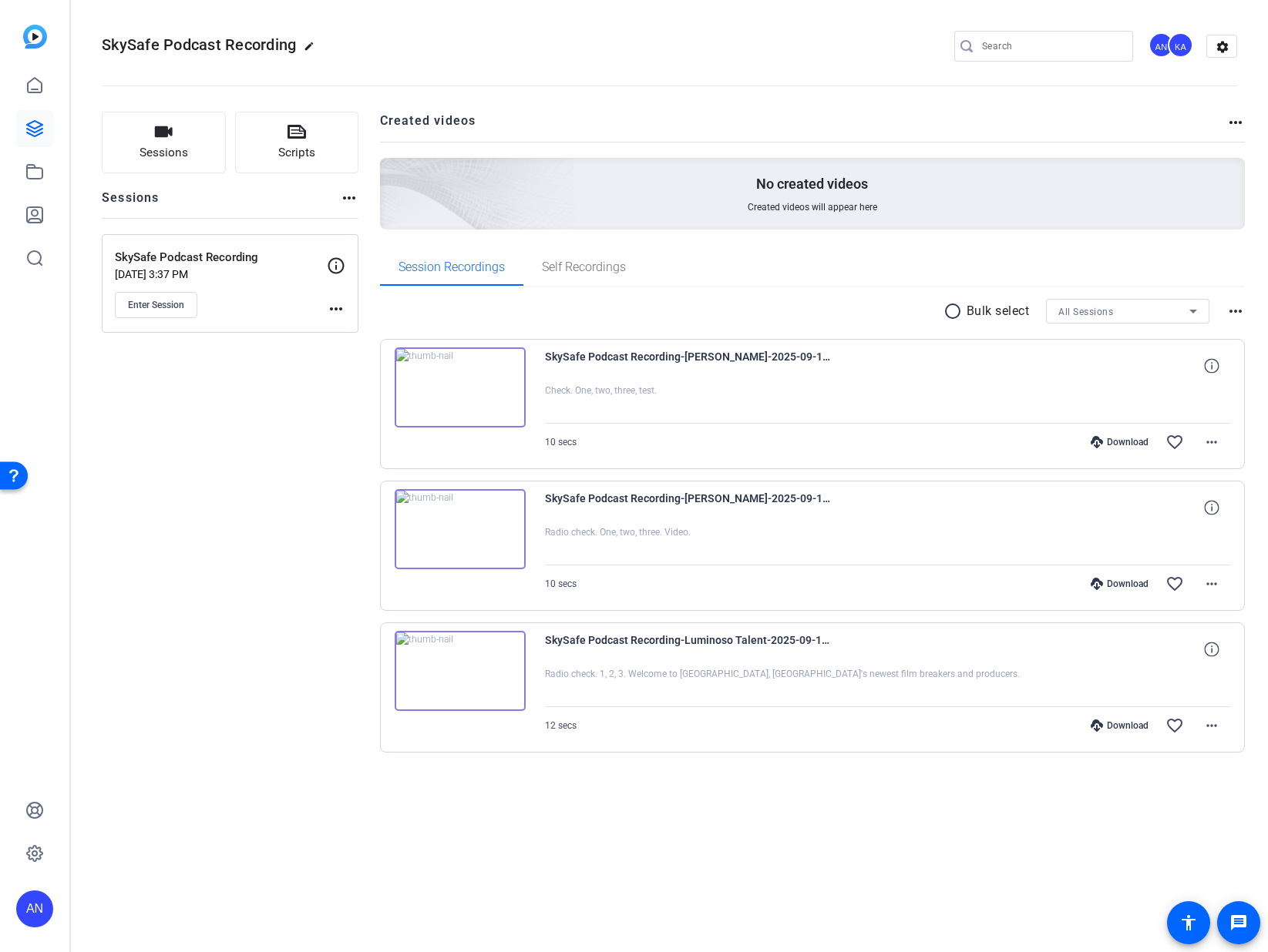
click at [304, 591] on div "Sessions Scripts Sessions more_horiz SkySafe Podcast Recording Sep 10, 2025 @ 3…" at bounding box center [229, 457] width 256 height 691
click at [267, 458] on div "Sessions Scripts Sessions more_horiz SkySafe Podcast Recording Sep 10, 2025 @ 3…" at bounding box center [229, 457] width 256 height 691
click at [269, 489] on div "Sessions Scripts Sessions more_horiz SkySafe Podcast Recording Sep 10, 2025 @ 3…" at bounding box center [229, 457] width 256 height 691
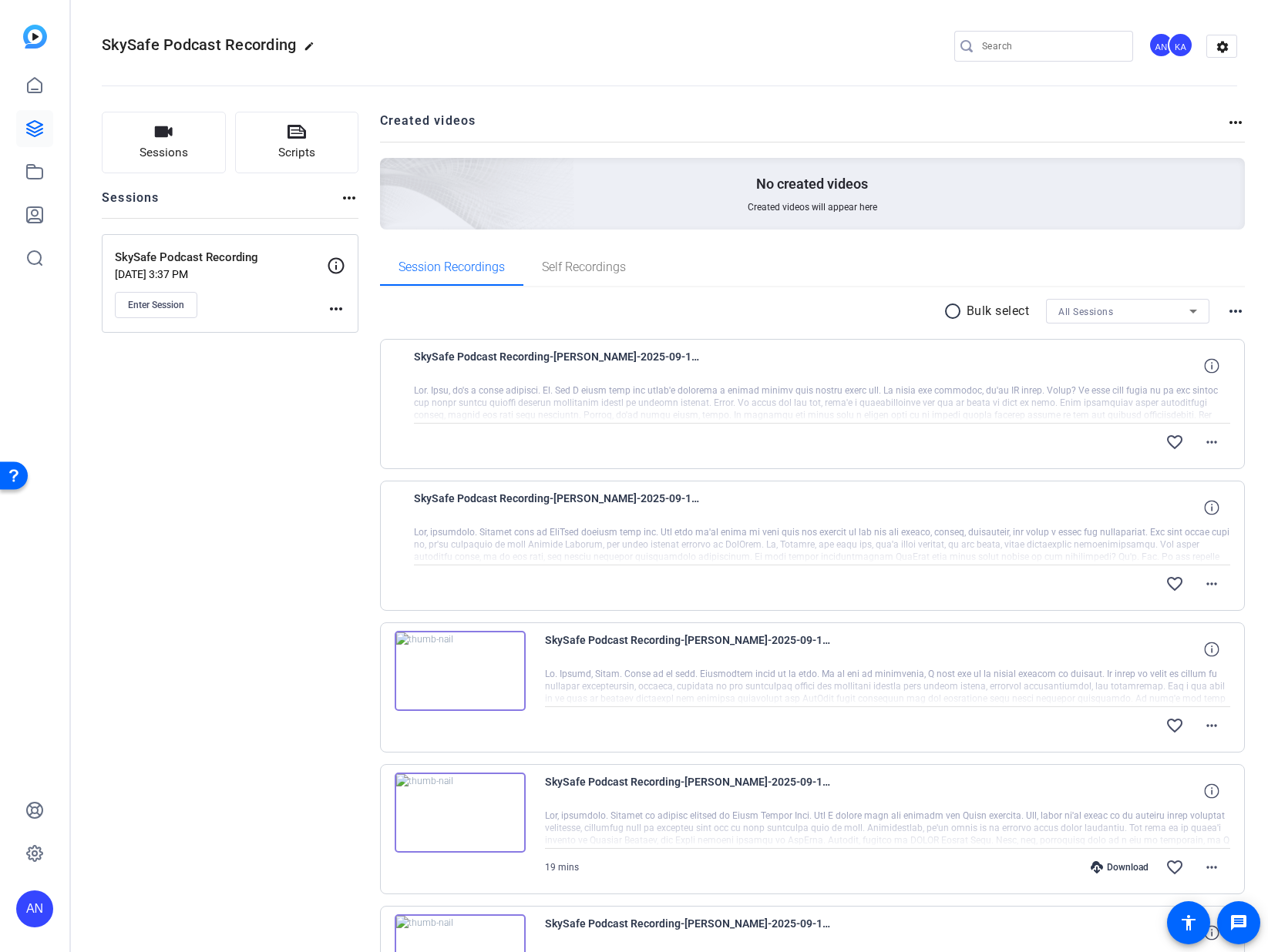
click at [352, 539] on div "Sessions Scripts Sessions more_horiz SkySafe Podcast Recording [DATE] 3:37 PM E…" at bounding box center [229, 740] width 256 height 1257
click at [325, 523] on div "Sessions Scripts Sessions more_horiz SkySafe Podcast Recording [DATE] 3:37 PM E…" at bounding box center [229, 740] width 256 height 1257
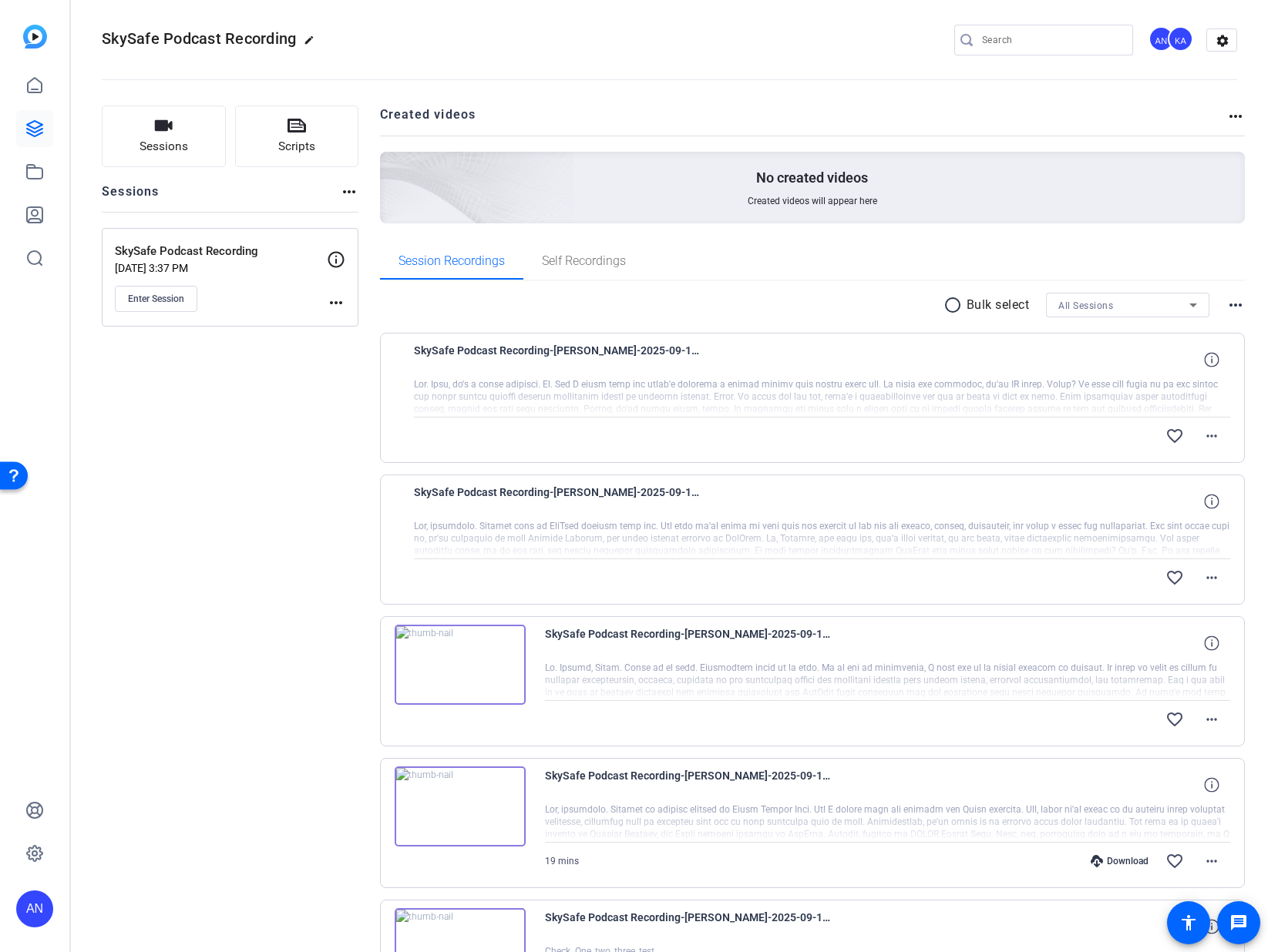
scroll to position [20, 0]
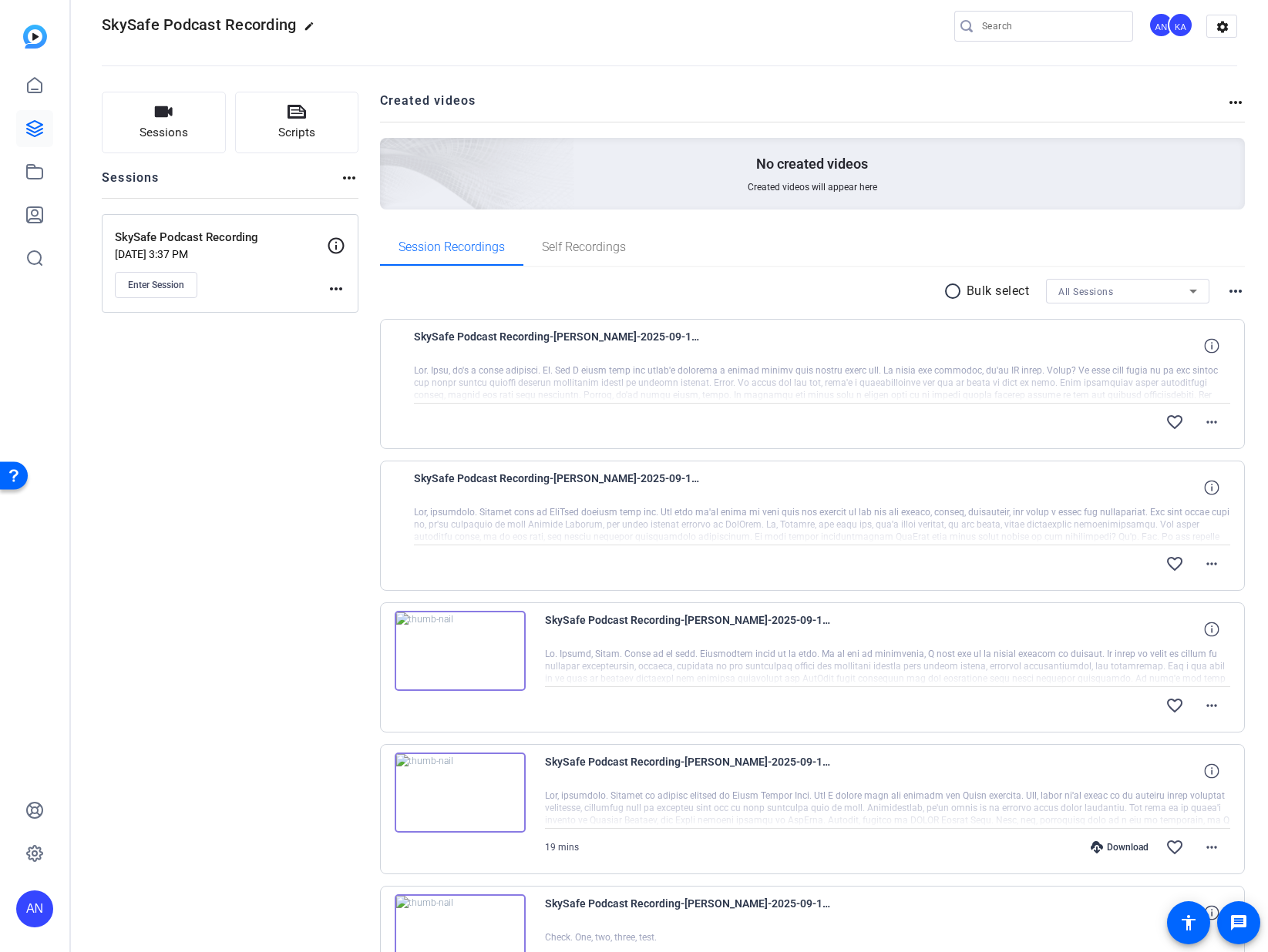
click at [332, 553] on div "Sessions Scripts Sessions more_horiz SkySafe Podcast Recording [DATE] 3:37 PM E…" at bounding box center [229, 719] width 256 height 1257
